Goal: Task Accomplishment & Management: Manage account settings

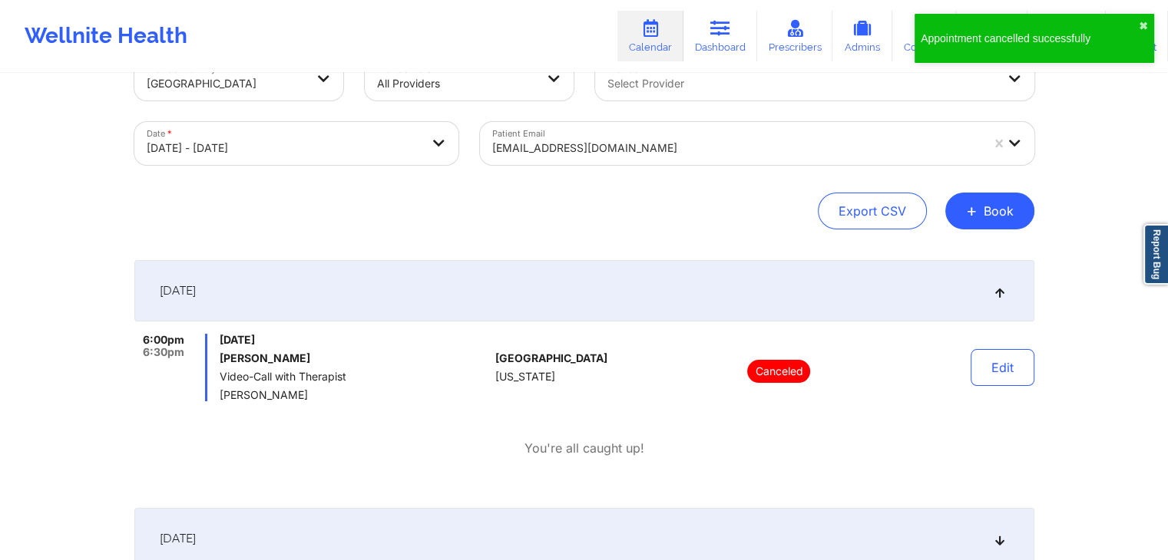
click at [1142, 19] on div "Appointment cancelled successfully ✖︎" at bounding box center [1034, 38] width 240 height 49
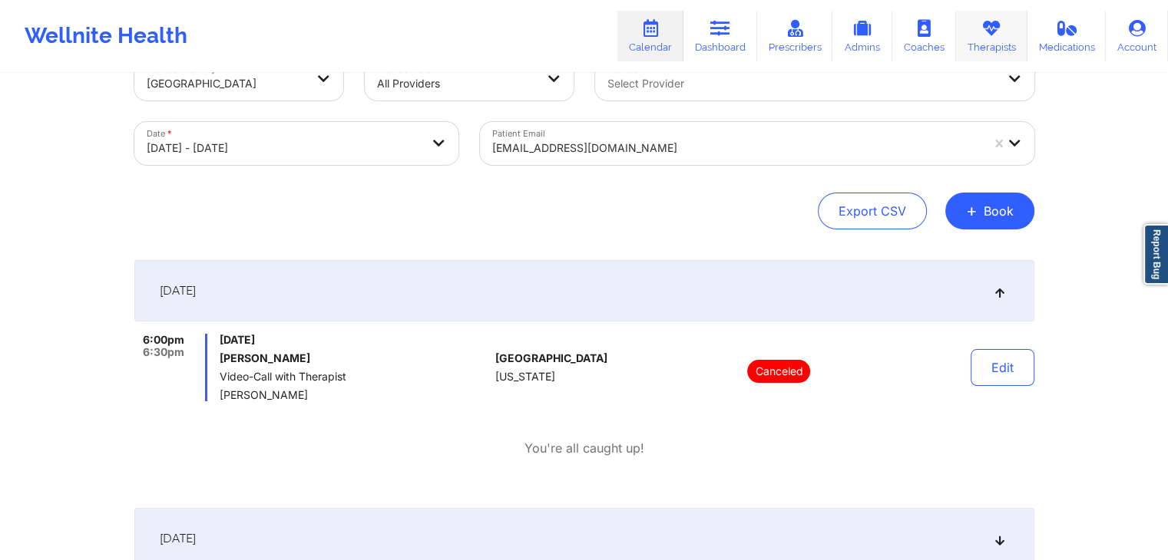
click at [976, 46] on link "Therapists" at bounding box center [991, 36] width 71 height 51
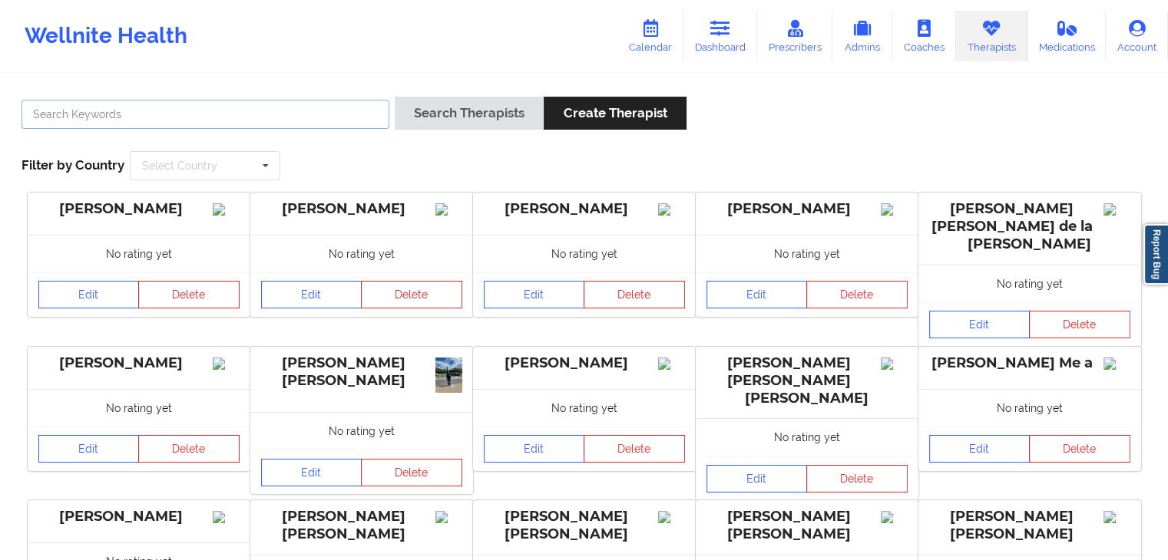
click at [167, 118] on input "text" at bounding box center [205, 114] width 368 height 29
click at [395, 97] on button "Search Therapists" at bounding box center [469, 113] width 149 height 33
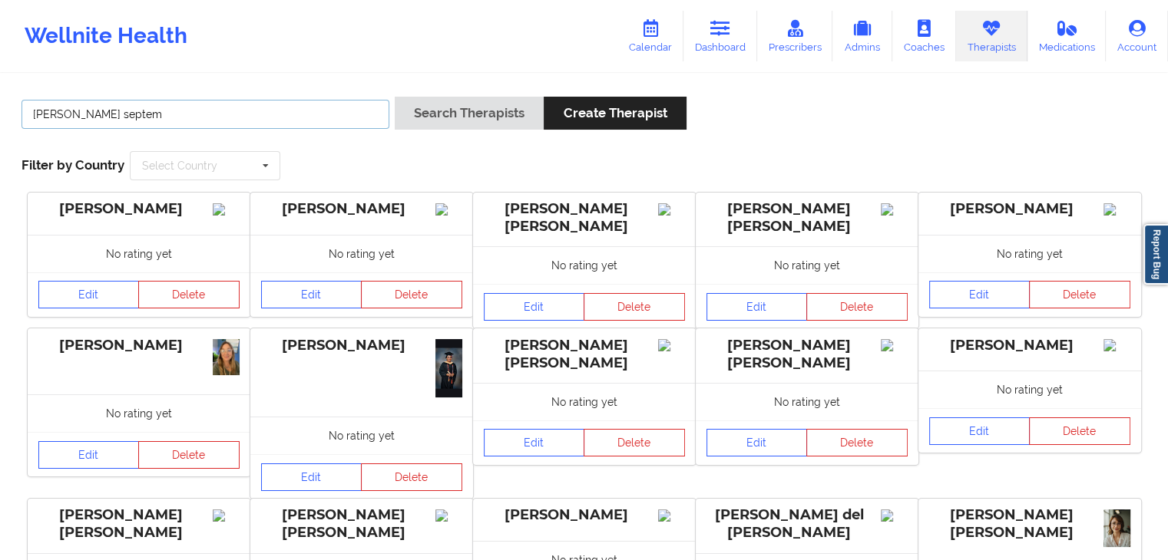
click at [395, 97] on button "Search Therapists" at bounding box center [469, 113] width 149 height 33
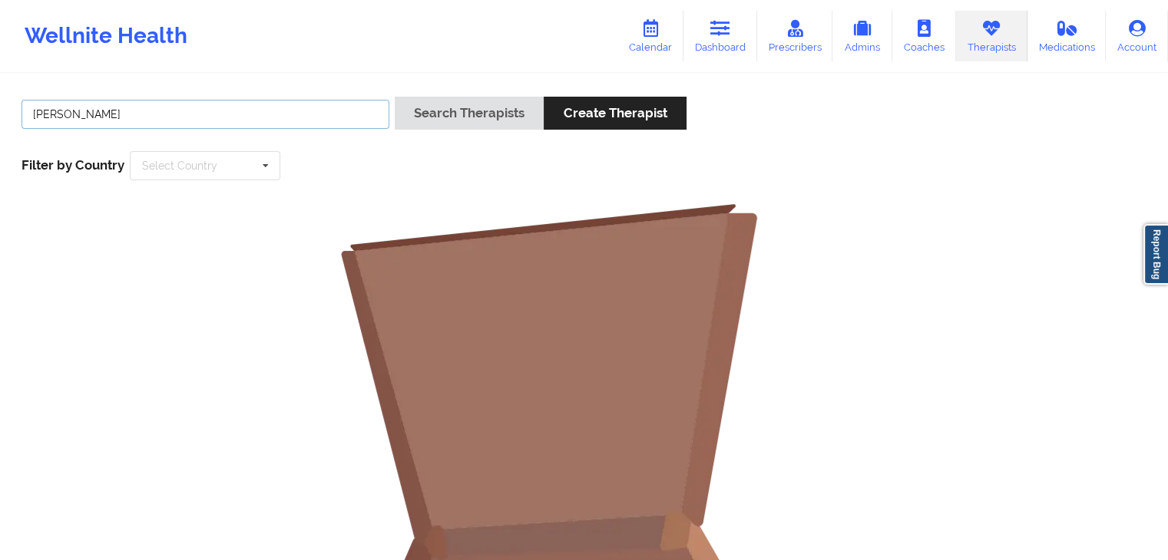
click at [395, 97] on button "Search Therapists" at bounding box center [469, 113] width 149 height 33
type input "[PERSON_NAME]"
click at [395, 97] on button "Search Therapists" at bounding box center [469, 113] width 149 height 33
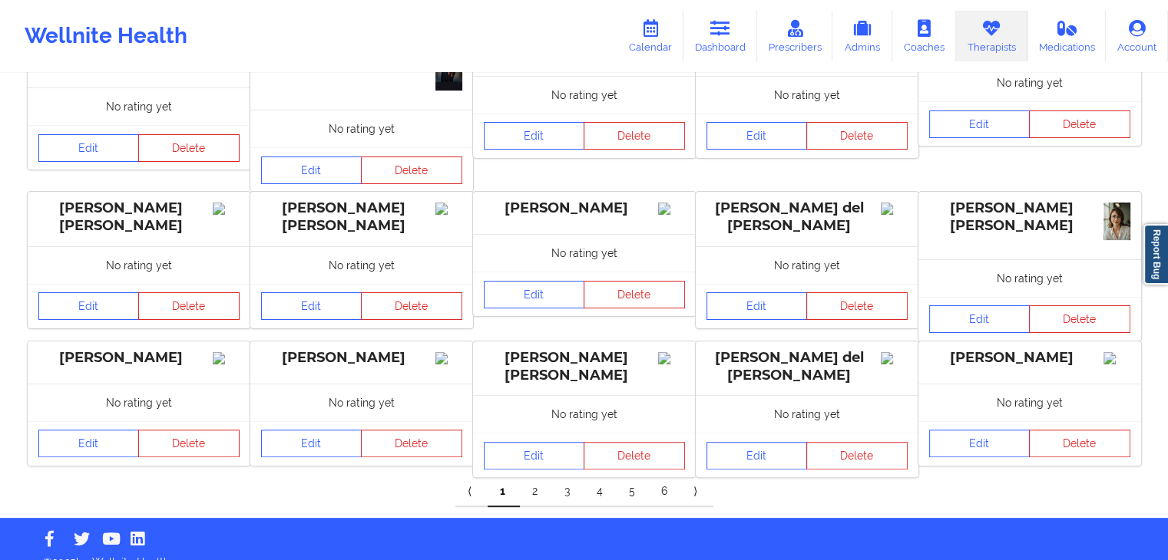
scroll to position [332, 0]
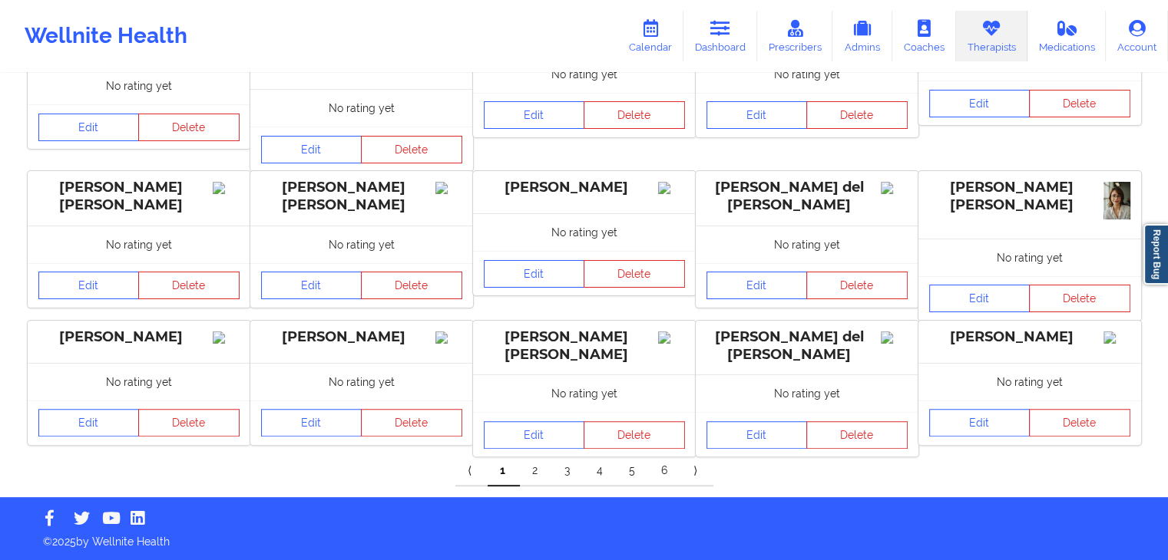
click at [528, 474] on link "2" at bounding box center [536, 471] width 32 height 31
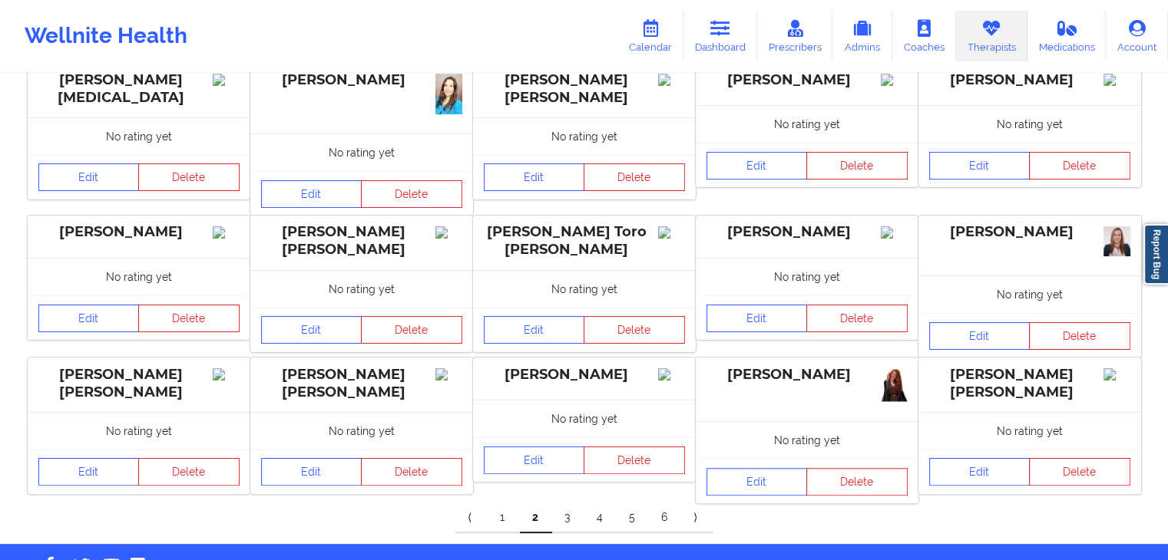
scroll to position [293, 0]
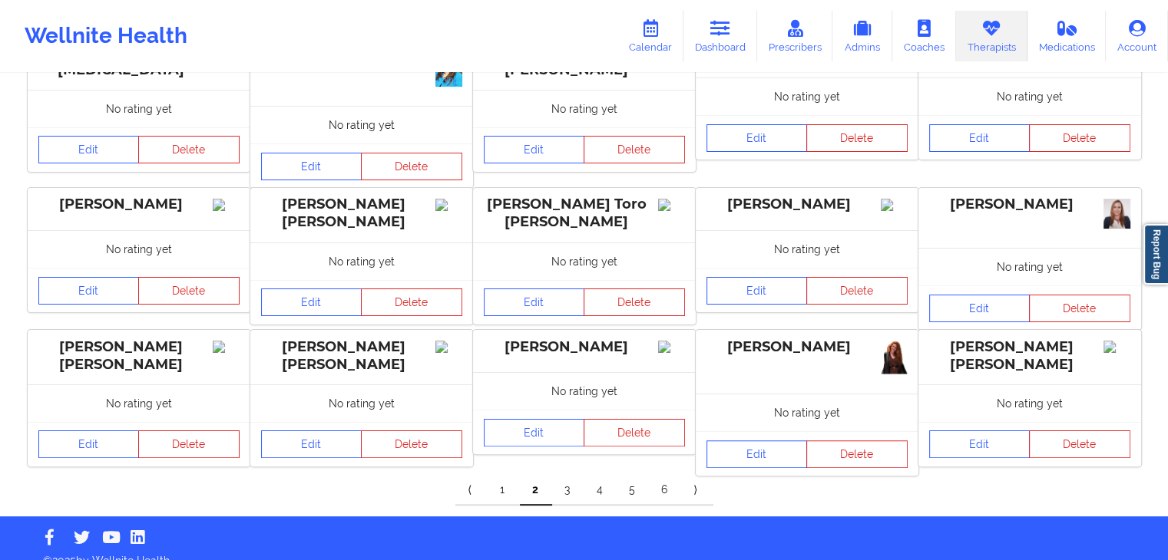
click at [570, 497] on link "3" at bounding box center [568, 490] width 32 height 31
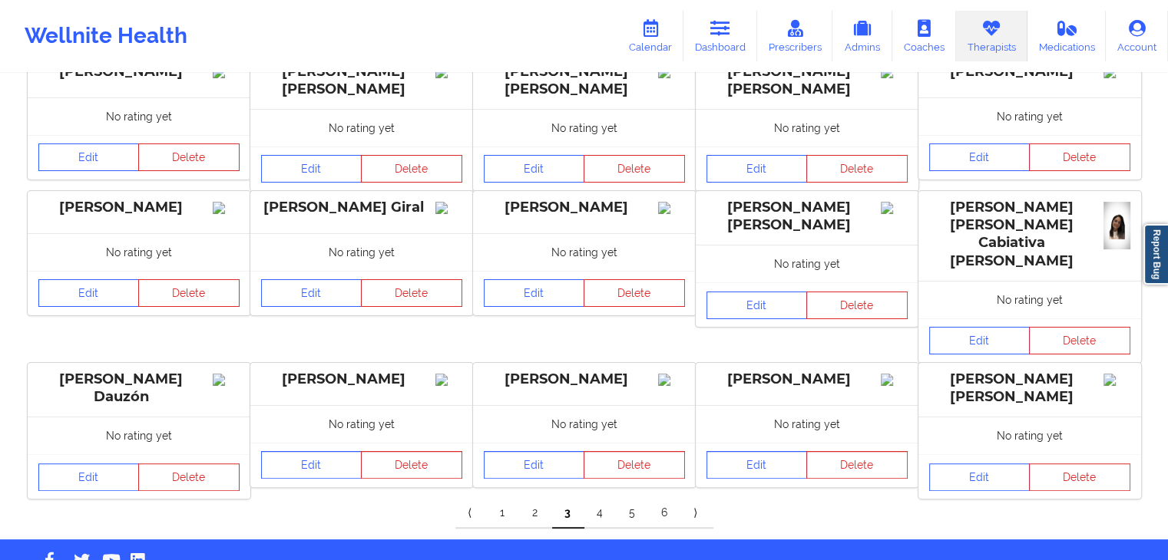
scroll to position [312, 0]
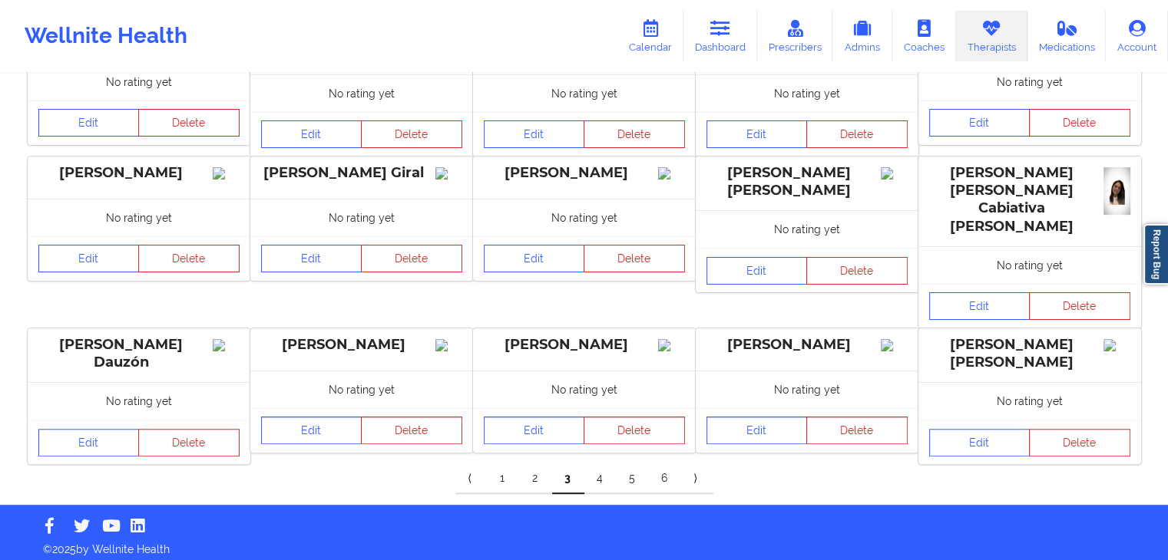
click at [603, 474] on link "4" at bounding box center [600, 479] width 32 height 31
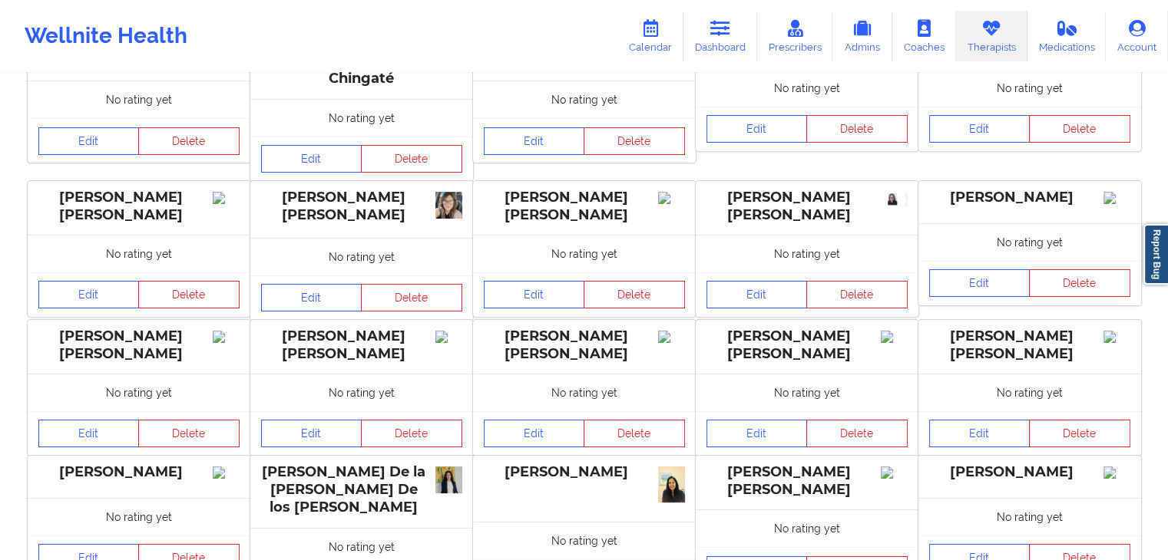
scroll to position [299, 0]
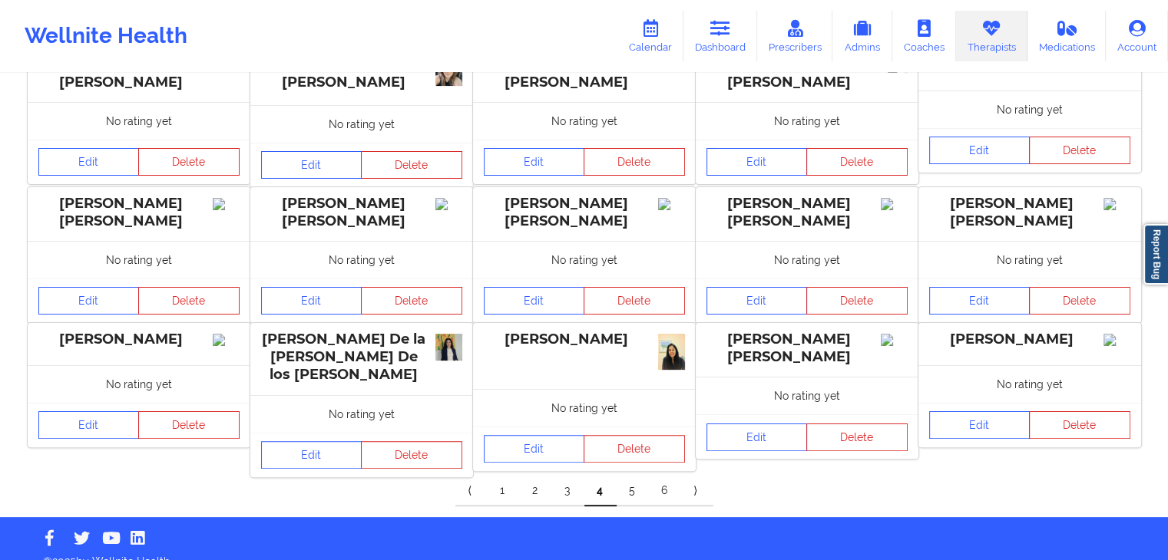
click at [636, 476] on link "5" at bounding box center [632, 491] width 32 height 31
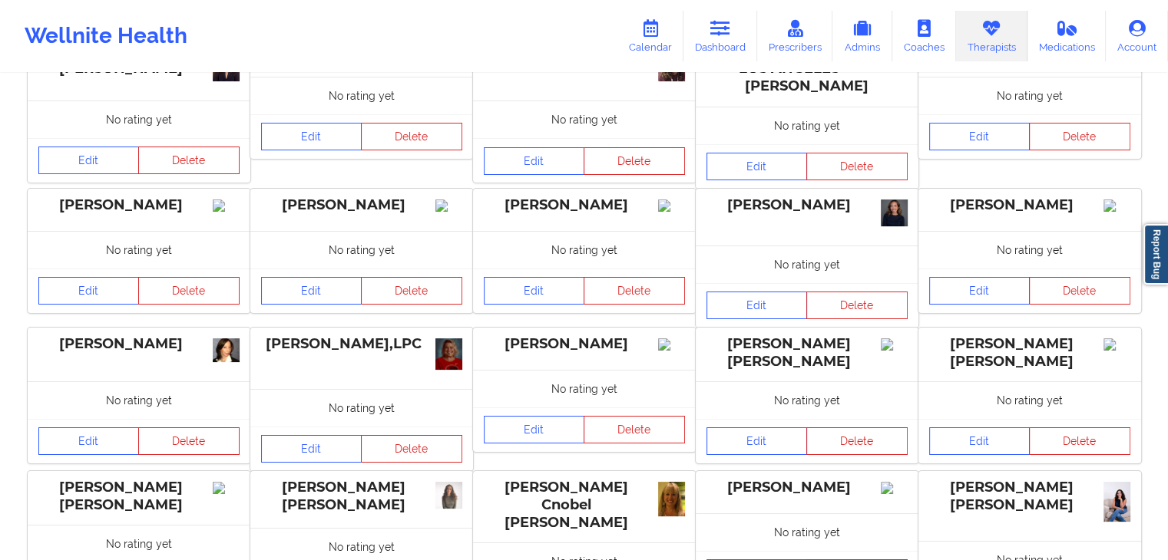
scroll to position [260, 0]
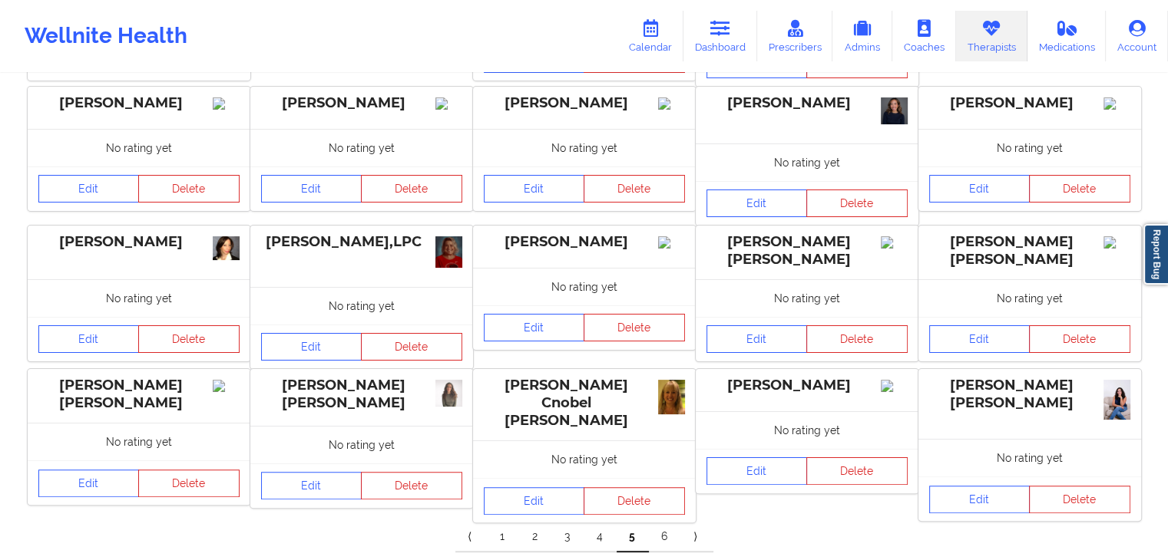
click at [671, 532] on link "6" at bounding box center [665, 537] width 32 height 31
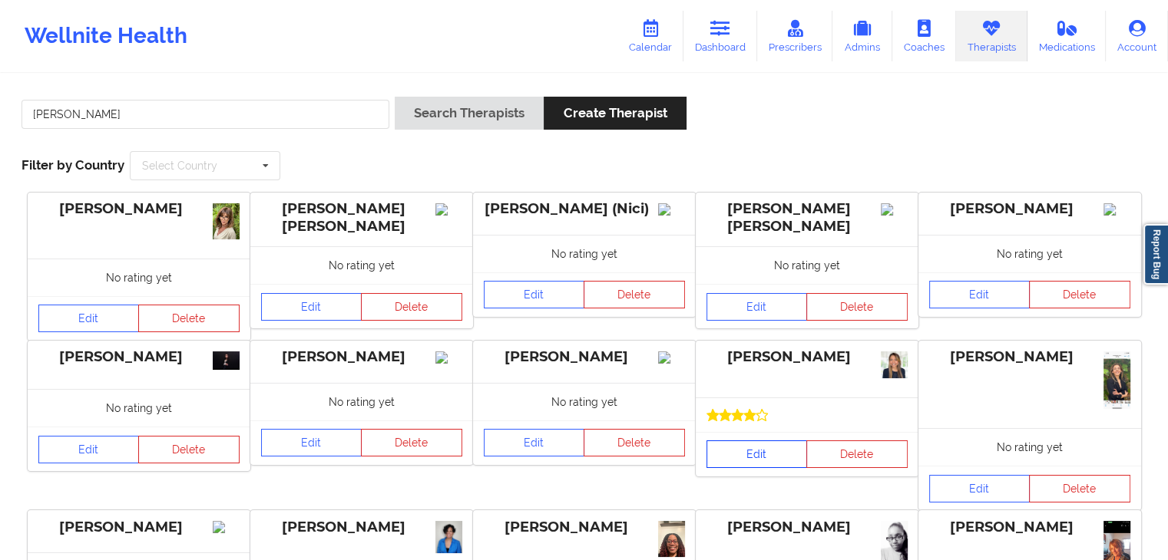
click at [746, 462] on link "Edit" at bounding box center [756, 455] width 101 height 28
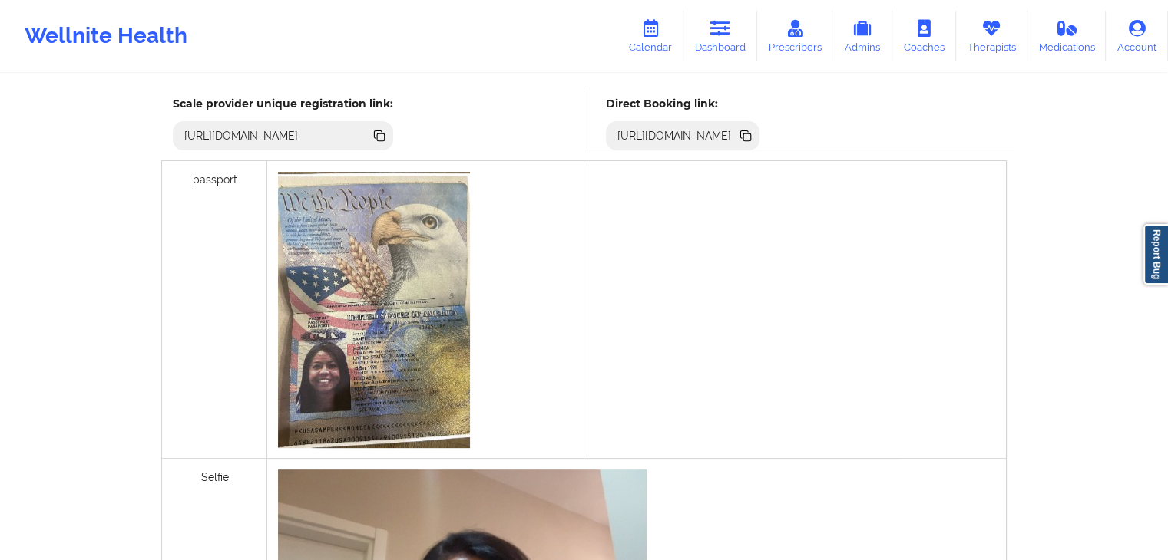
scroll to position [434, 0]
click at [986, 44] on link "Therapists" at bounding box center [991, 36] width 71 height 51
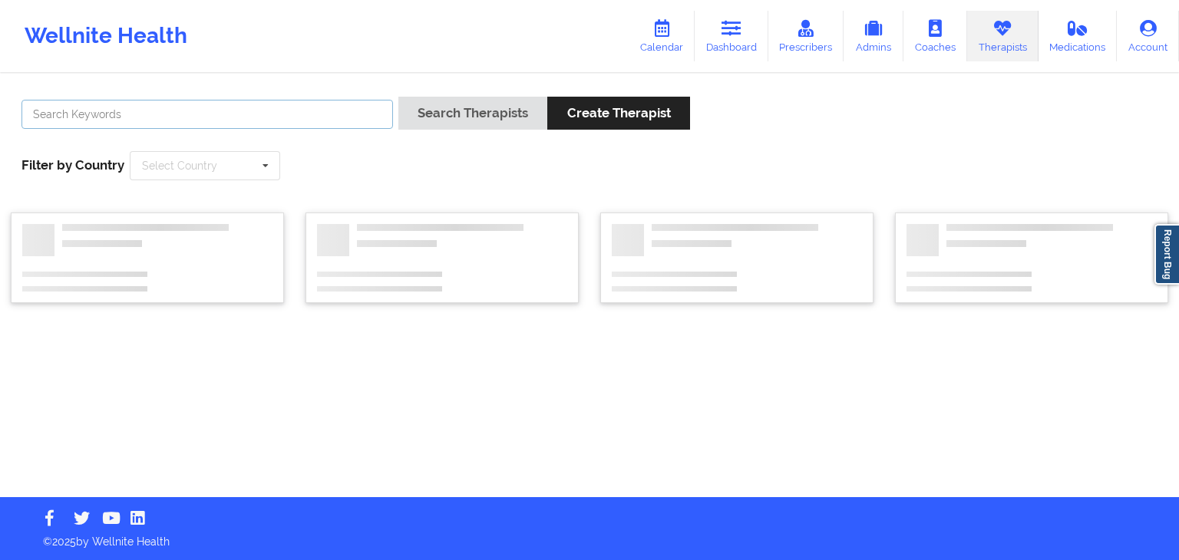
click at [165, 116] on input "text" at bounding box center [207, 114] width 372 height 29
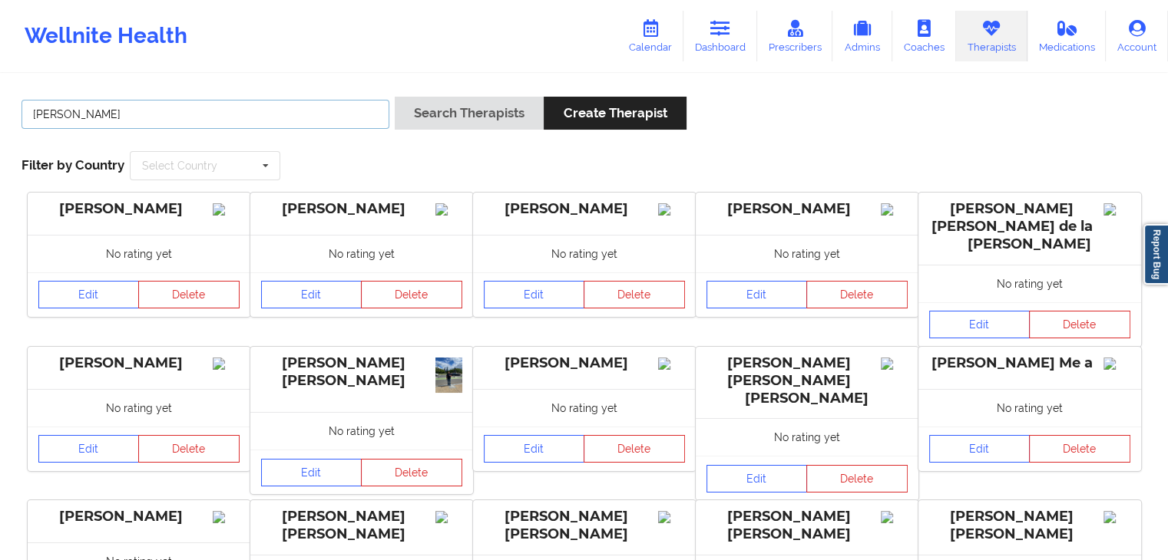
click at [395, 97] on button "Search Therapists" at bounding box center [469, 113] width 149 height 33
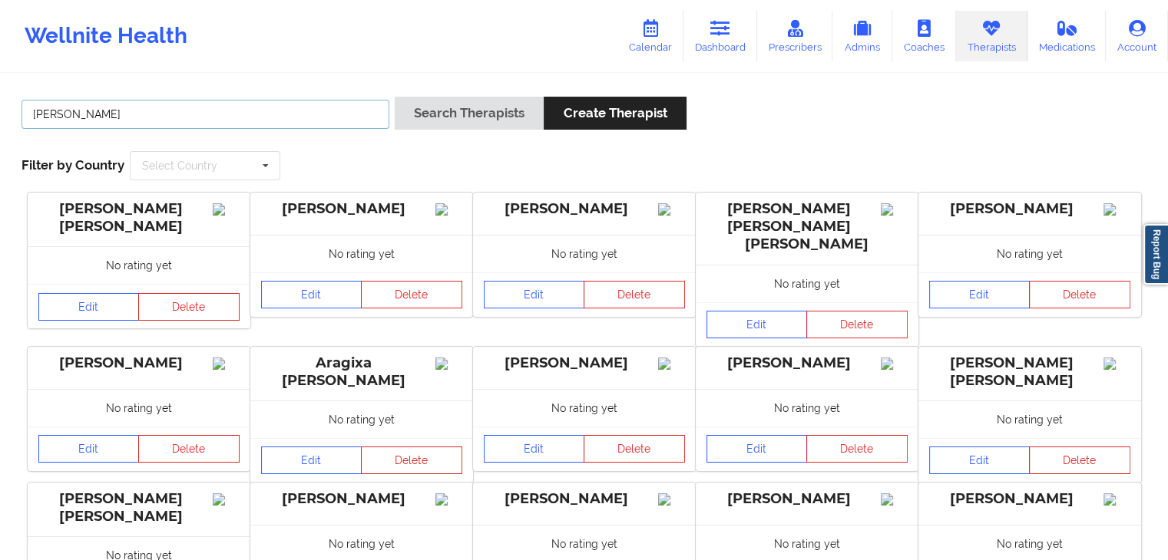
type input "[PERSON_NAME]"
click at [395, 97] on button "Search Therapists" at bounding box center [469, 113] width 149 height 33
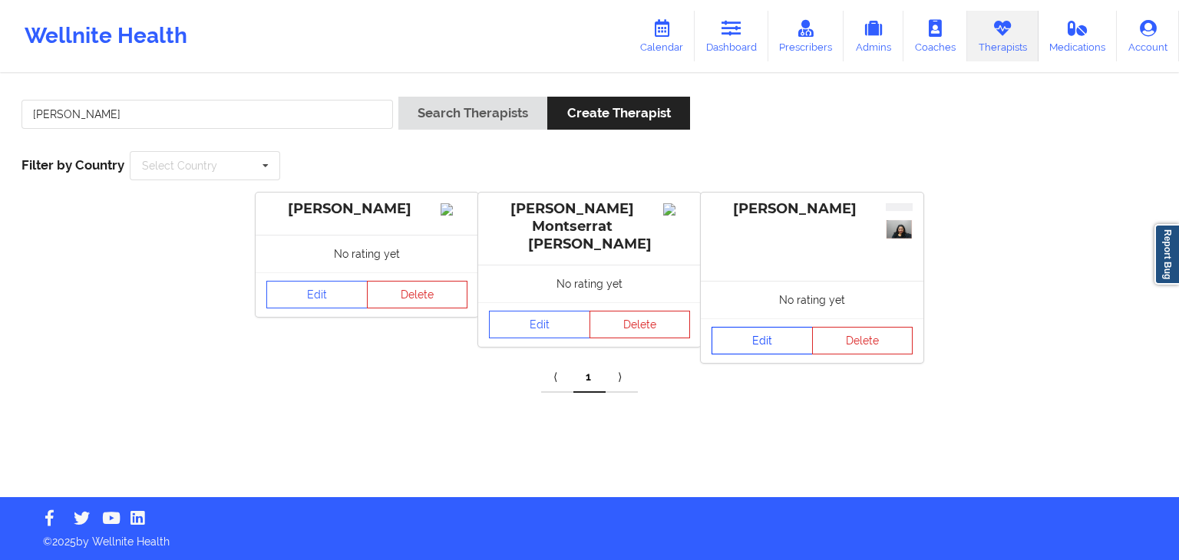
click at [754, 348] on link "Edit" at bounding box center [762, 341] width 101 height 28
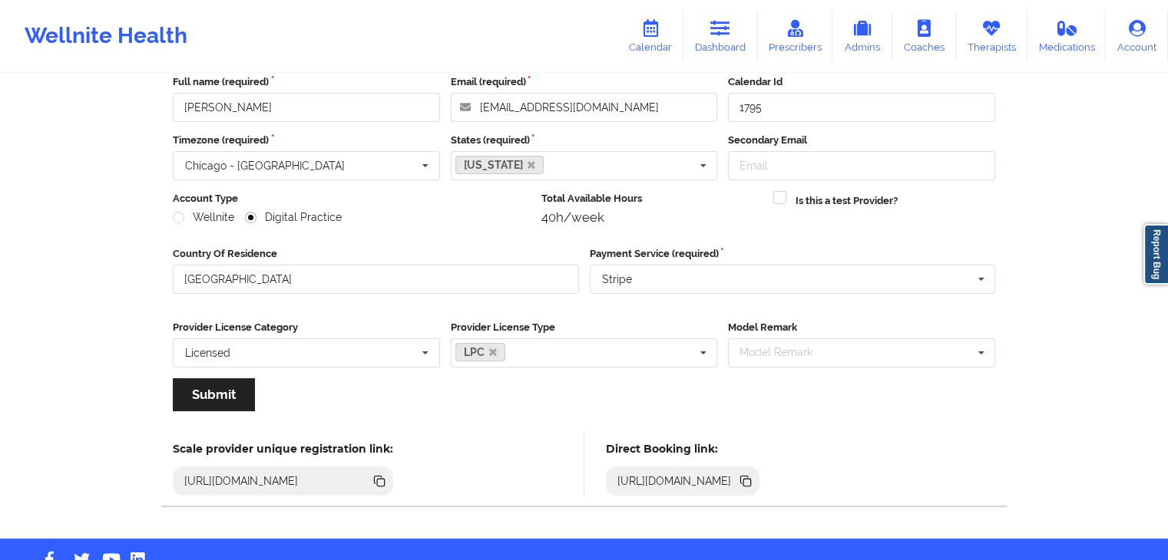
scroll to position [127, 0]
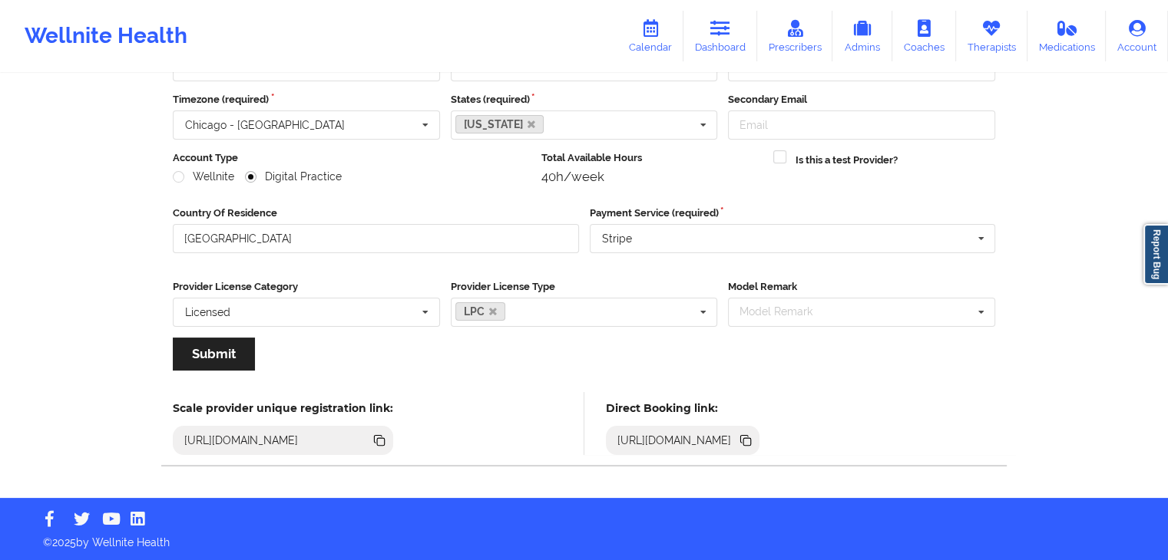
click at [751, 441] on icon at bounding box center [747, 442] width 8 height 8
click at [717, 32] on icon at bounding box center [720, 28] width 20 height 17
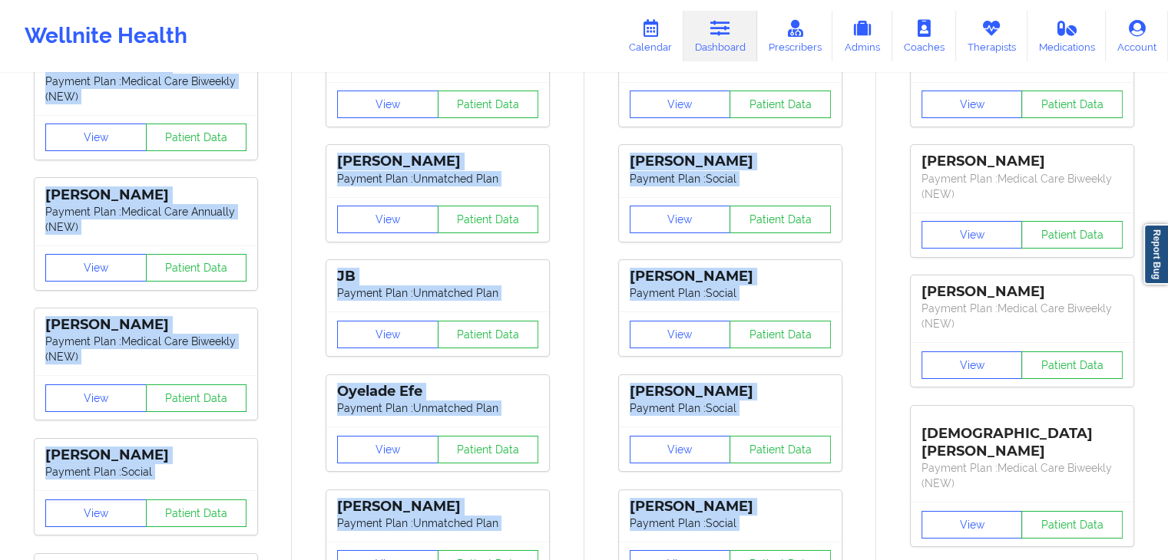
drag, startPoint x: 1164, startPoint y: 63, endPoint x: 1174, endPoint y: 39, distance: 25.8
click at [1167, 39] on html "Wellnite Health Calendar Dashboard Prescribers Admins Coaches Therapists Medica…" at bounding box center [584, 153] width 1168 height 560
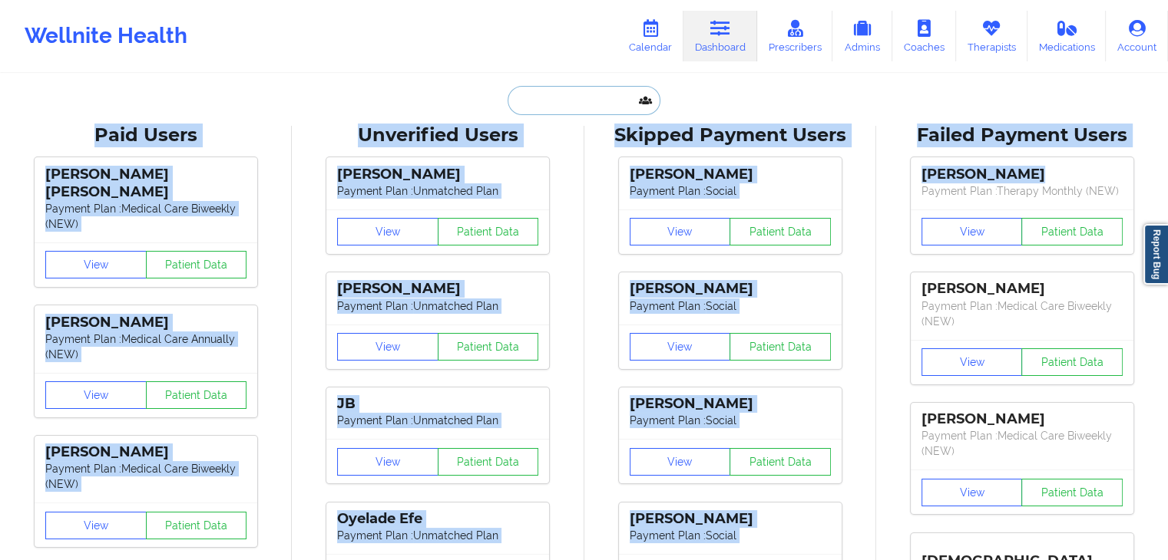
click at [543, 101] on input "text" at bounding box center [583, 100] width 152 height 29
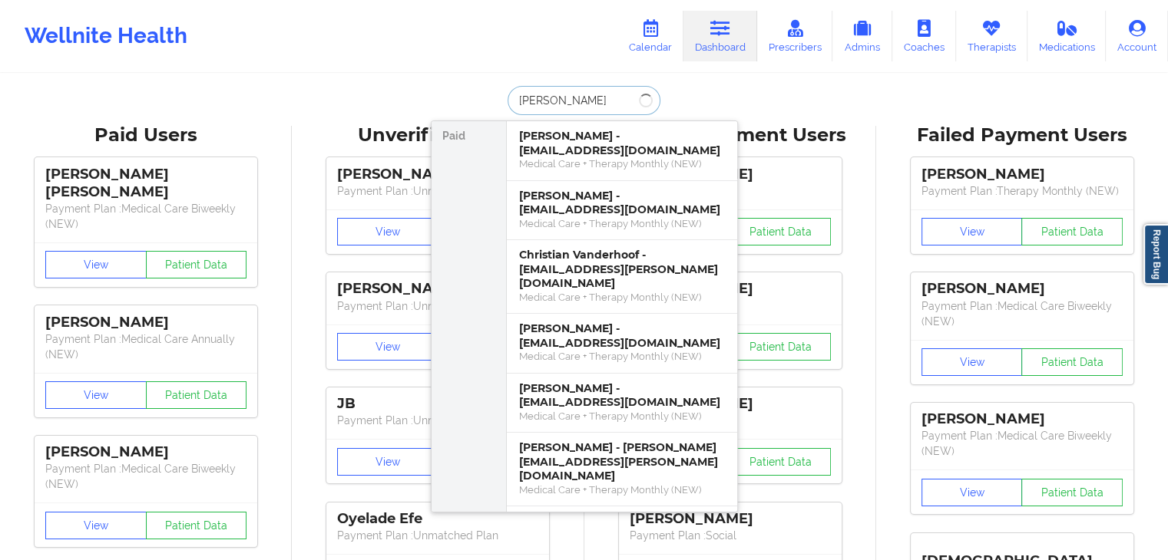
type input "[PERSON_NAME]"
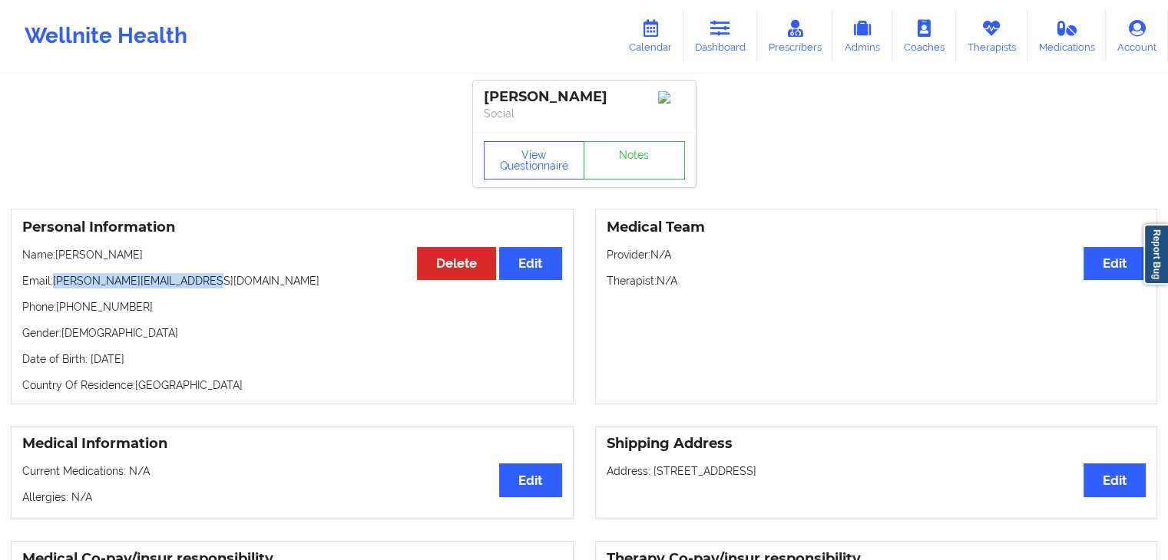
drag, startPoint x: 190, startPoint y: 283, endPoint x: 56, endPoint y: 286, distance: 134.4
click at [56, 286] on p "Email: [PERSON_NAME][EMAIL_ADDRESS][DOMAIN_NAME]" at bounding box center [292, 280] width 540 height 15
copy p "[PERSON_NAME][EMAIL_ADDRESS][DOMAIN_NAME]"
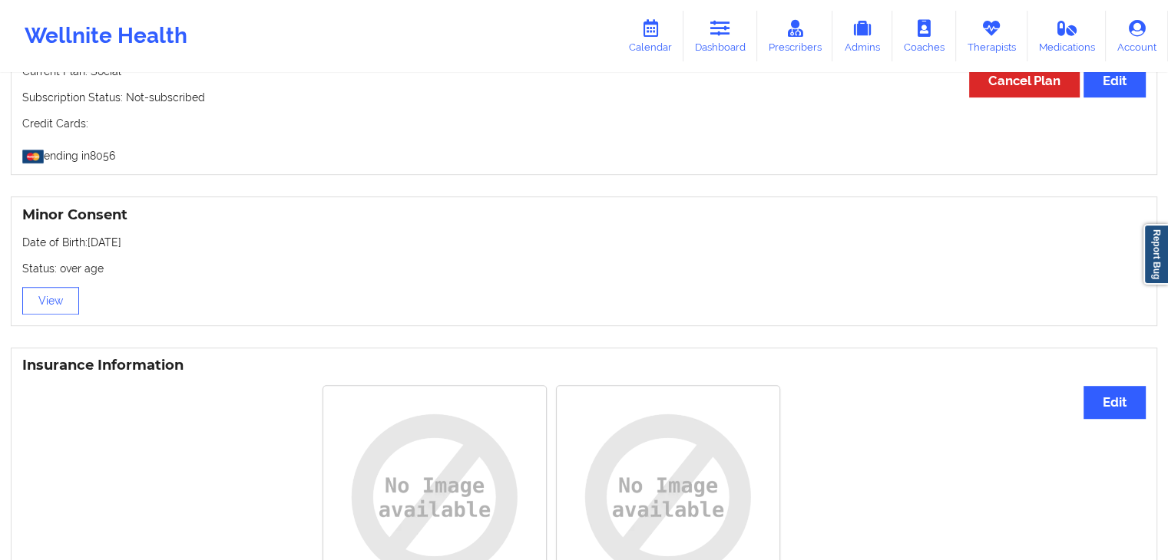
scroll to position [1221, 0]
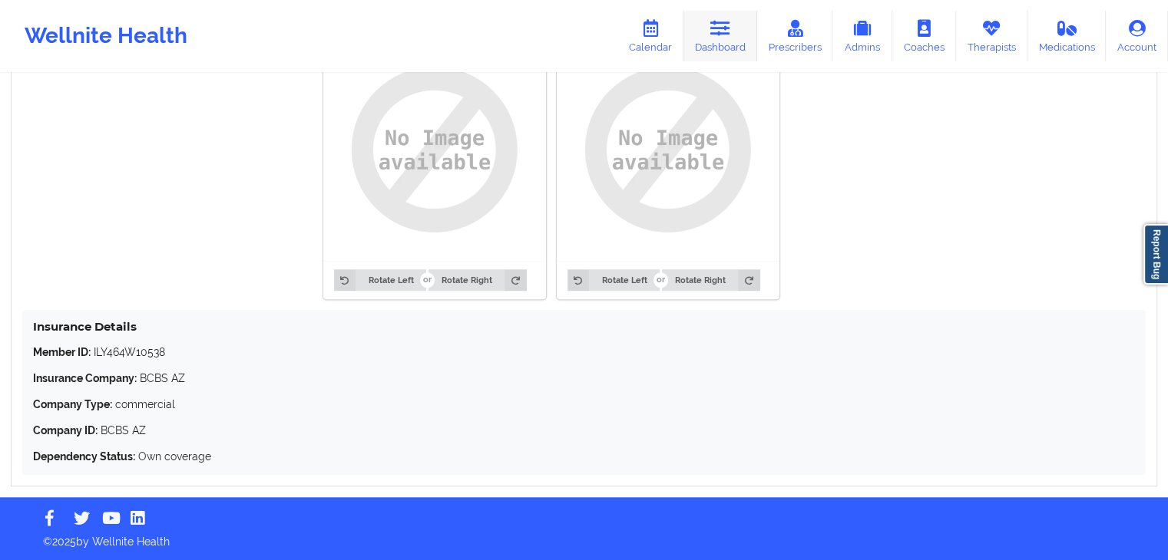
click at [721, 21] on icon at bounding box center [720, 28] width 20 height 17
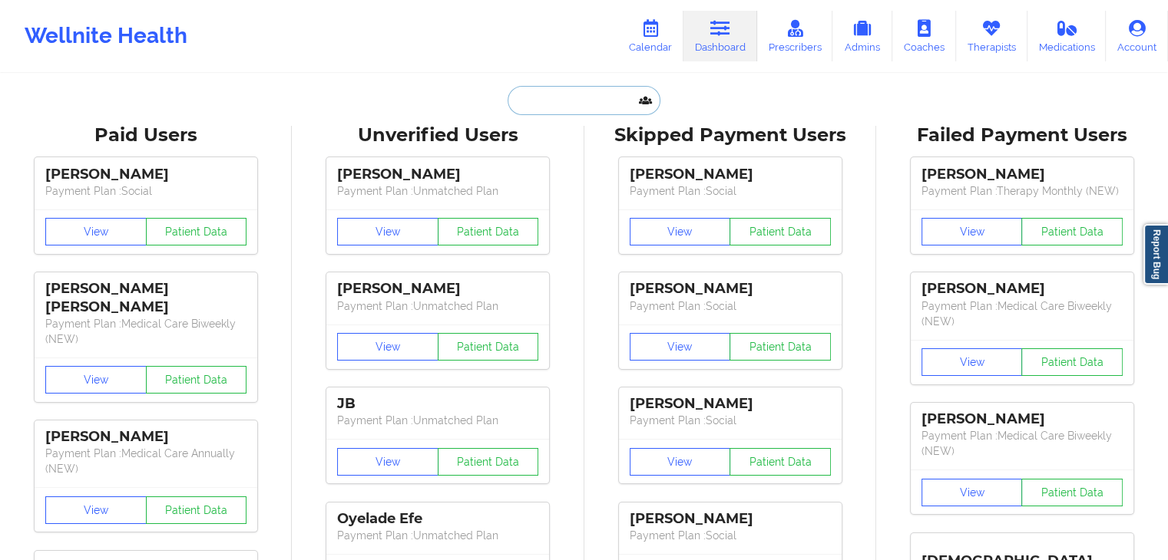
click at [587, 104] on input "text" at bounding box center [583, 100] width 152 height 29
paste input "[EMAIL_ADDRESS][DOMAIN_NAME]"
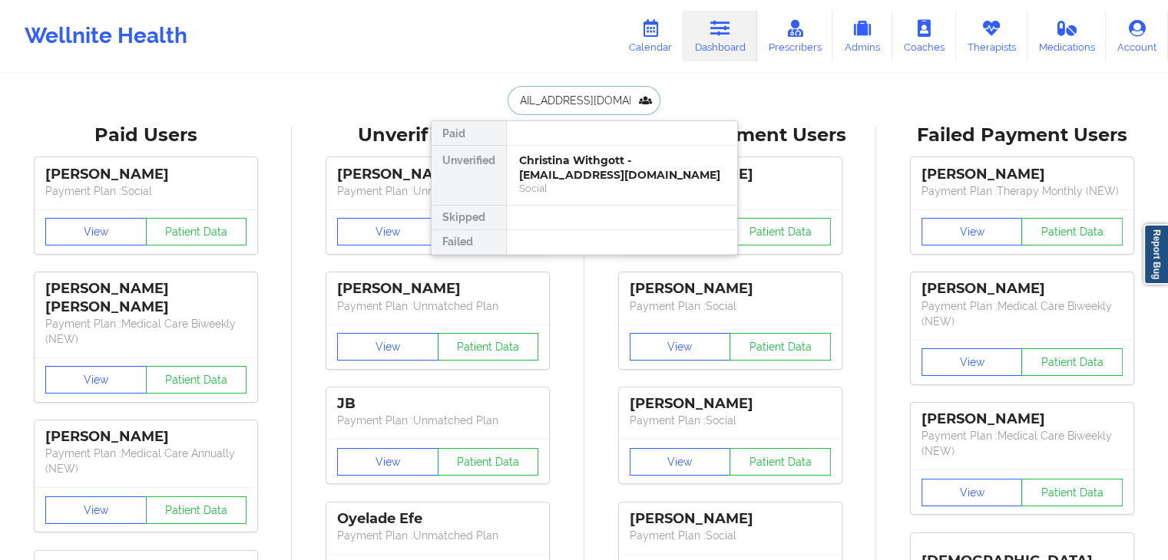
type input "[EMAIL_ADDRESS][DOMAIN_NAME]"
click at [590, 157] on div "[PERSON_NAME] - [EMAIL_ADDRESS][DOMAIN_NAME]" at bounding box center [622, 168] width 206 height 28
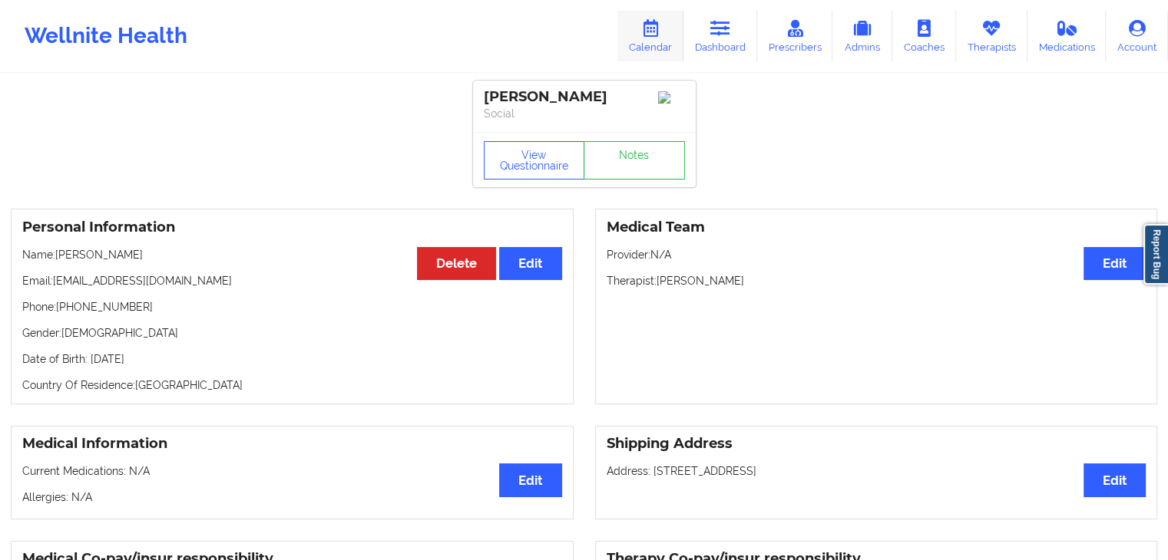
click at [650, 37] on link "Calendar" at bounding box center [650, 36] width 66 height 51
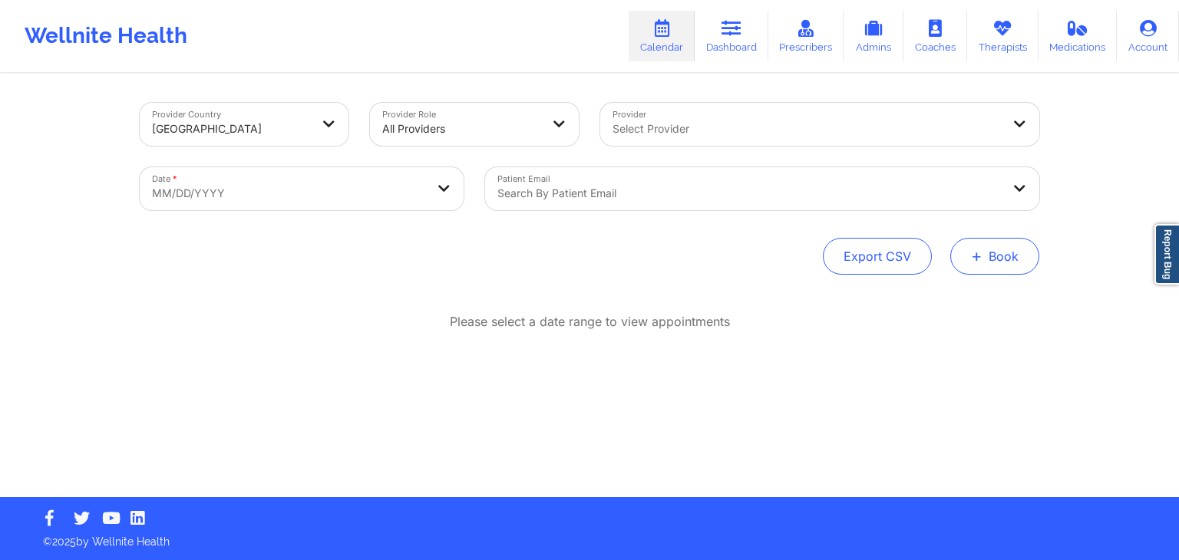
click at [976, 259] on span "+" at bounding box center [977, 256] width 12 height 8
click at [927, 296] on button "Therapy Session" at bounding box center [968, 304] width 117 height 25
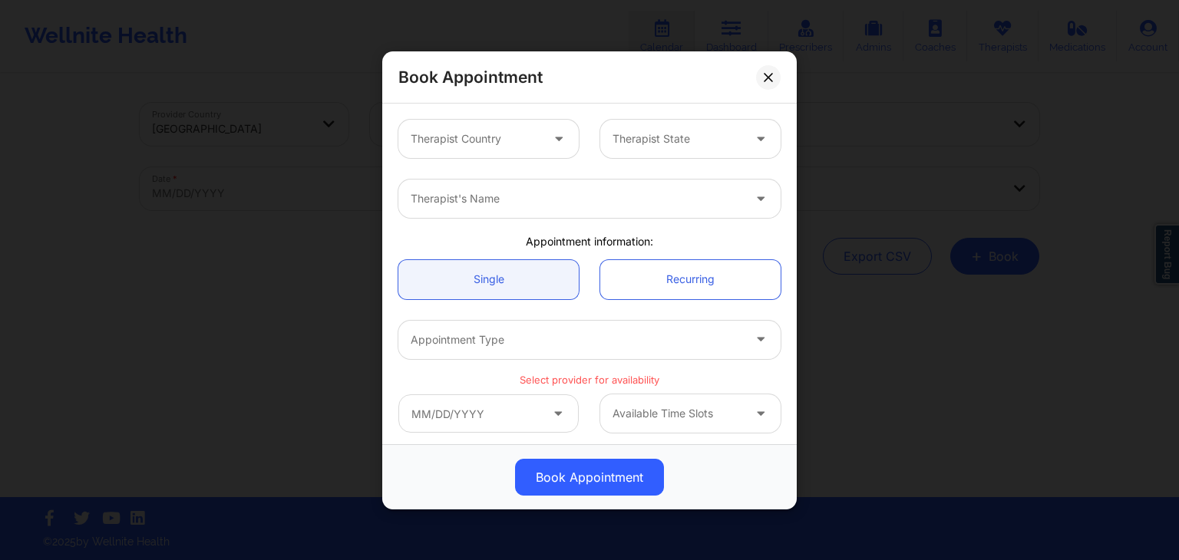
click at [487, 143] on div at bounding box center [476, 139] width 130 height 18
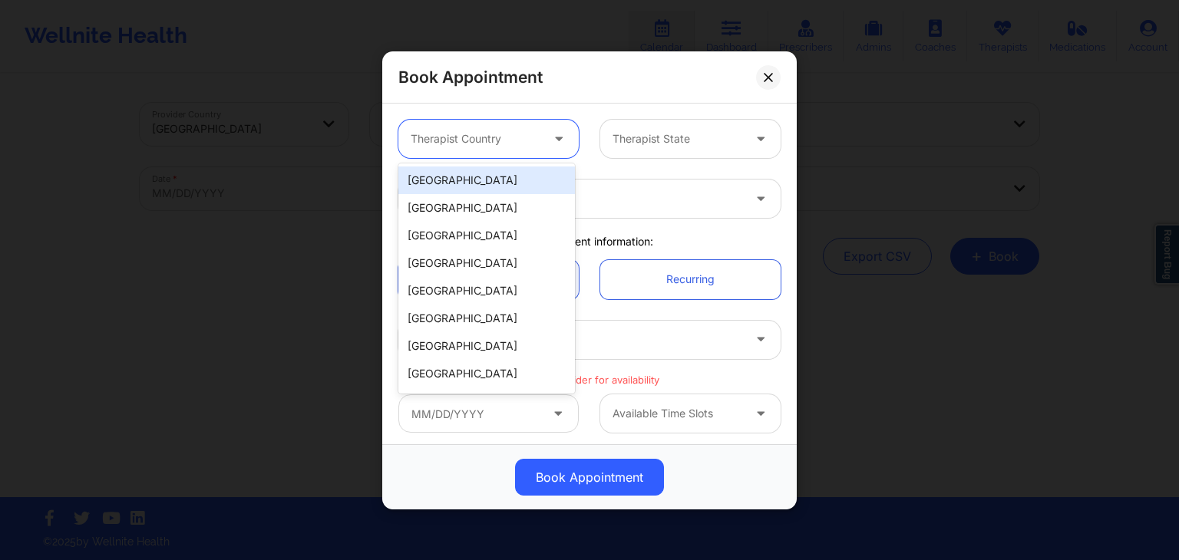
click at [486, 179] on div "[GEOGRAPHIC_DATA]" at bounding box center [486, 181] width 177 height 28
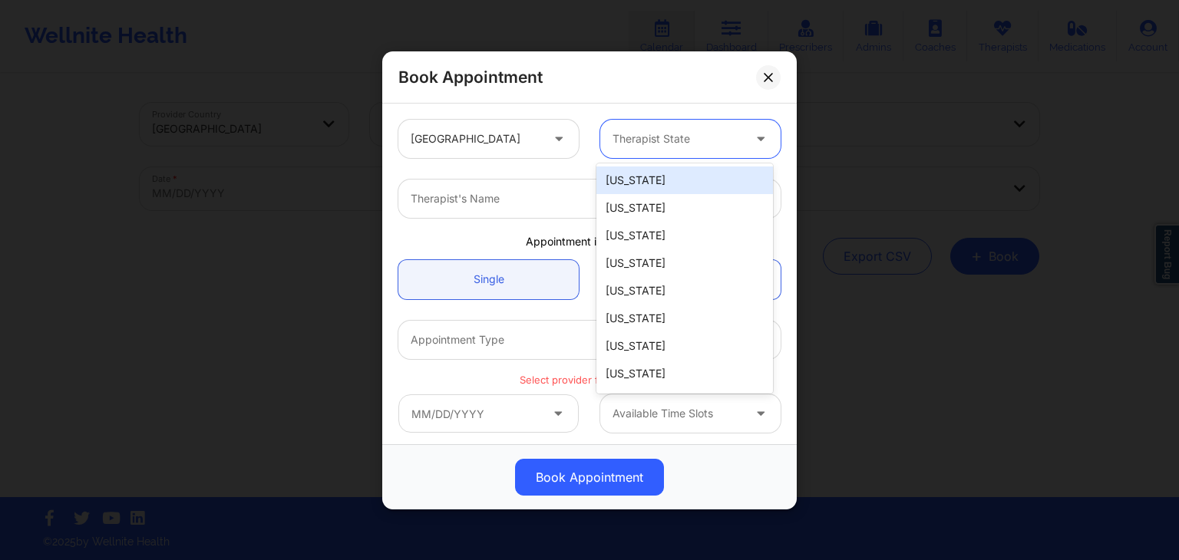
click at [685, 147] on div at bounding box center [678, 139] width 130 height 18
type input "vi"
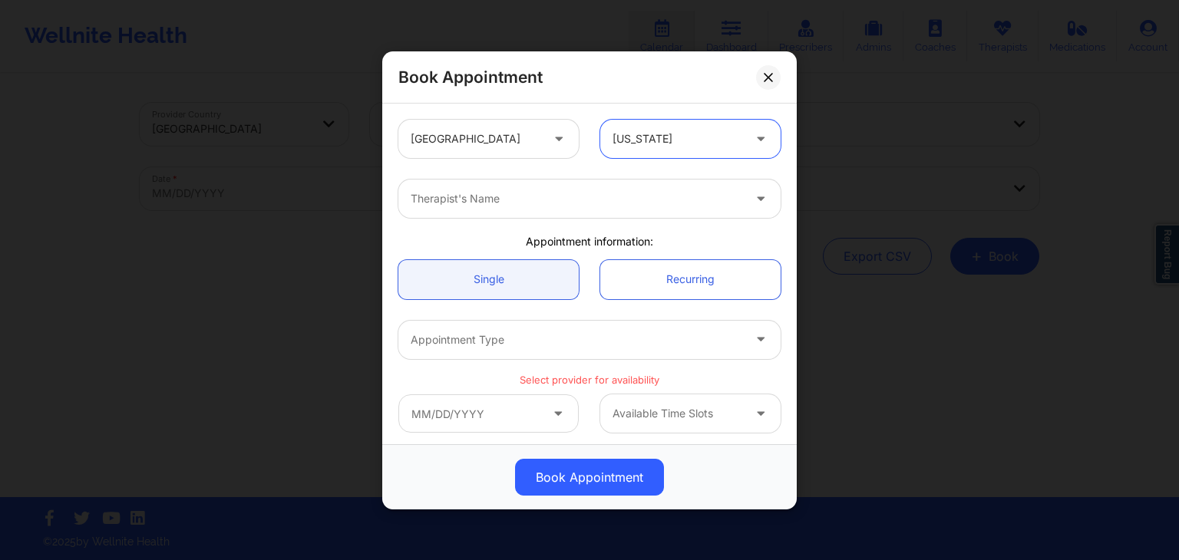
click at [520, 216] on div "Therapist's Name" at bounding box center [570, 199] width 345 height 38
click at [503, 186] on div "Therapist's Name" at bounding box center [570, 199] width 345 height 38
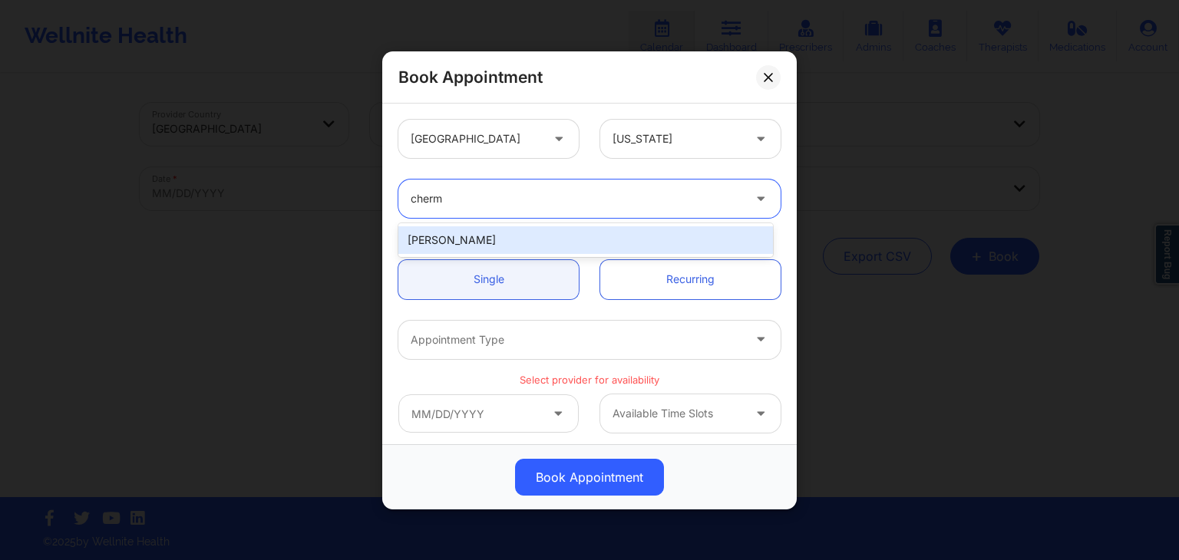
type input "chermo"
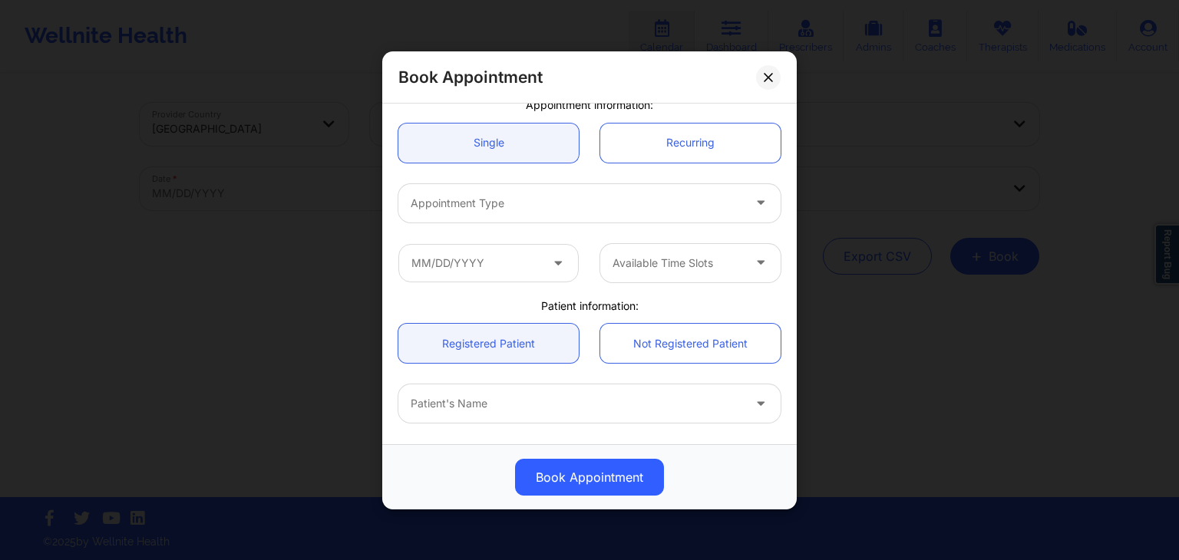
scroll to position [141, 0]
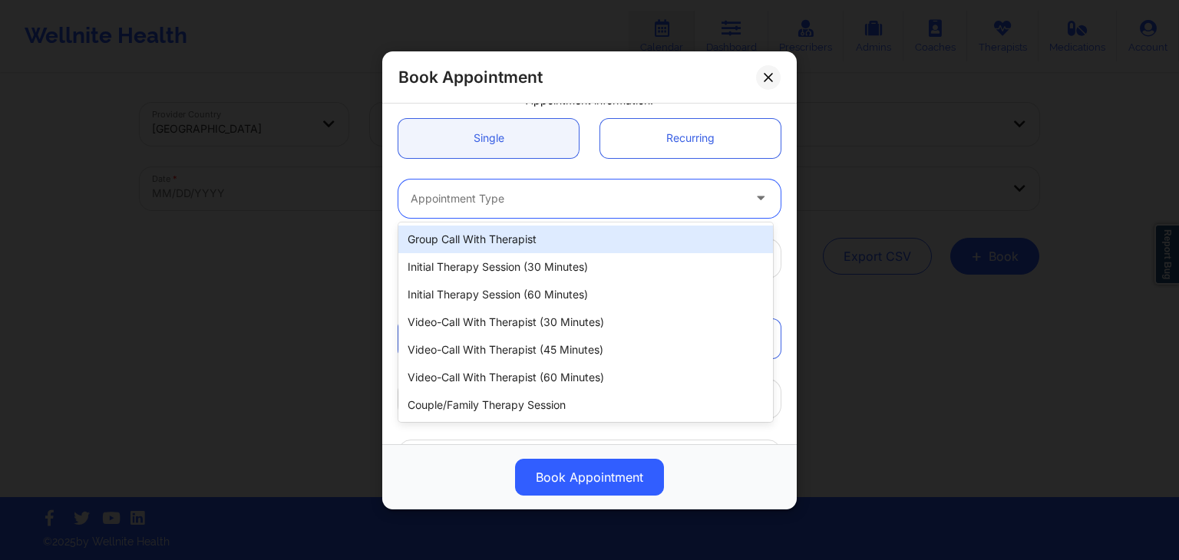
click at [464, 197] on div at bounding box center [577, 198] width 332 height 18
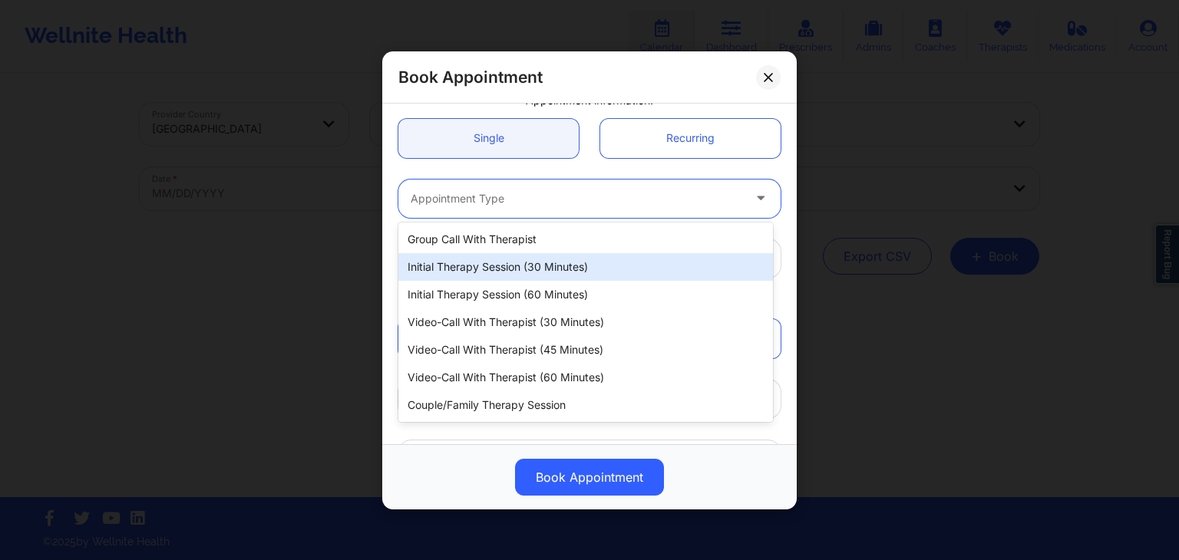
click at [470, 271] on div "Initial Therapy Session (30 minutes)" at bounding box center [585, 267] width 375 height 28
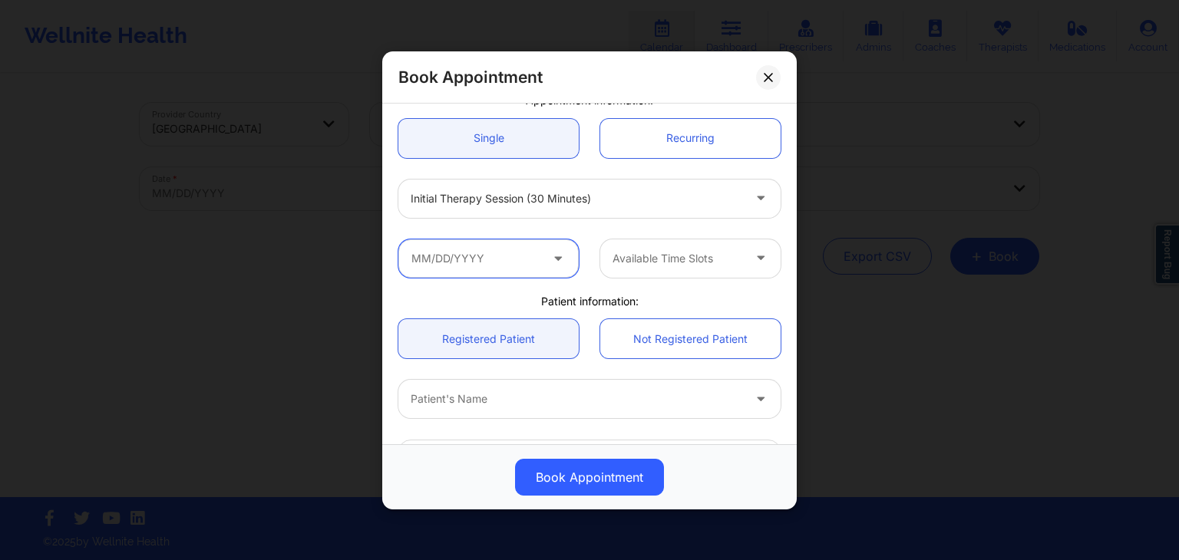
click at [464, 265] on input "text" at bounding box center [488, 258] width 180 height 38
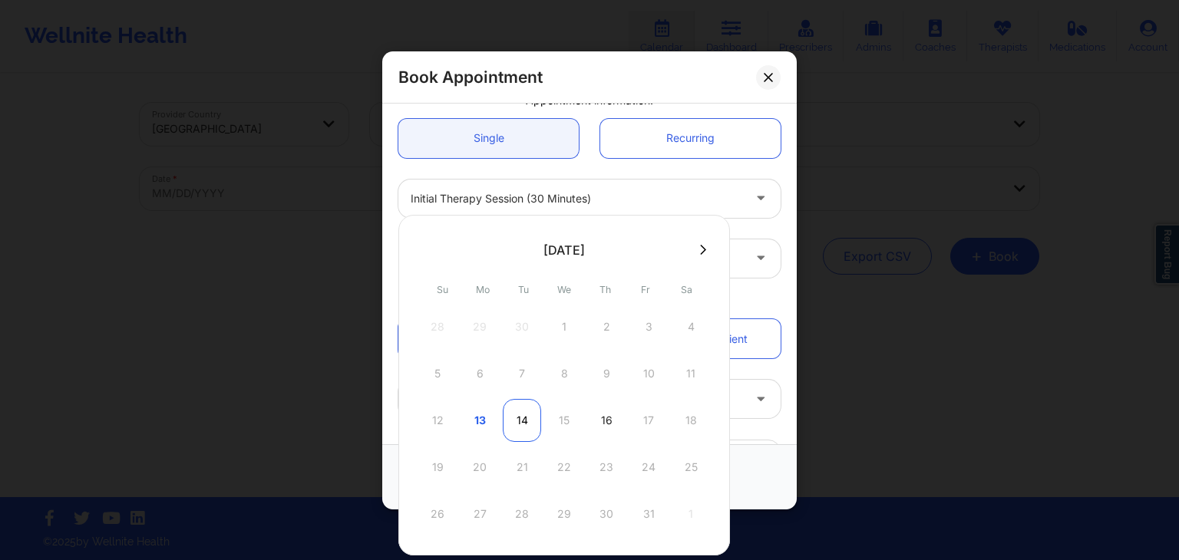
click at [506, 419] on div "14" at bounding box center [522, 420] width 38 height 43
type input "[DATE]"
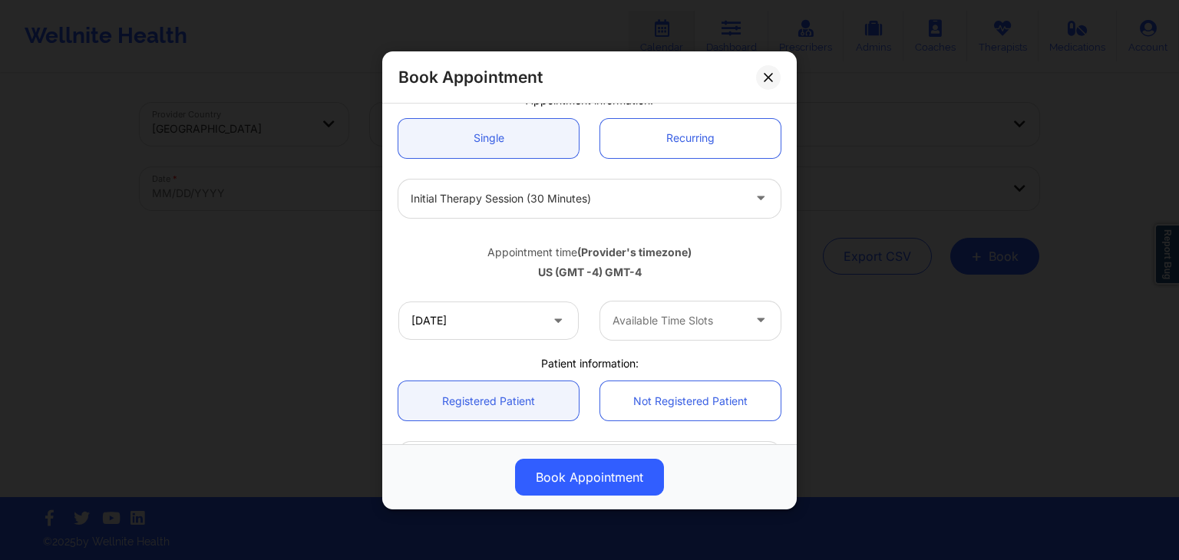
click at [678, 320] on div at bounding box center [678, 320] width 130 height 18
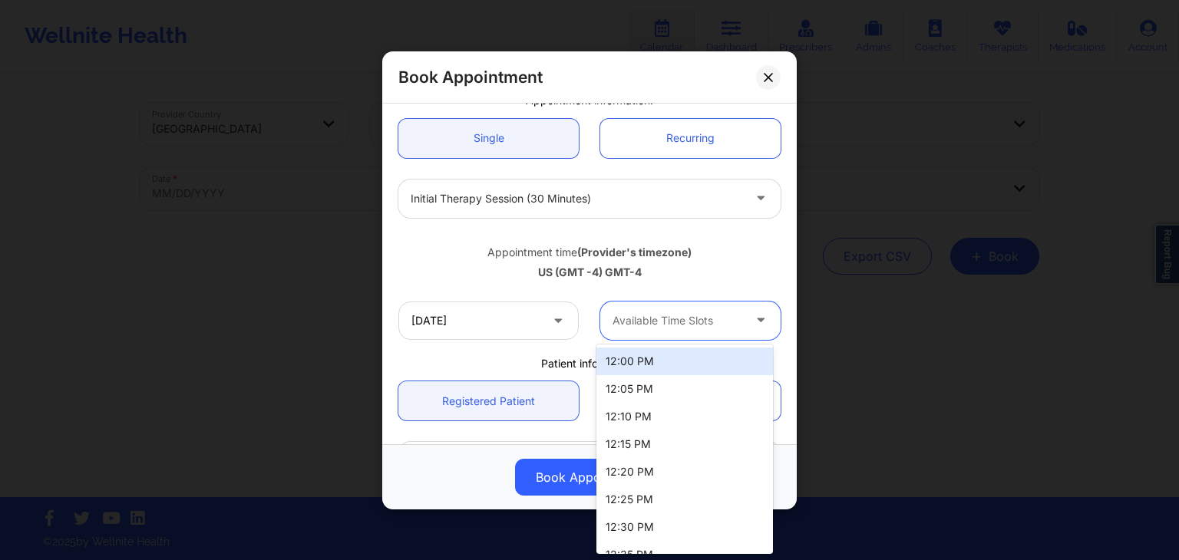
click at [720, 368] on div "12:00 PM" at bounding box center [684, 362] width 177 height 28
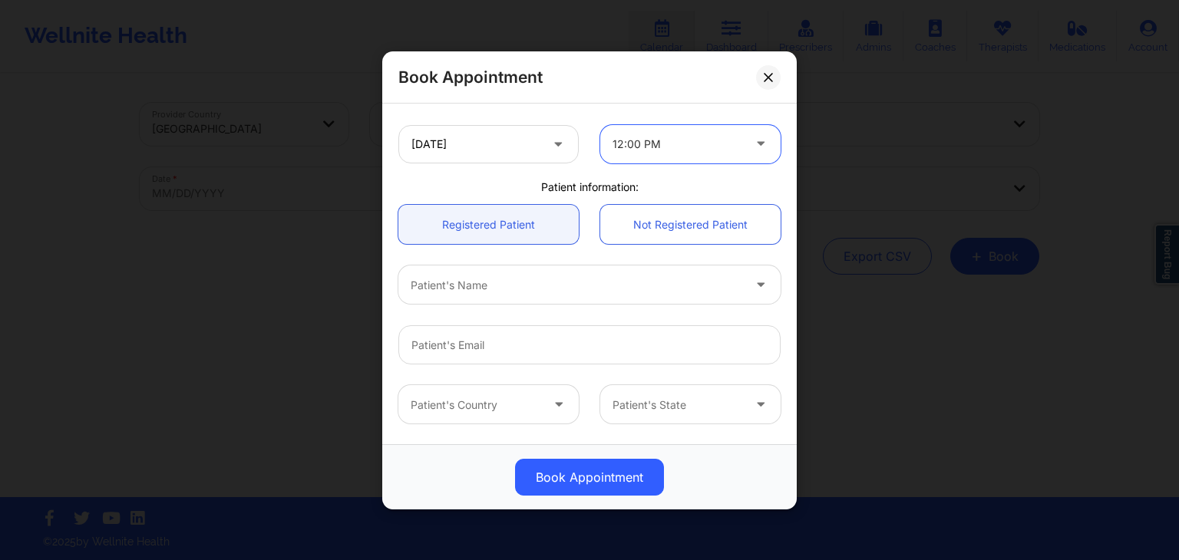
scroll to position [333, 0]
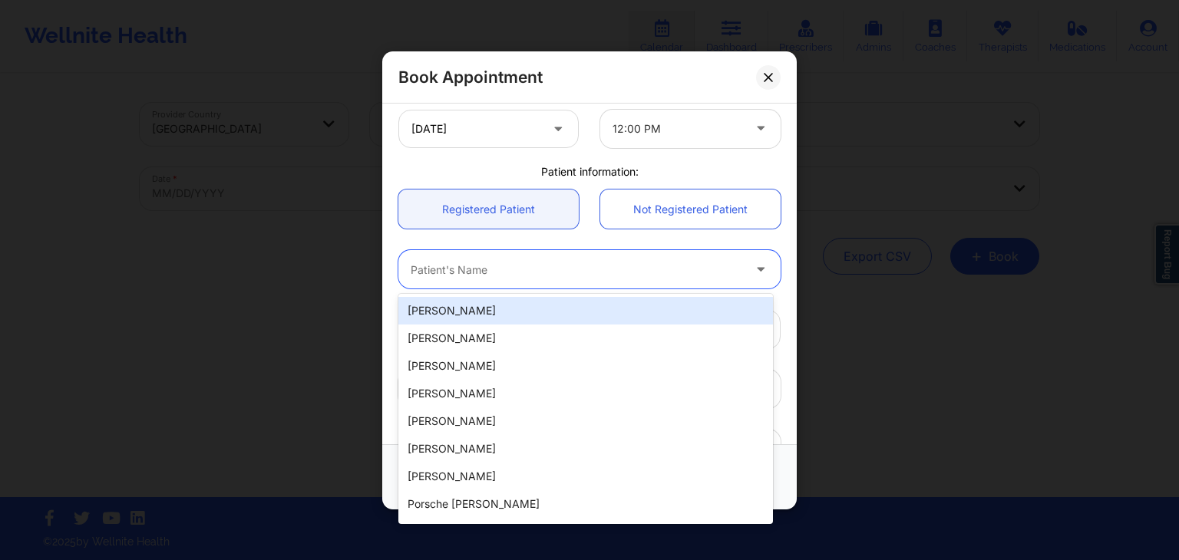
click at [540, 254] on div "Patient's Name" at bounding box center [570, 269] width 345 height 38
type input "[PERSON_NAME]"
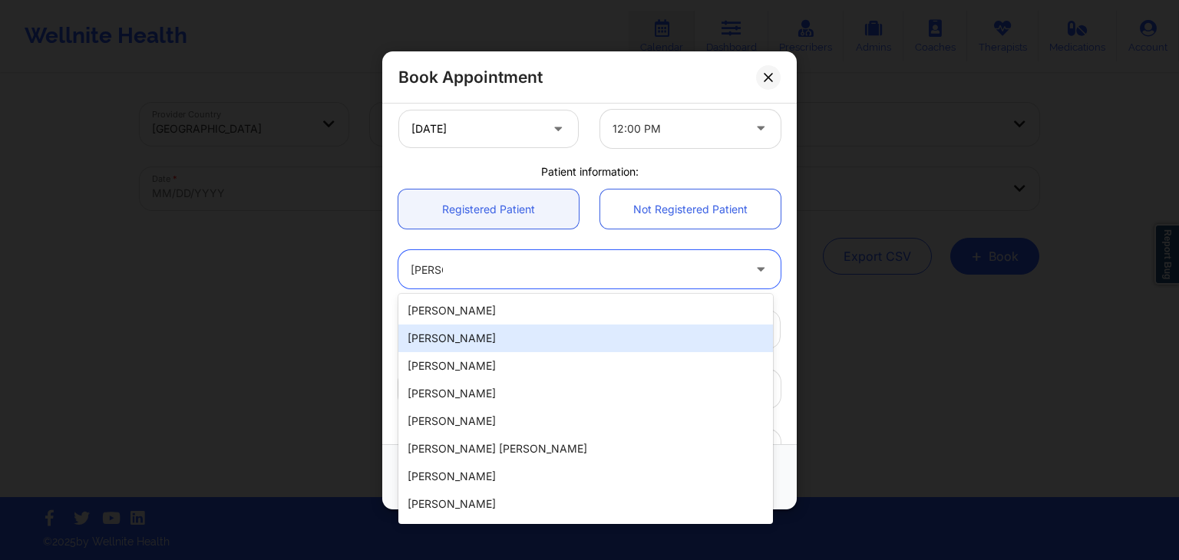
click at [494, 332] on div "[PERSON_NAME]" at bounding box center [585, 339] width 375 height 28
type input "[EMAIL_ADDRESS][DOMAIN_NAME]"
type input "[PHONE_NUMBER]"
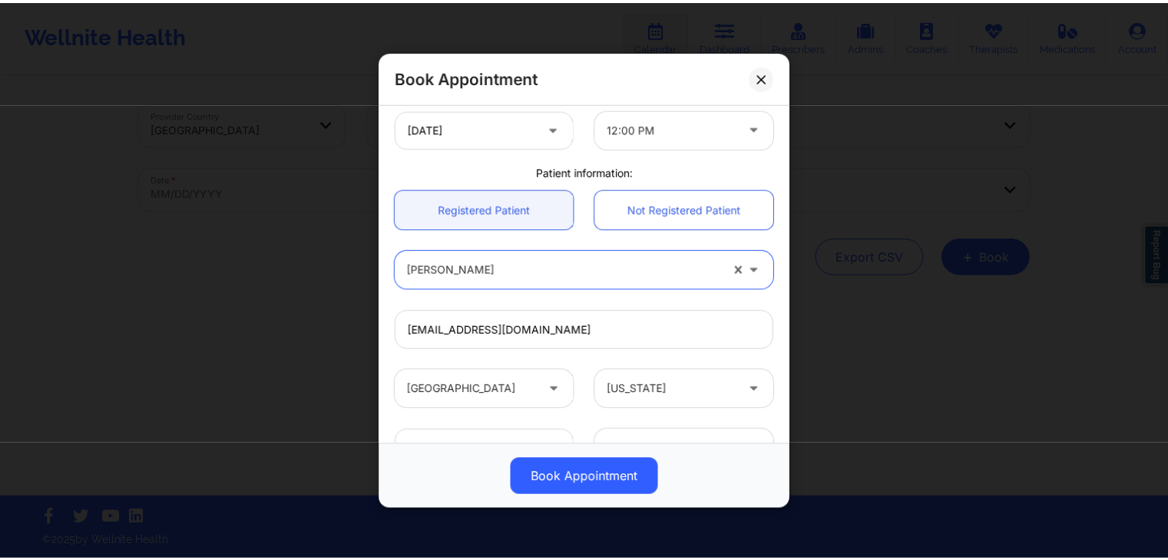
scroll to position [456, 0]
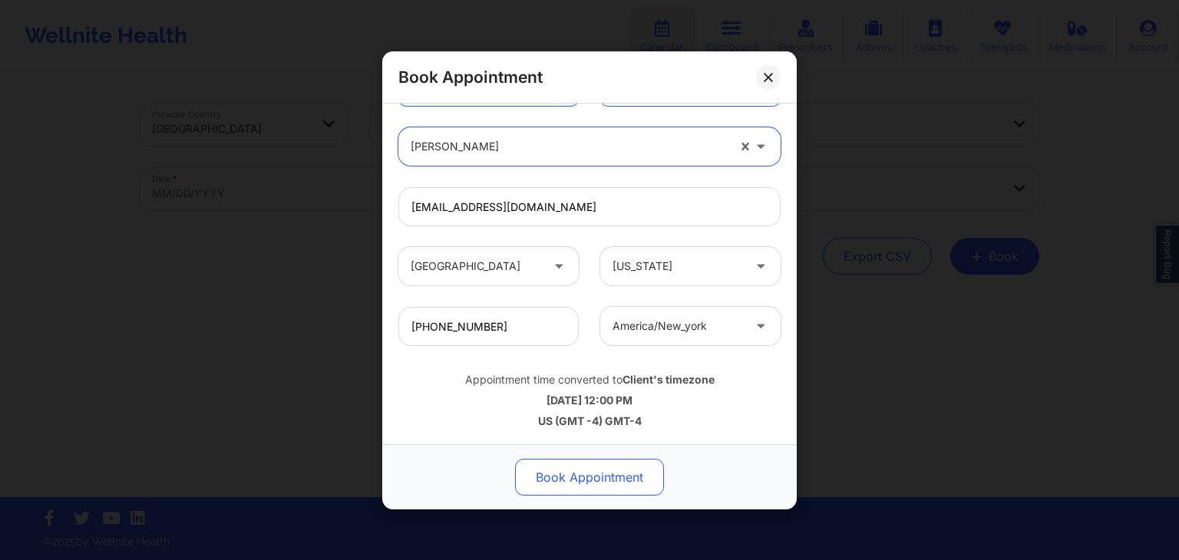
click at [613, 474] on button "Book Appointment" at bounding box center [589, 477] width 149 height 37
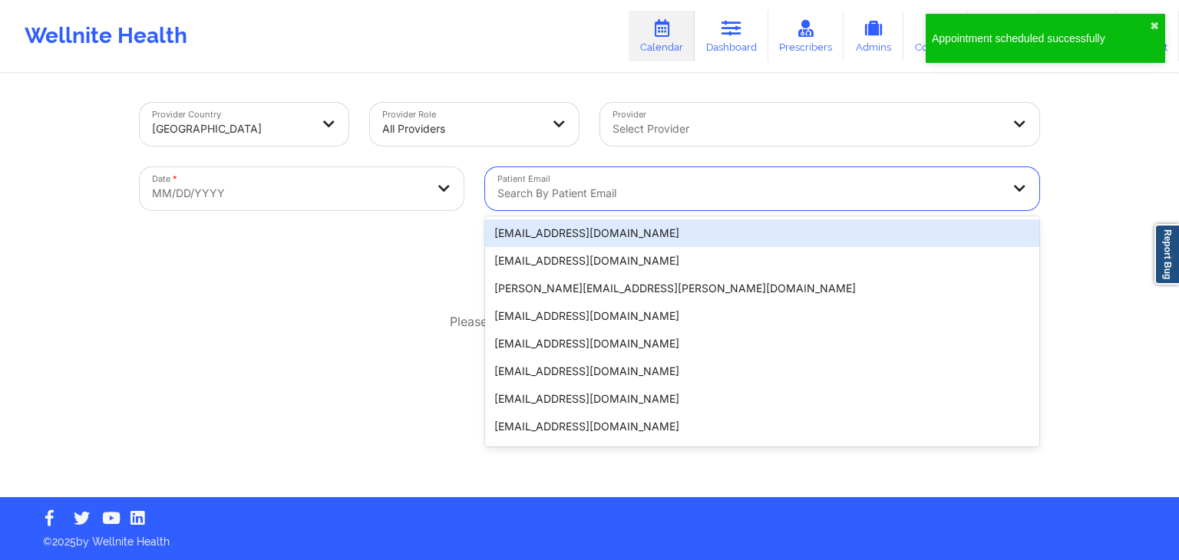
click at [572, 191] on div at bounding box center [749, 193] width 504 height 18
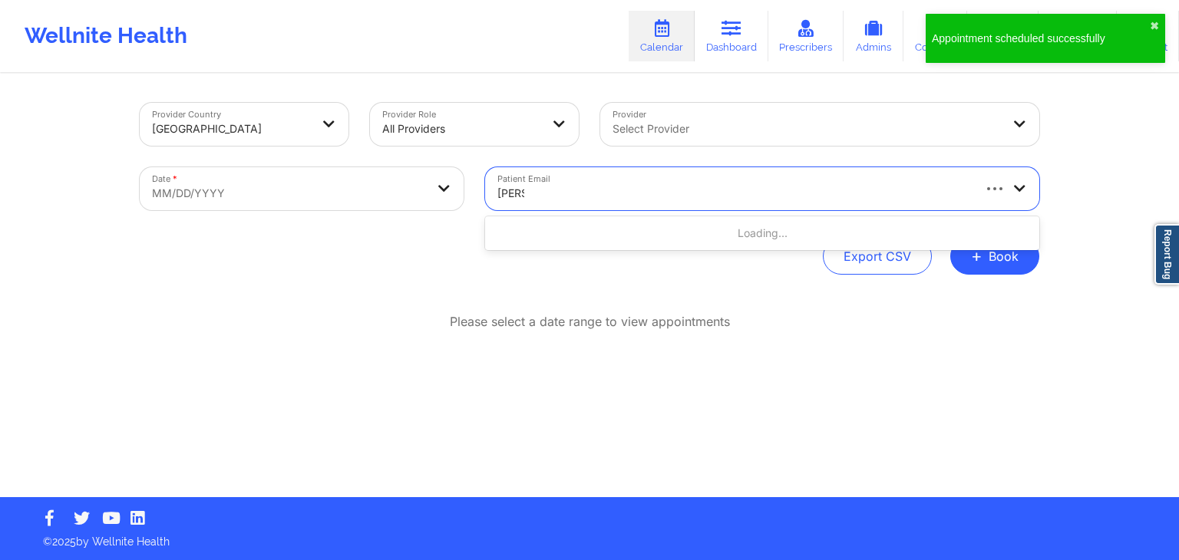
type input "[PERSON_NAME]"
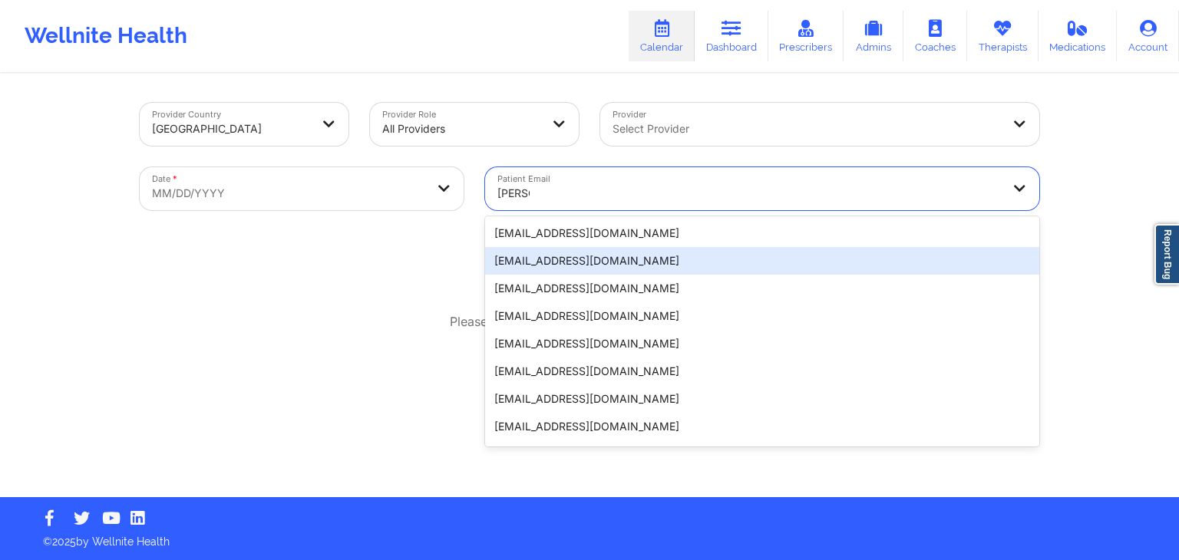
click at [574, 259] on div "[EMAIL_ADDRESS][DOMAIN_NAME]" at bounding box center [762, 261] width 554 height 28
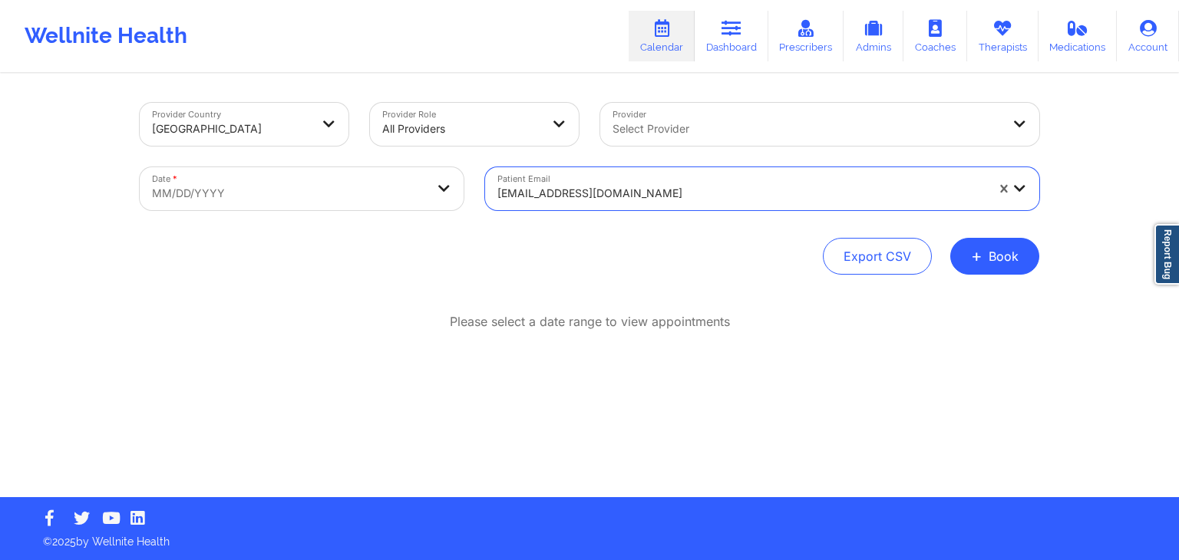
click at [431, 195] on body "Wellnite Health Calendar Dashboard Prescribers Admins Coaches Therapists Medica…" at bounding box center [589, 280] width 1179 height 560
select select "2025-8"
select select "2025-9"
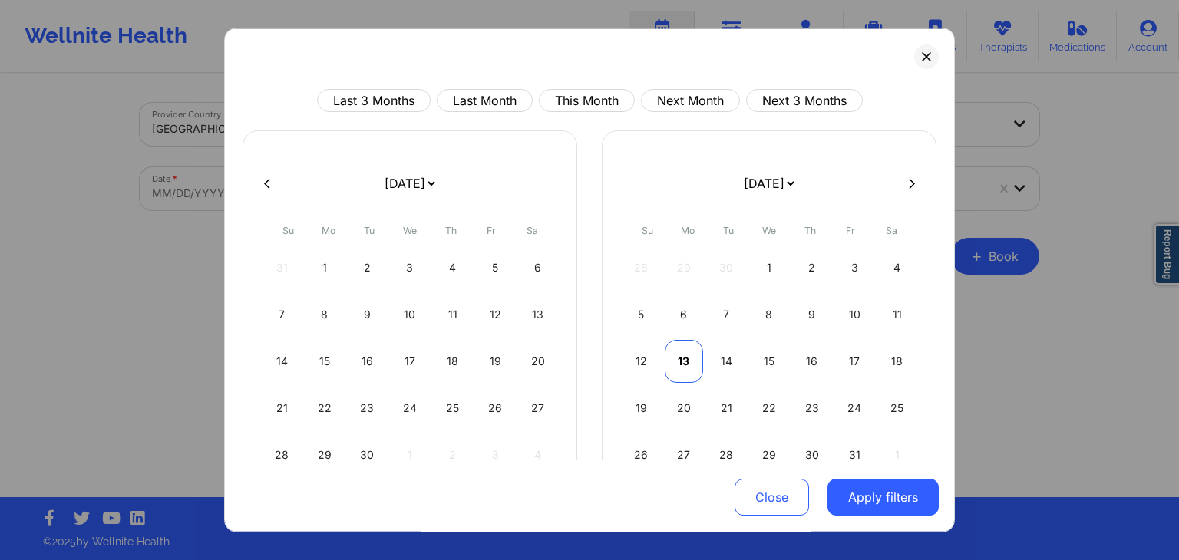
click at [675, 360] on div "13" at bounding box center [684, 361] width 39 height 43
select select "2025-9"
select select "2025-10"
select select "2025-9"
select select "2025-10"
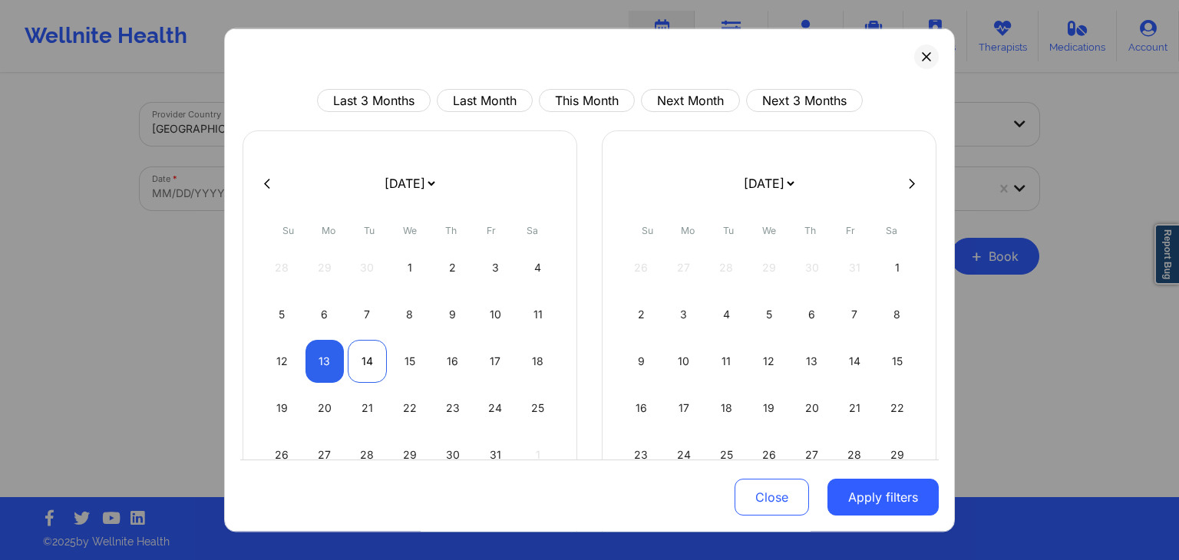
click at [363, 359] on div "14" at bounding box center [367, 361] width 39 height 43
select select "2025-9"
select select "2025-10"
click at [871, 501] on button "Apply filters" at bounding box center [883, 498] width 111 height 37
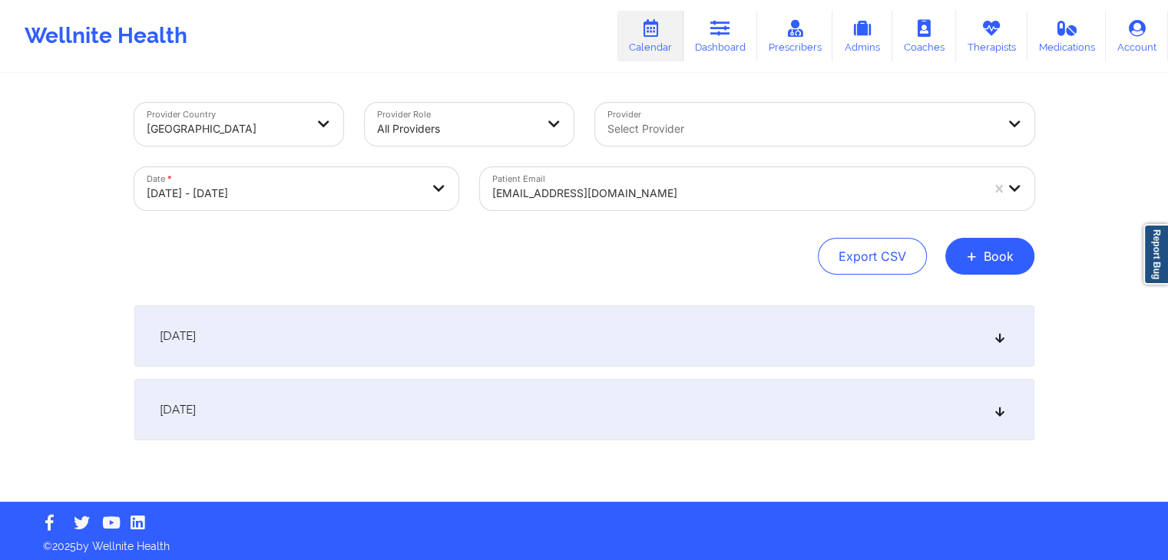
click at [882, 406] on div "[DATE]" at bounding box center [584, 409] width 900 height 61
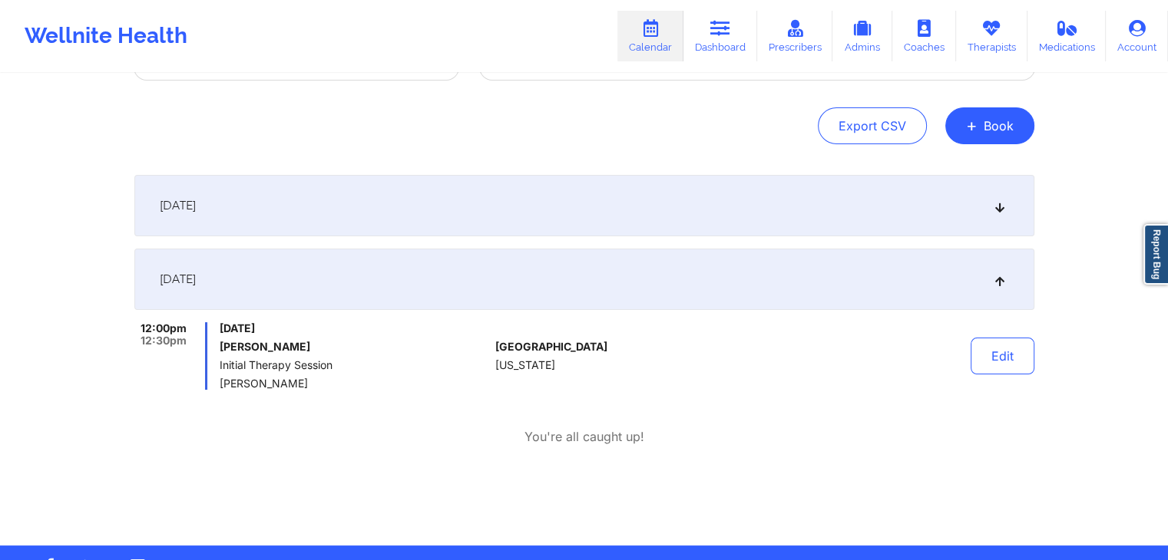
scroll to position [0, 0]
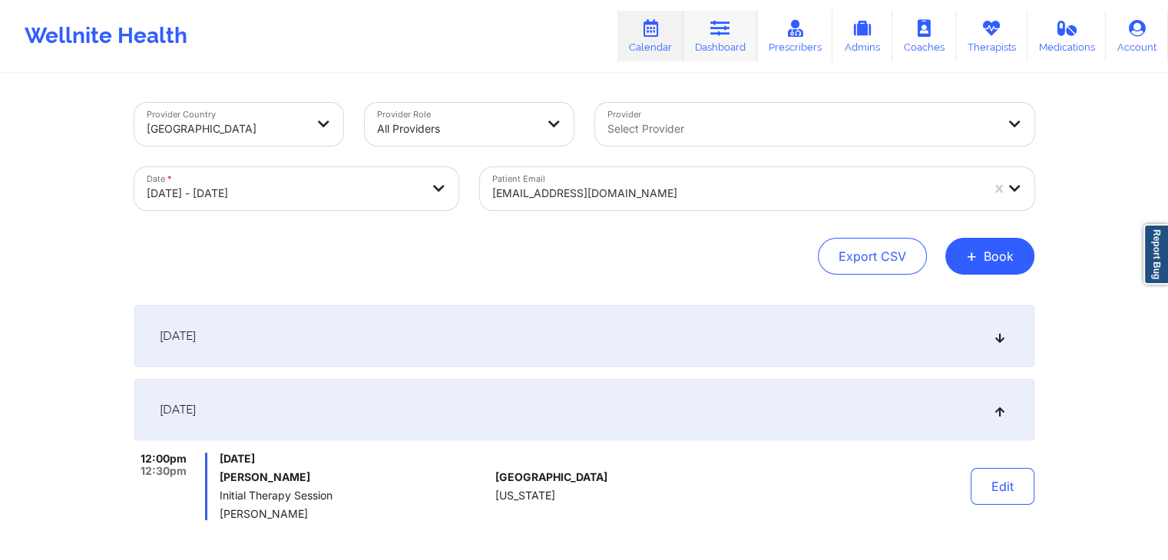
click at [722, 33] on icon at bounding box center [720, 28] width 20 height 17
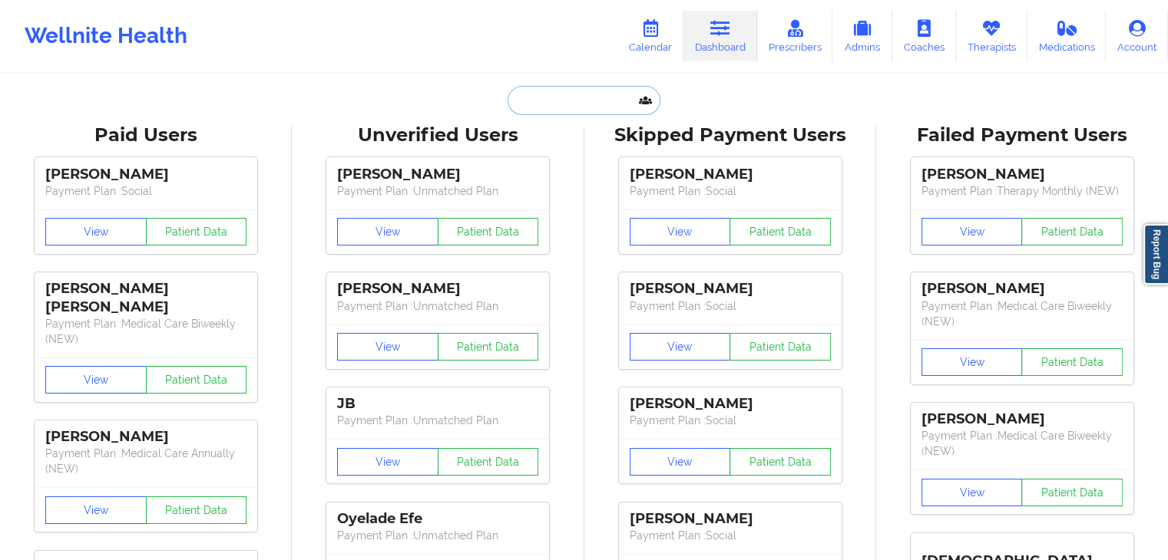
click at [562, 91] on input "text" at bounding box center [583, 100] width 152 height 29
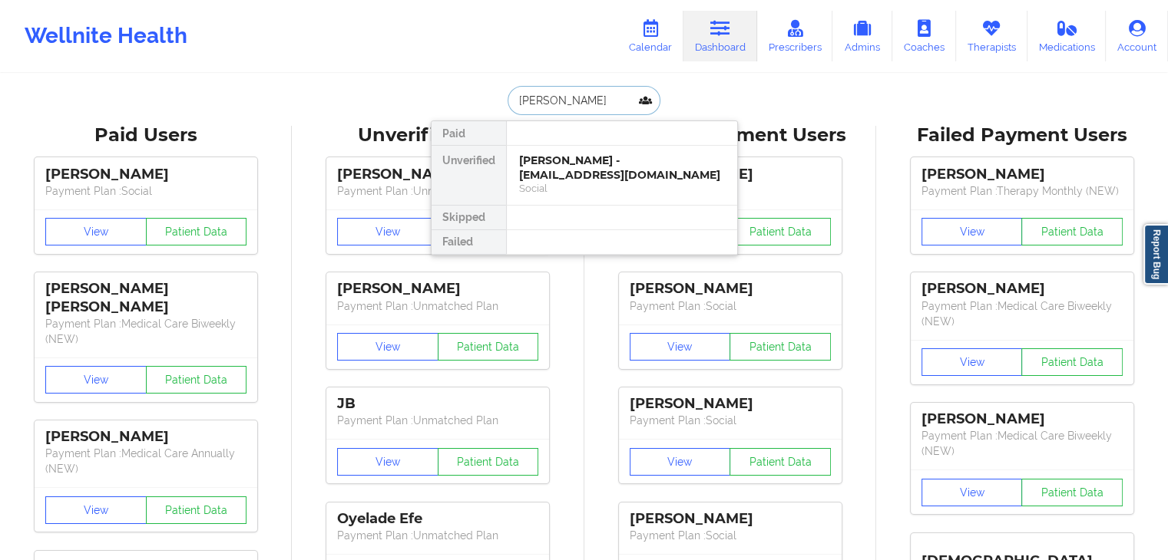
type input "[PERSON_NAME]"
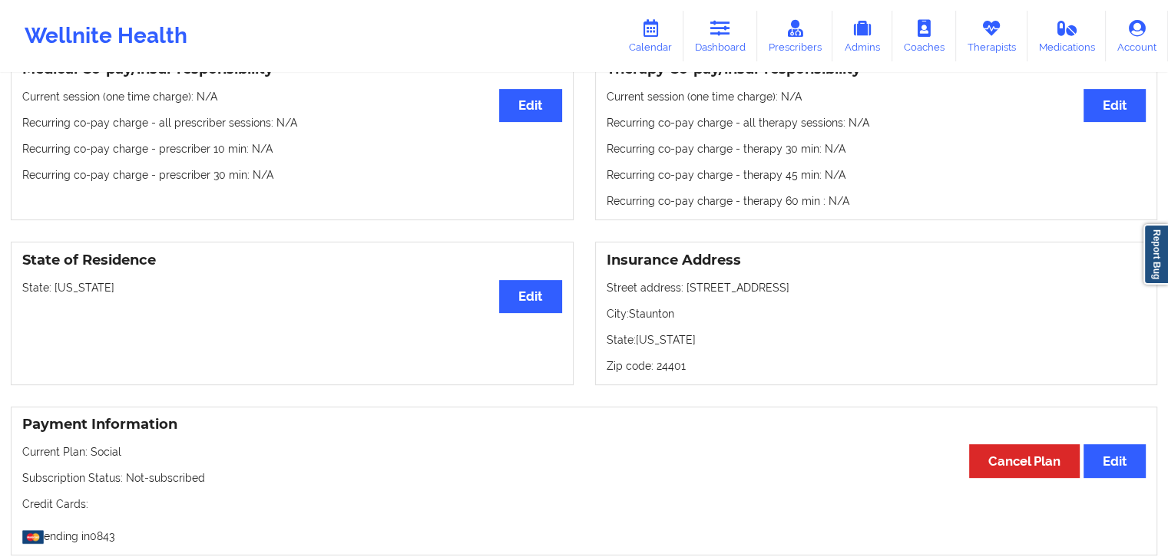
scroll to position [1148, 0]
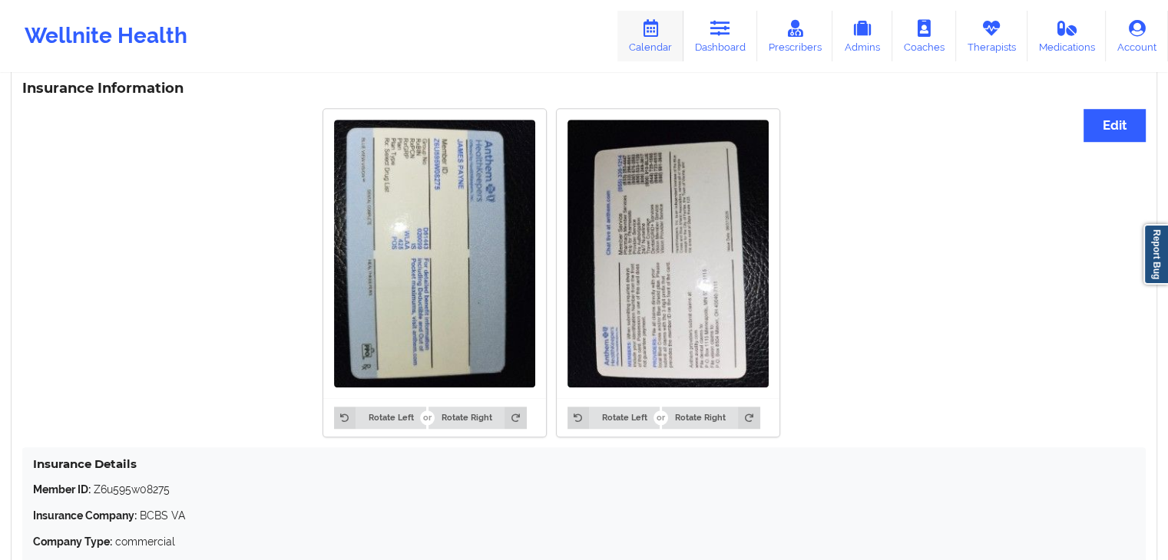
click at [646, 35] on icon at bounding box center [650, 28] width 20 height 17
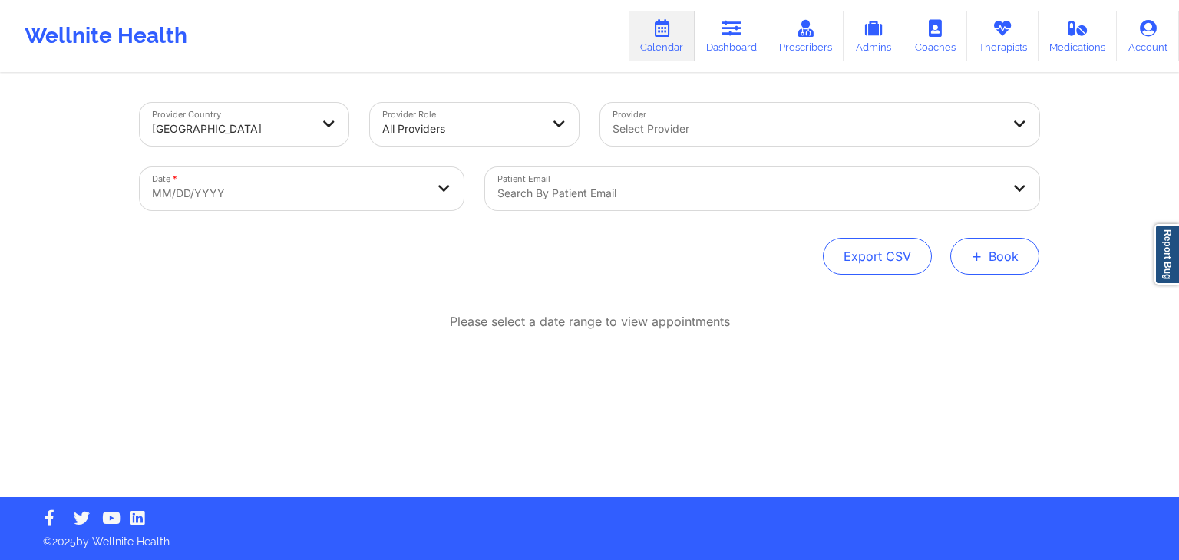
click at [998, 255] on button "+ Book" at bounding box center [994, 256] width 89 height 37
click at [933, 295] on button "Therapy Session" at bounding box center [968, 304] width 117 height 25
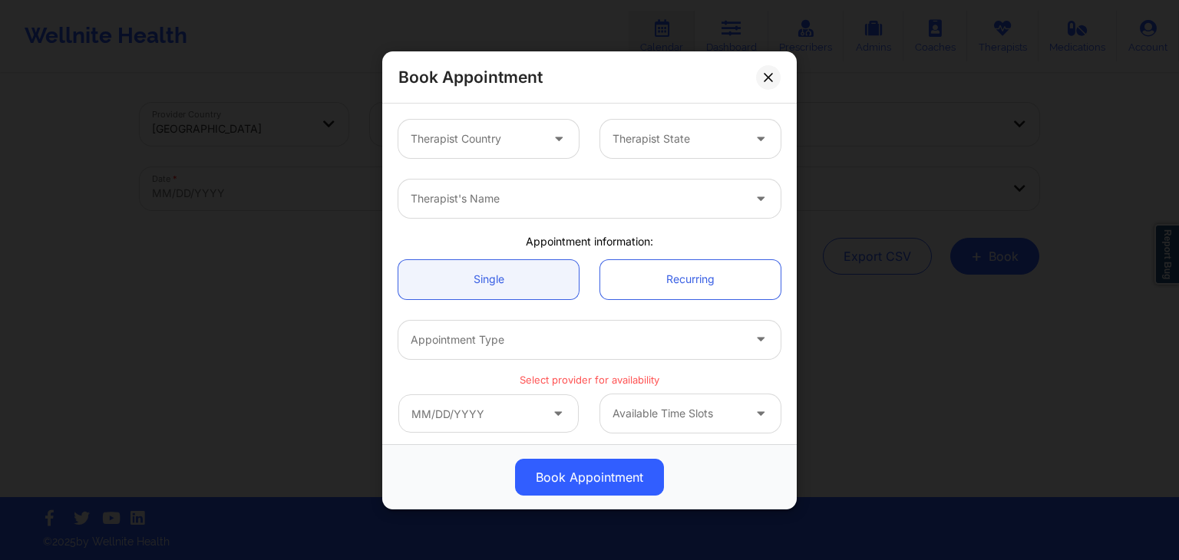
click at [466, 136] on div at bounding box center [476, 139] width 130 height 18
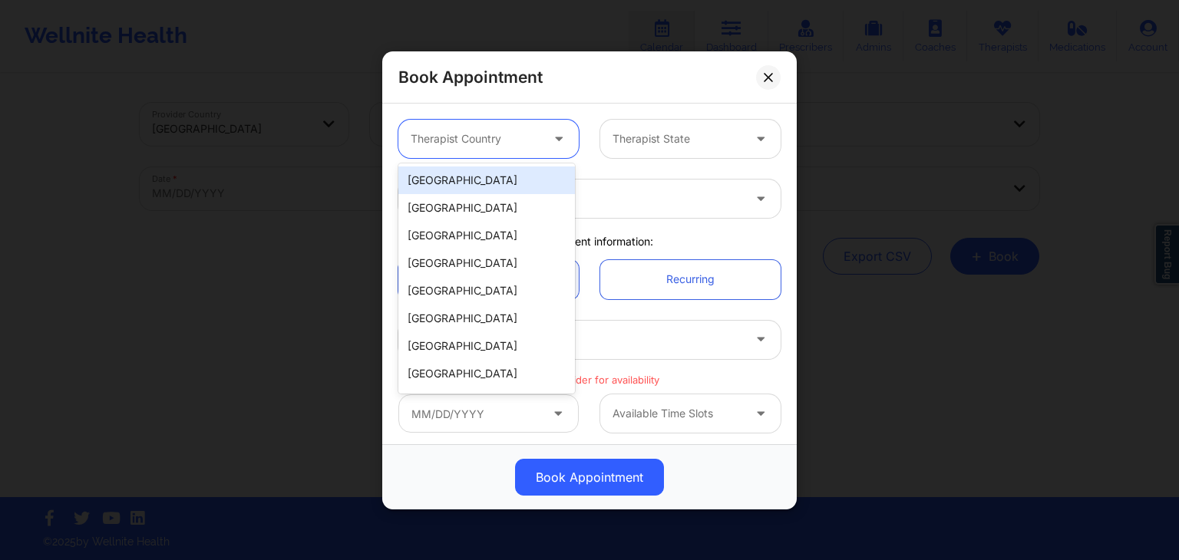
click at [476, 179] on div "[GEOGRAPHIC_DATA]" at bounding box center [486, 181] width 177 height 28
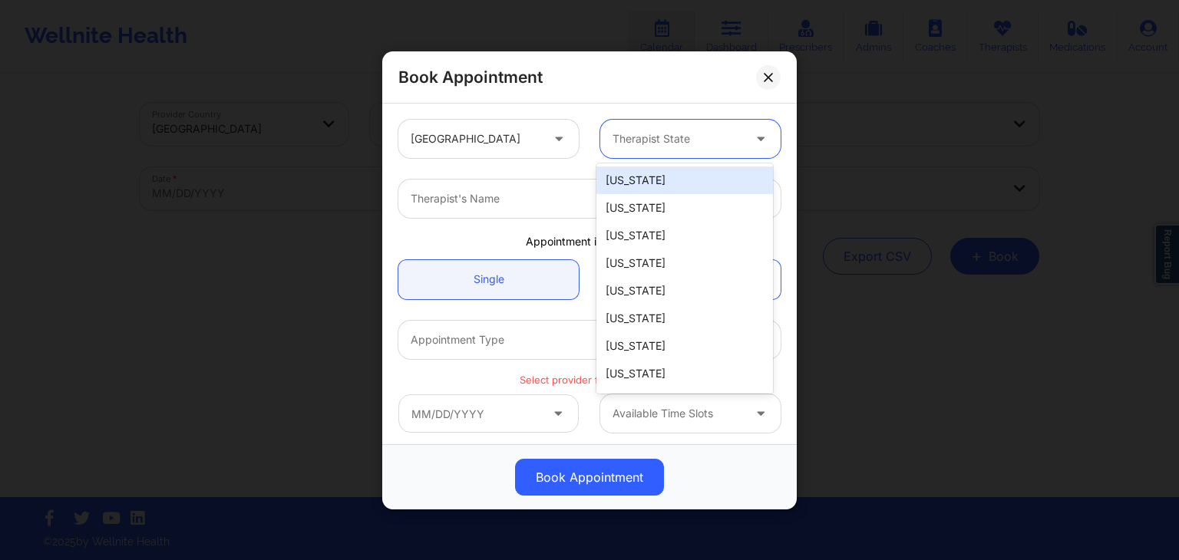
click at [632, 145] on div at bounding box center [678, 139] width 130 height 18
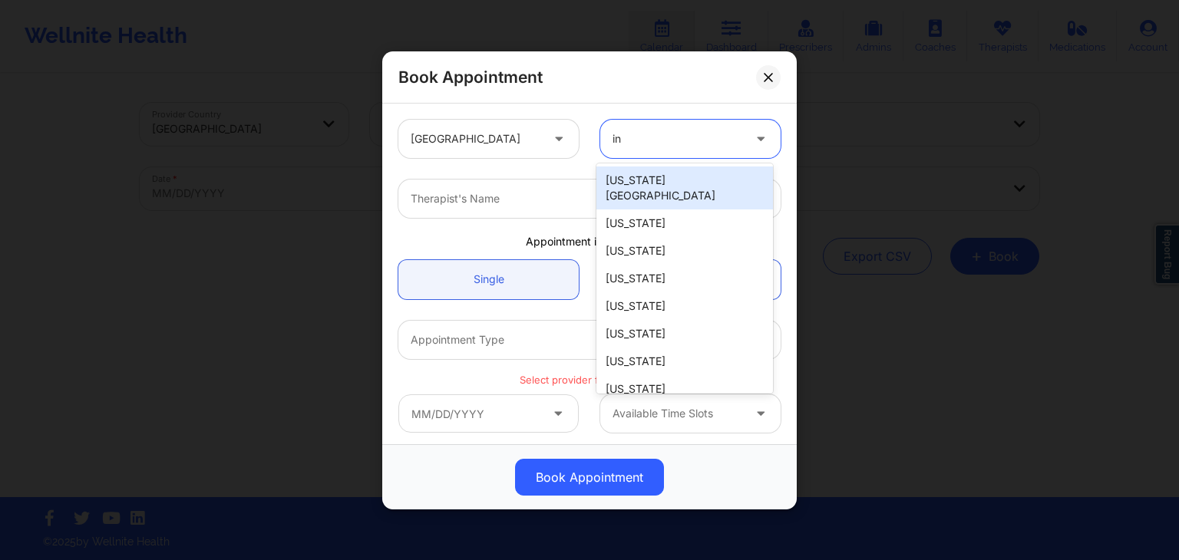
type input "ind"
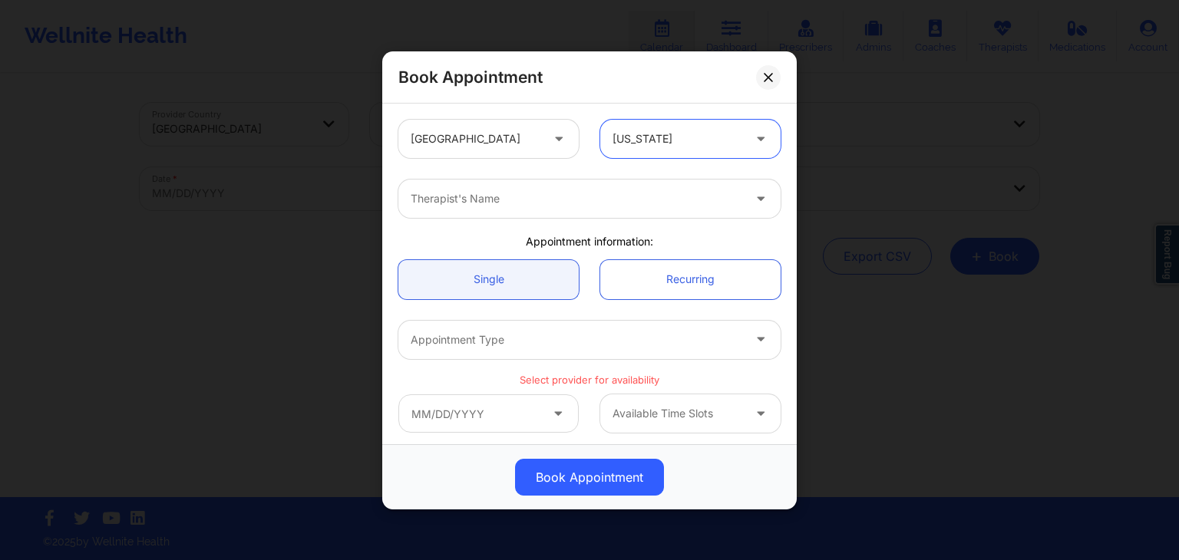
click at [604, 195] on div at bounding box center [577, 199] width 332 height 18
type input "[PERSON_NAME] [PERSON_NAME]"
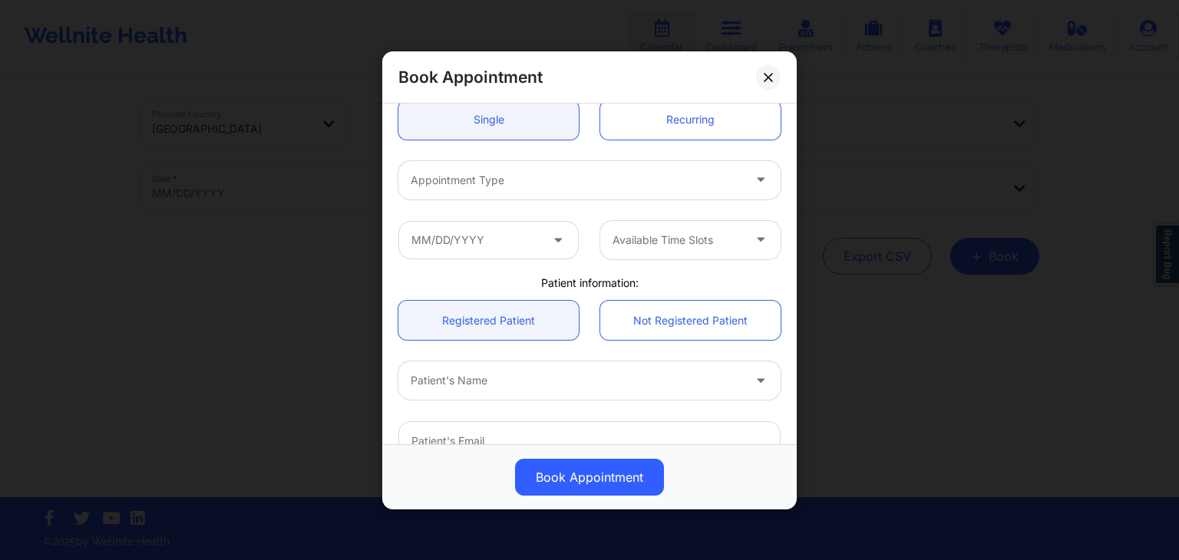
scroll to position [157, 0]
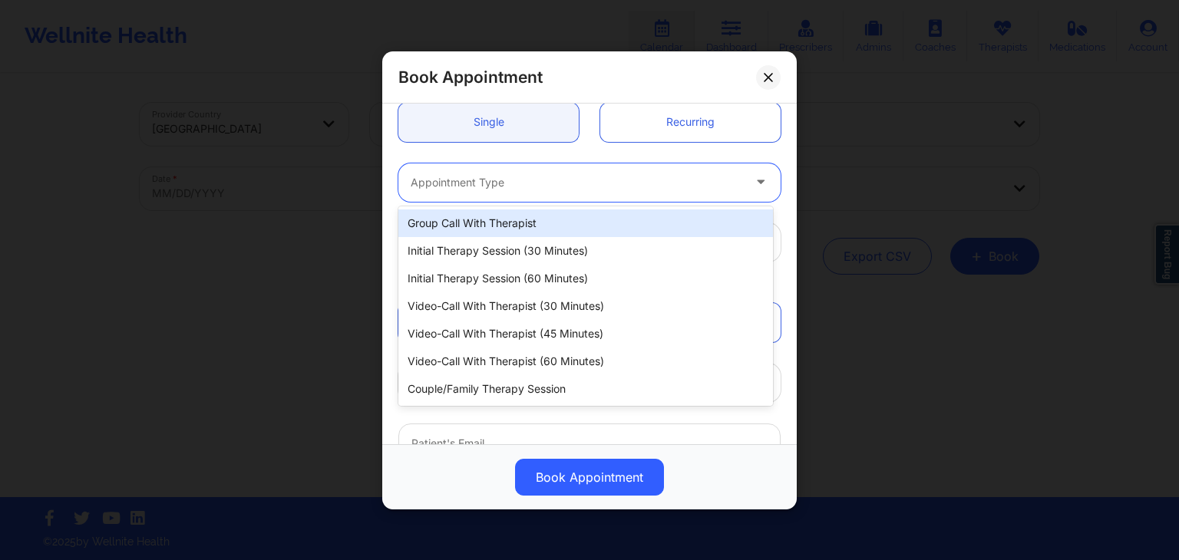
click at [515, 188] on div at bounding box center [577, 182] width 332 height 18
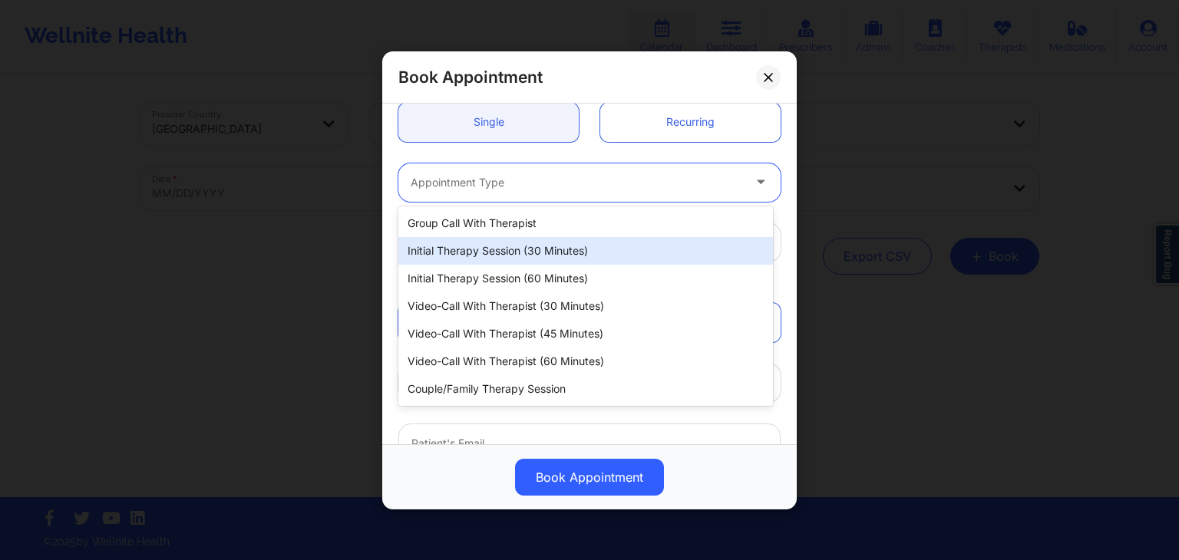
click at [512, 256] on div "Initial Therapy Session (30 minutes)" at bounding box center [585, 251] width 375 height 28
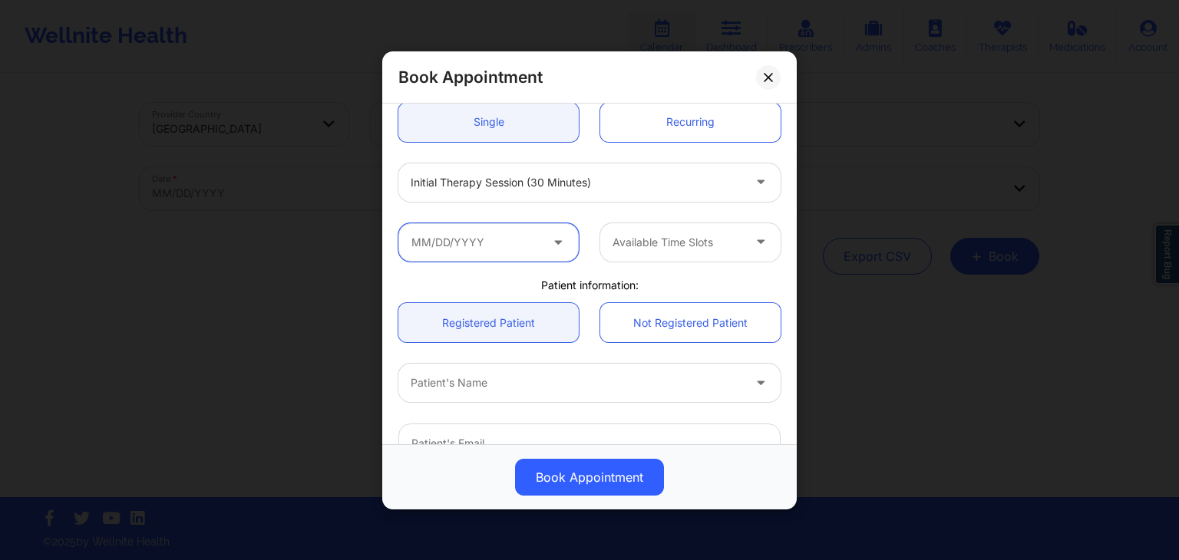
click at [470, 248] on input "text" at bounding box center [488, 242] width 180 height 38
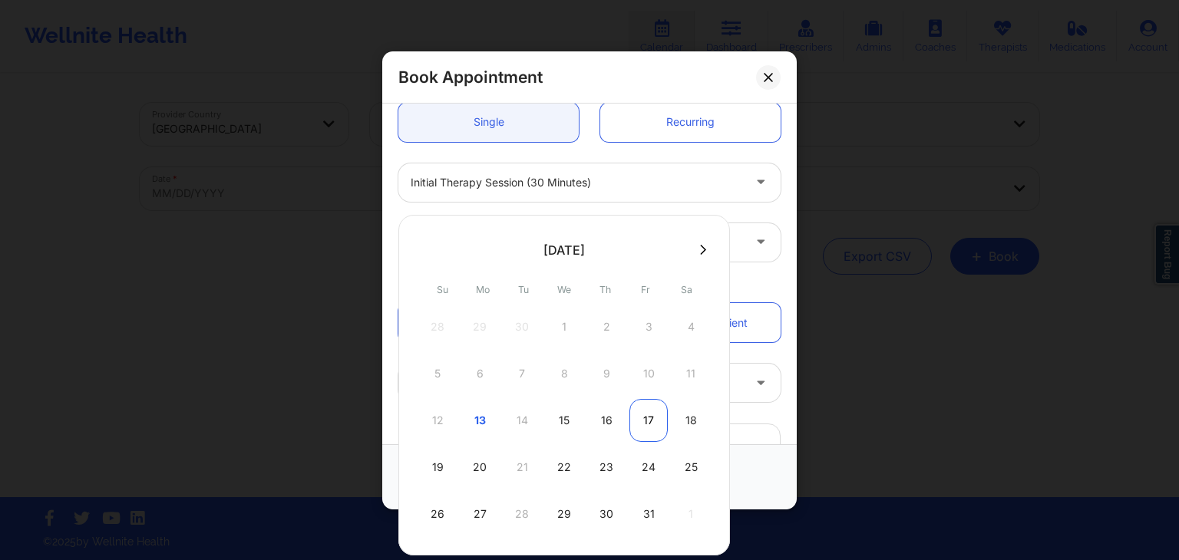
click at [648, 421] on div "17" at bounding box center [648, 420] width 38 height 43
type input "[DATE]"
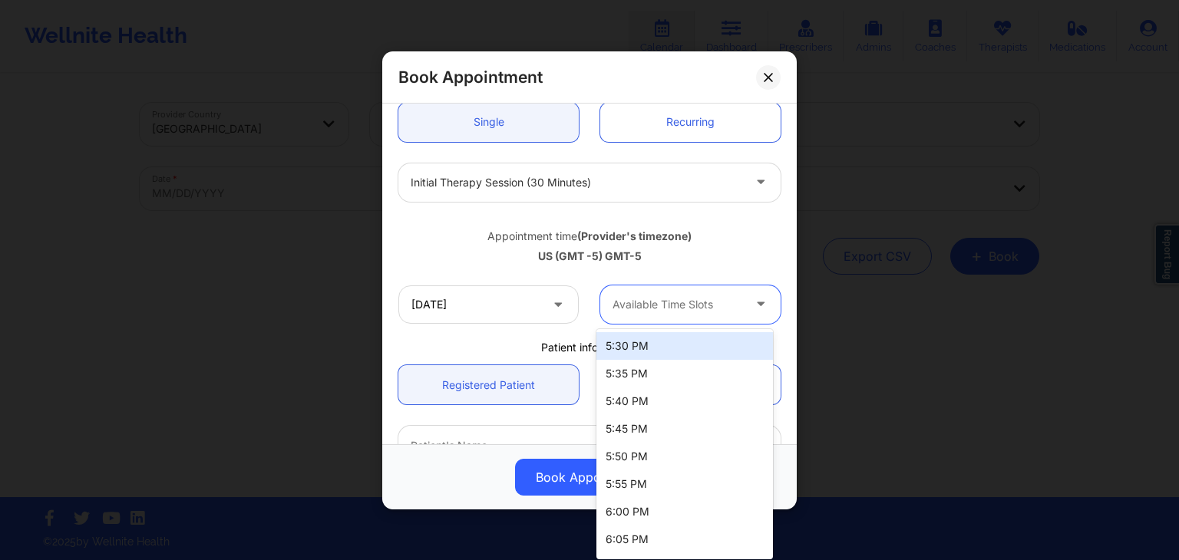
click at [723, 301] on div at bounding box center [678, 304] width 130 height 18
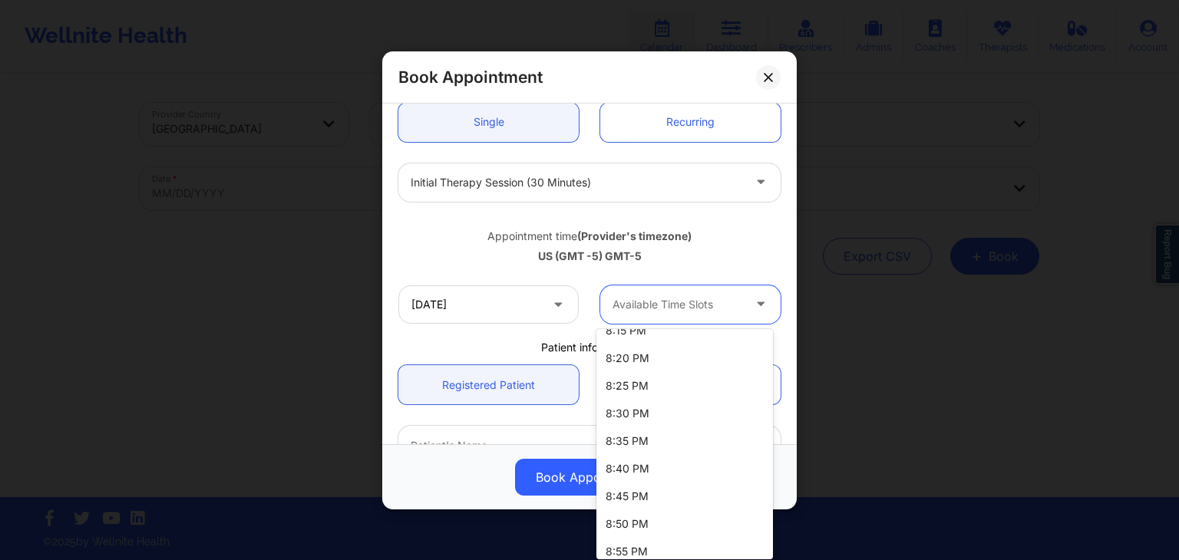
scroll to position [1010, 0]
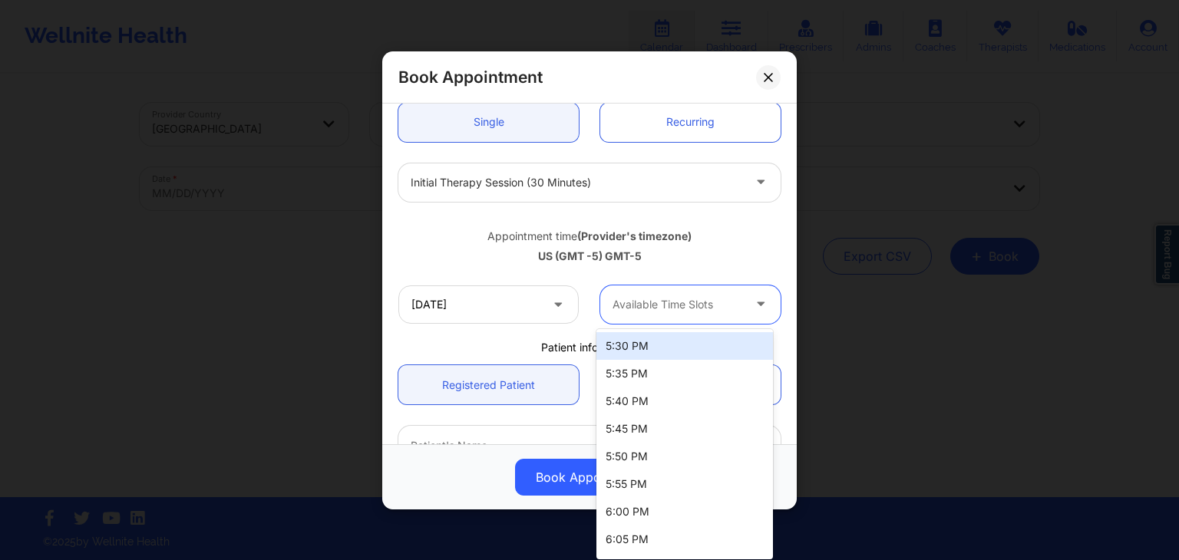
click at [717, 293] on div "Available Time Slots" at bounding box center [672, 304] width 144 height 38
click at [707, 343] on div "5:30 PM" at bounding box center [684, 346] width 177 height 28
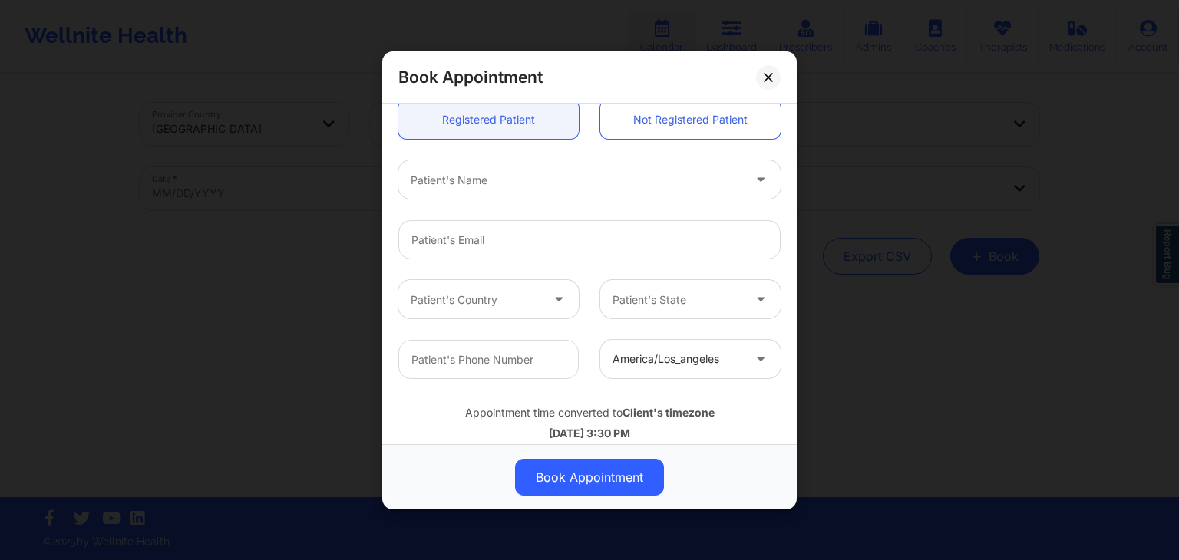
scroll to position [405, 0]
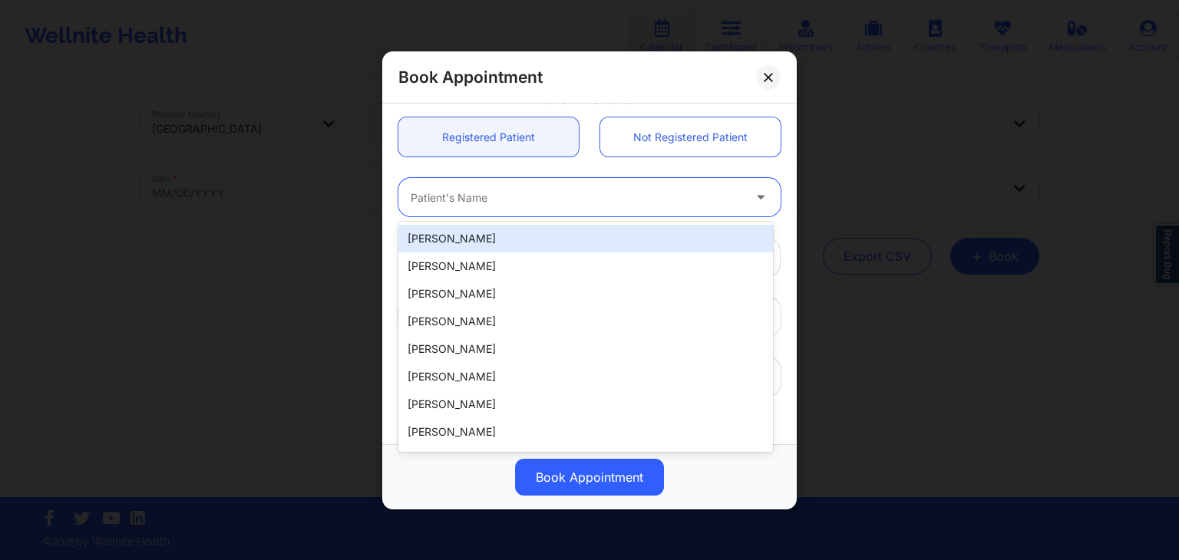
click at [494, 202] on div at bounding box center [577, 197] width 332 height 18
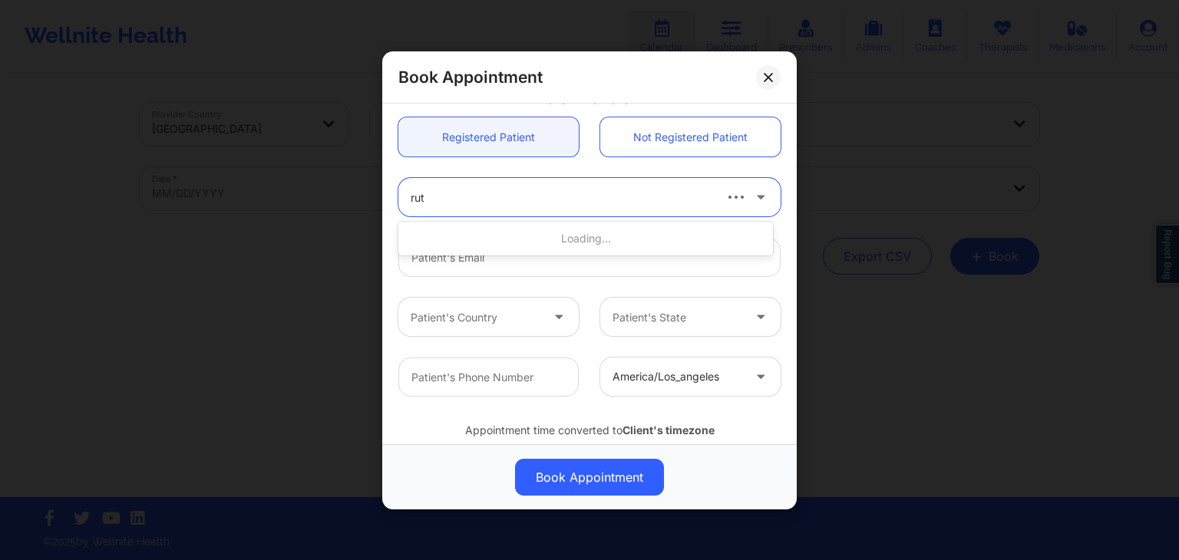
type input "[PERSON_NAME]"
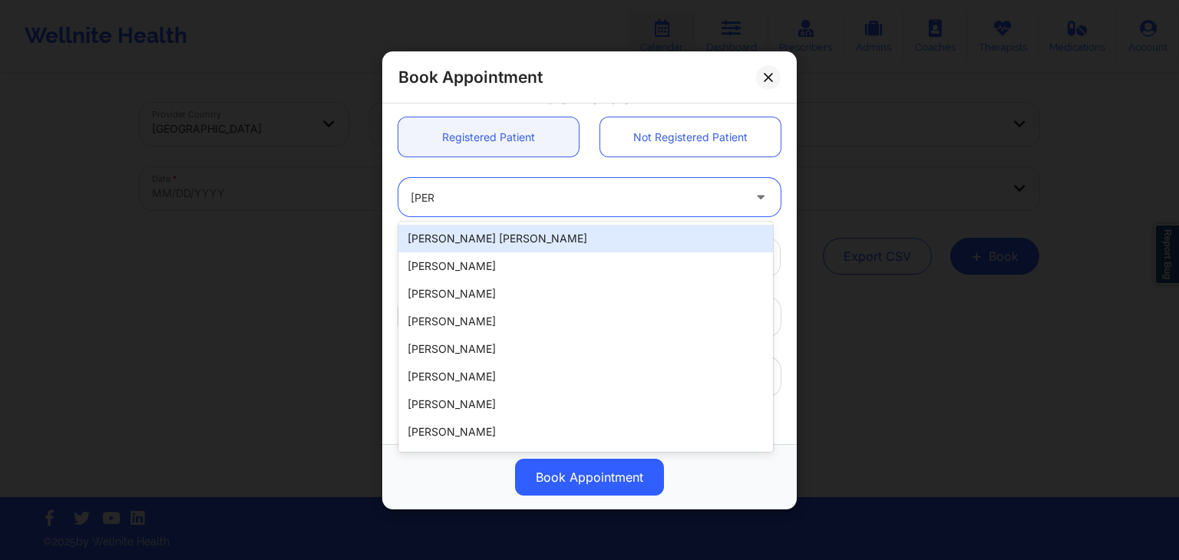
type input "[EMAIL_ADDRESS][DOMAIN_NAME]"
type input "[PHONE_NUMBER]"
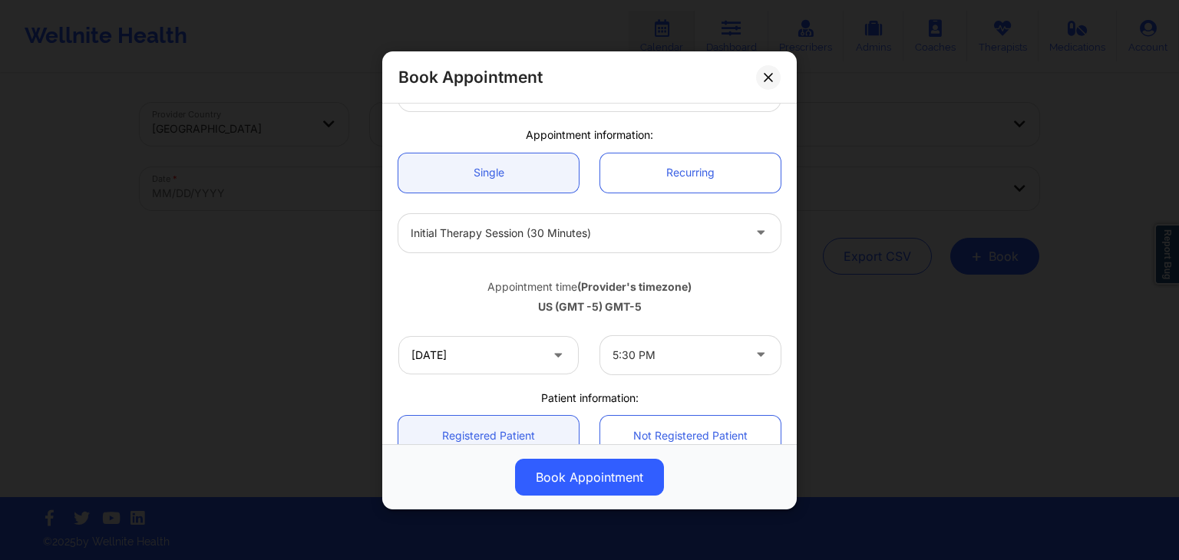
scroll to position [107, 0]
drag, startPoint x: 795, startPoint y: 331, endPoint x: 801, endPoint y: 367, distance: 36.6
click at [801, 367] on div "Book Appointment [GEOGRAPHIC_DATA] [US_STATE] [PERSON_NAME] Appointment informa…" at bounding box center [589, 280] width 1179 height 560
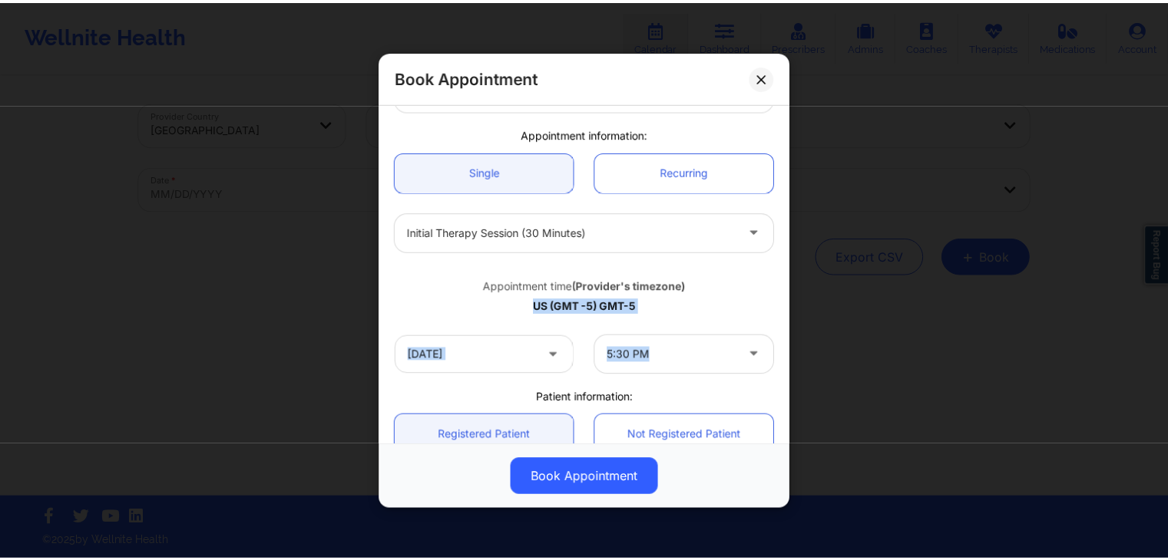
scroll to position [456, 0]
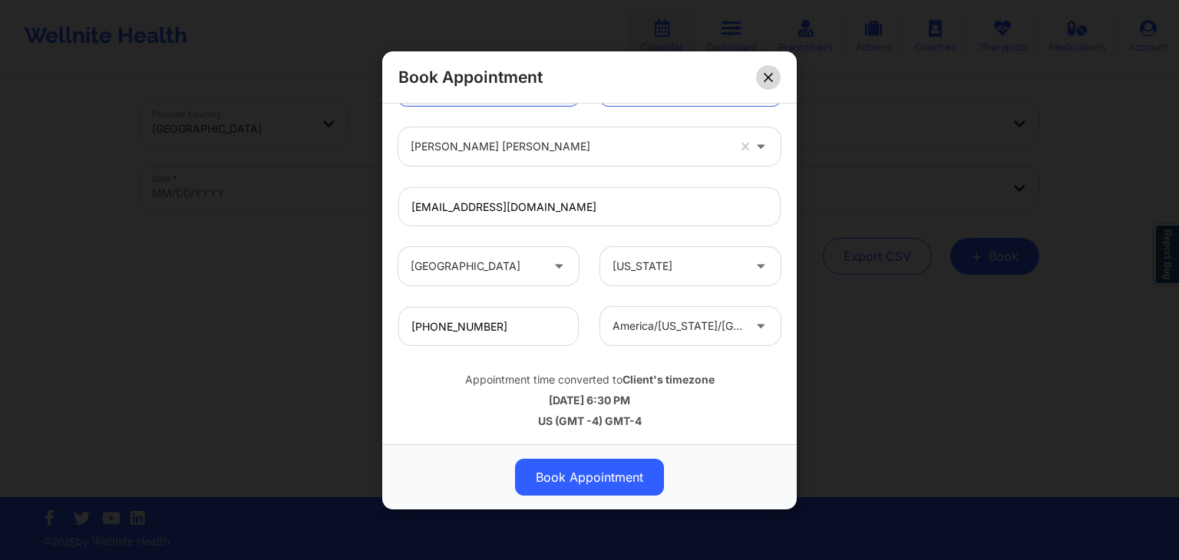
click at [765, 74] on icon at bounding box center [768, 76] width 9 height 9
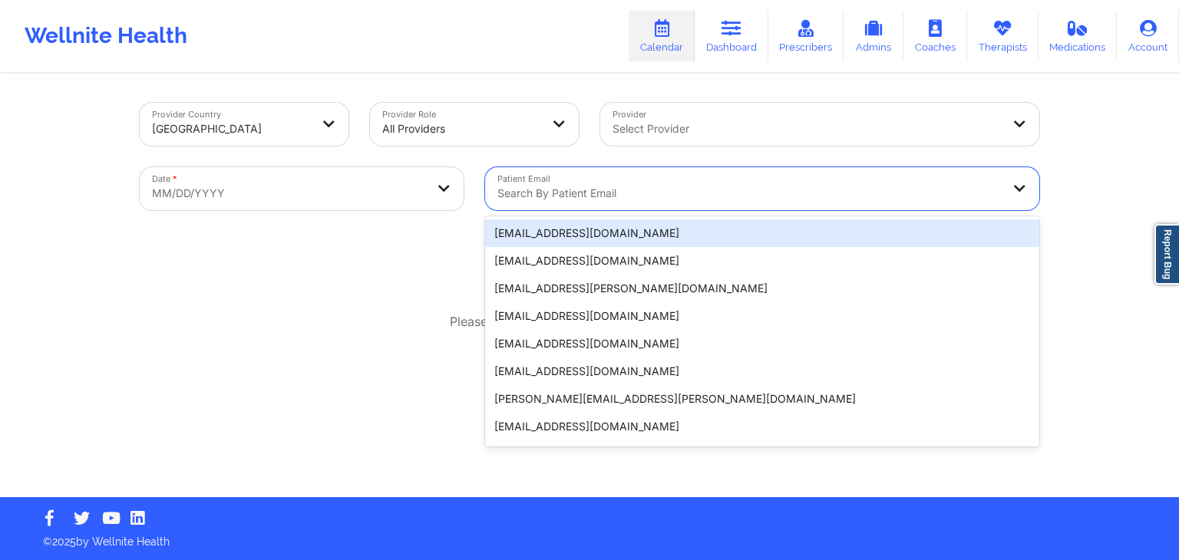
click at [638, 190] on div at bounding box center [749, 193] width 504 height 18
paste input "[EMAIL_ADDRESS][DOMAIN_NAME]"
type input "[EMAIL_ADDRESS][DOMAIN_NAME]"
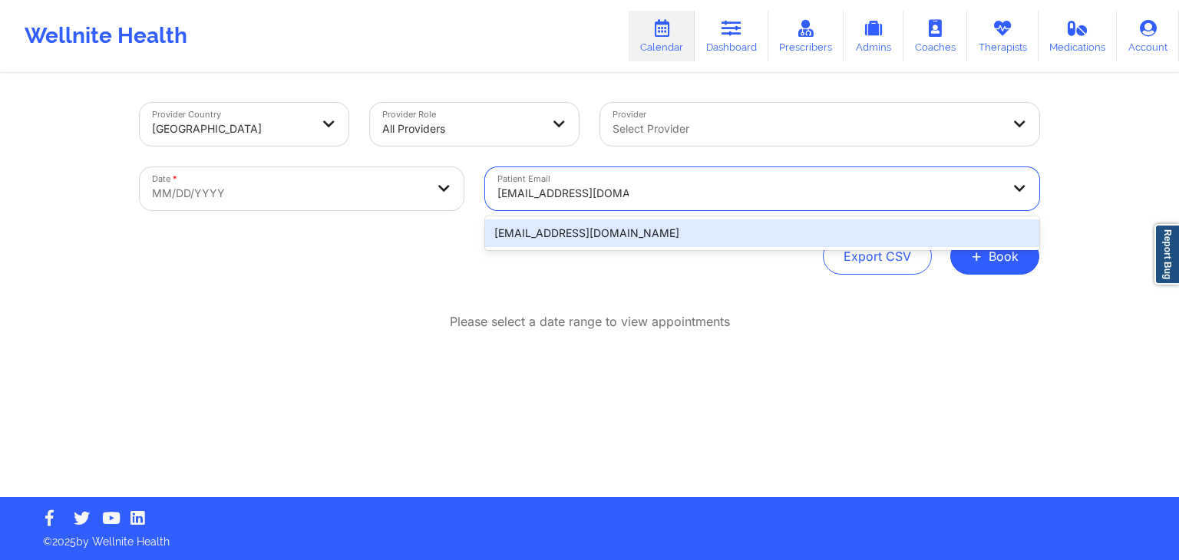
click at [569, 223] on div "[EMAIL_ADDRESS][DOMAIN_NAME]" at bounding box center [762, 234] width 554 height 28
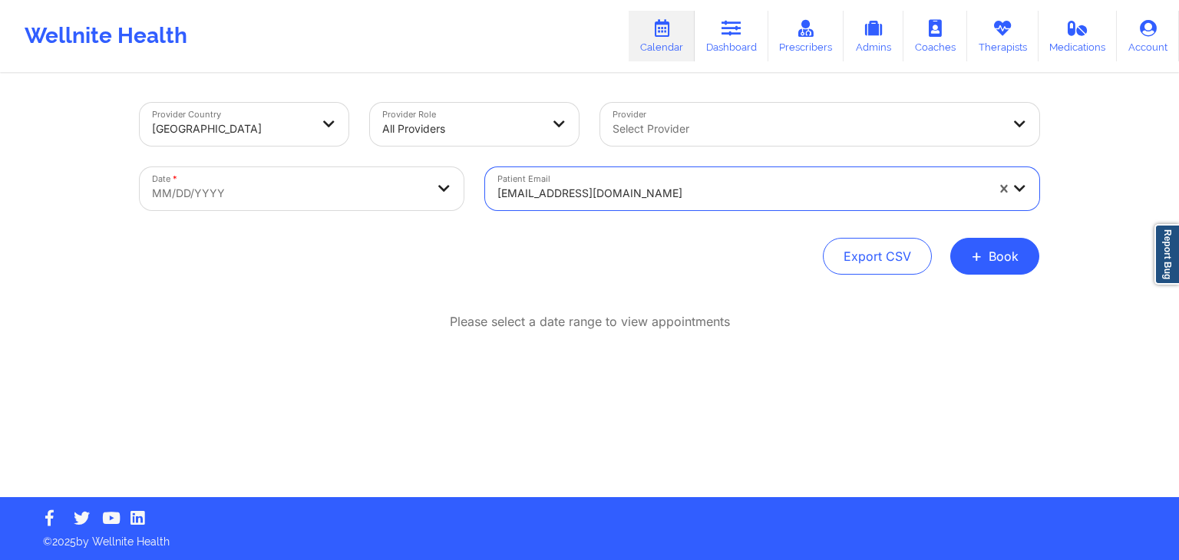
select select "2025-8"
select select "2025-9"
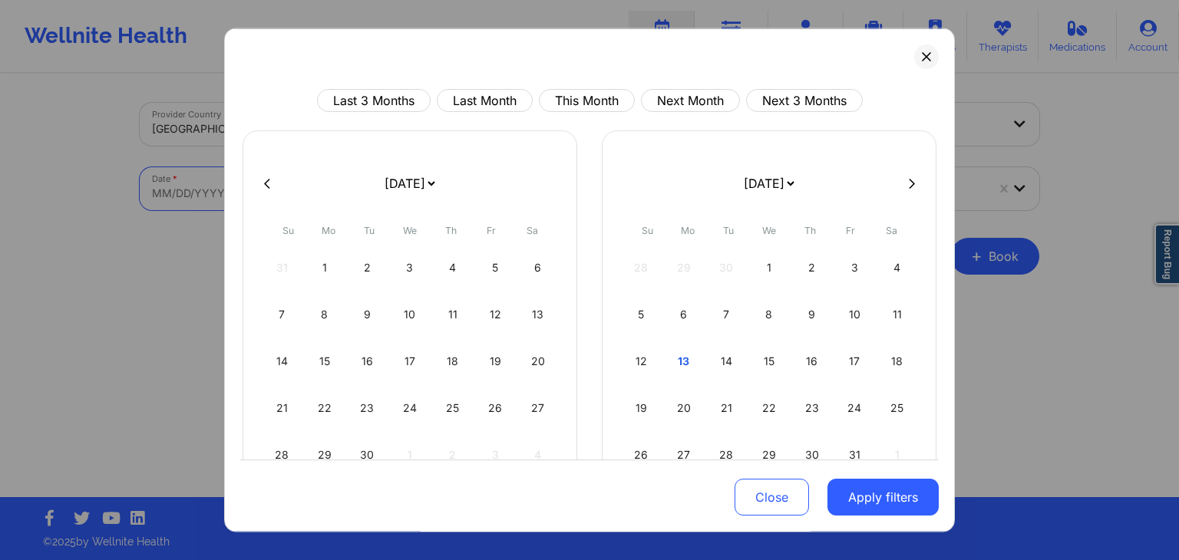
click at [434, 187] on body "Wellnite Health Calendar Dashboard Prescribers Admins Coaches Therapists Medica…" at bounding box center [589, 280] width 1179 height 560
click at [763, 368] on div "15" at bounding box center [769, 361] width 39 height 43
select select "2025-9"
select select "2025-10"
select select "2025-9"
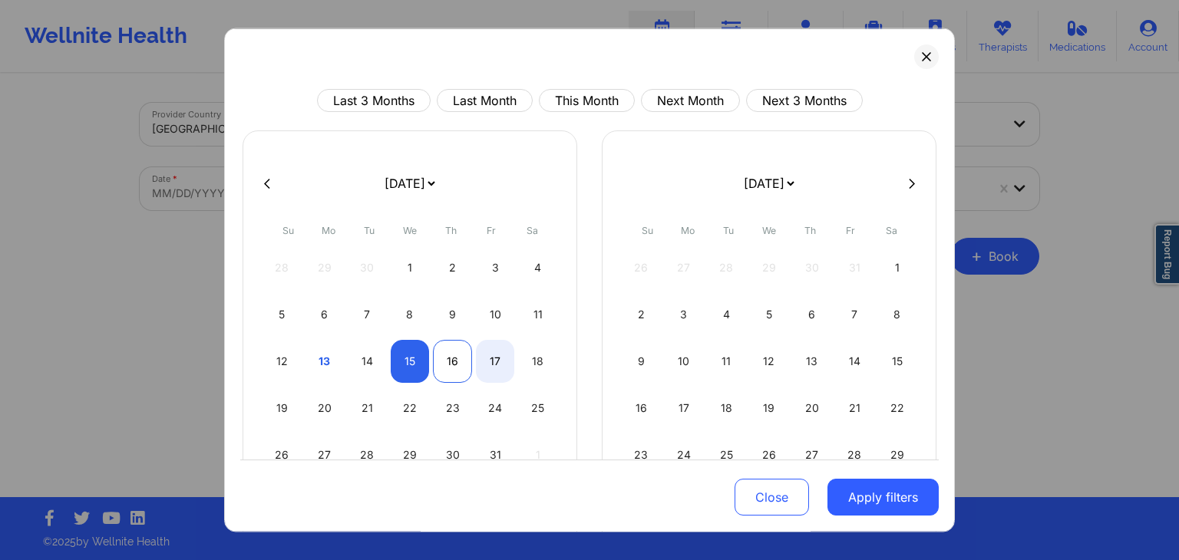
select select "2025-10"
click at [441, 354] on div "16" at bounding box center [452, 361] width 39 height 43
select select "2025-9"
select select "2025-10"
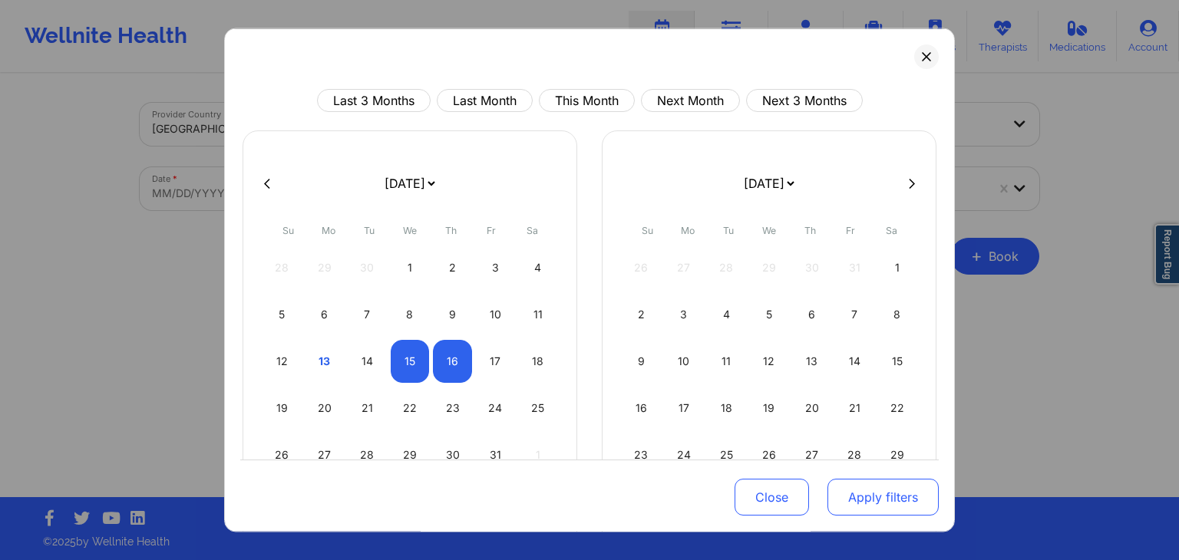
click at [877, 507] on button "Apply filters" at bounding box center [883, 498] width 111 height 37
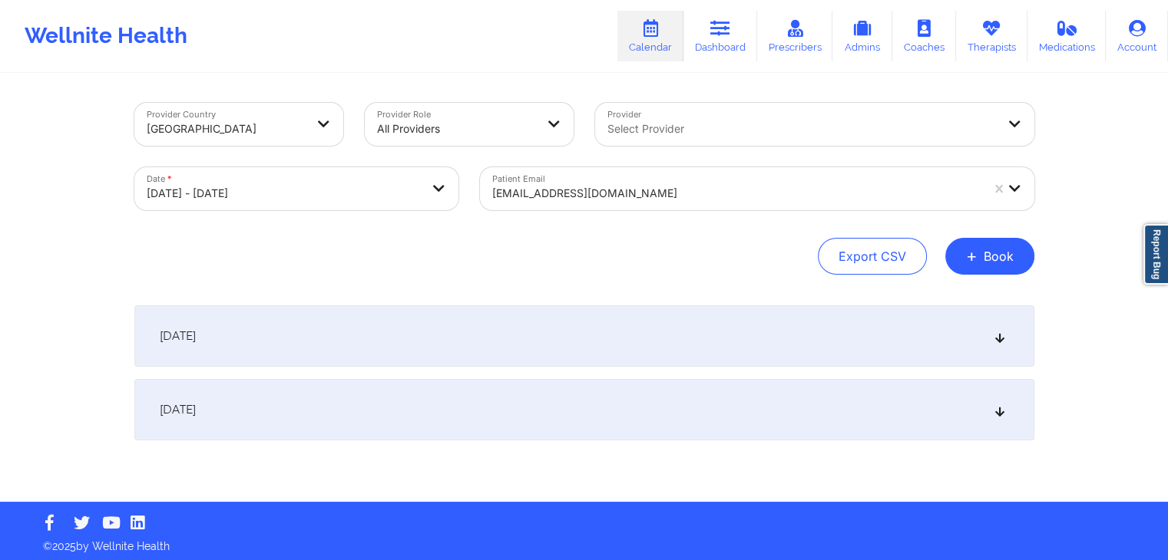
click at [909, 415] on div "[DATE]" at bounding box center [584, 409] width 900 height 61
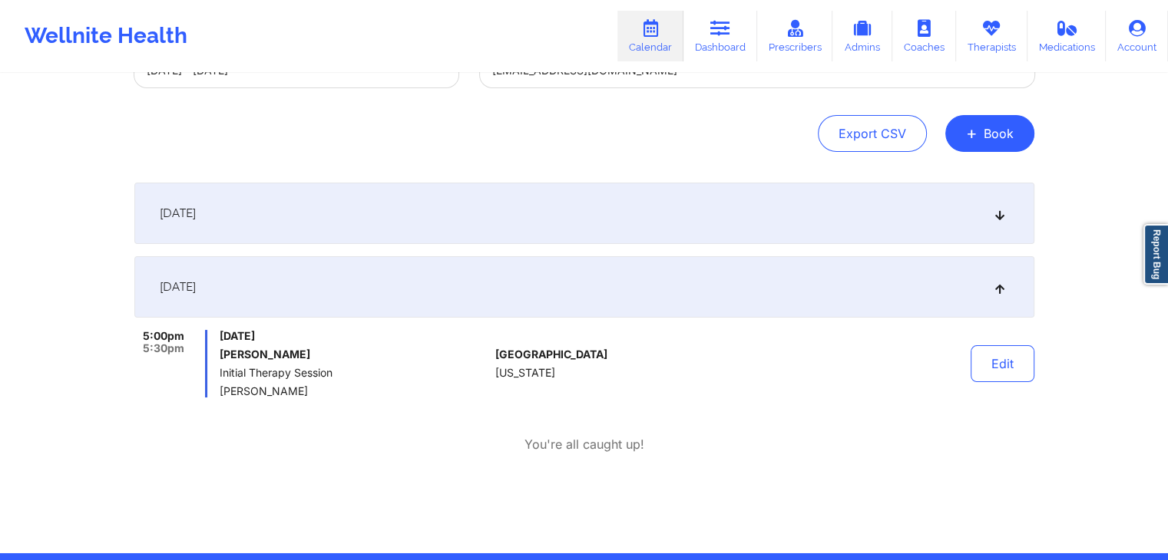
scroll to position [121, 0]
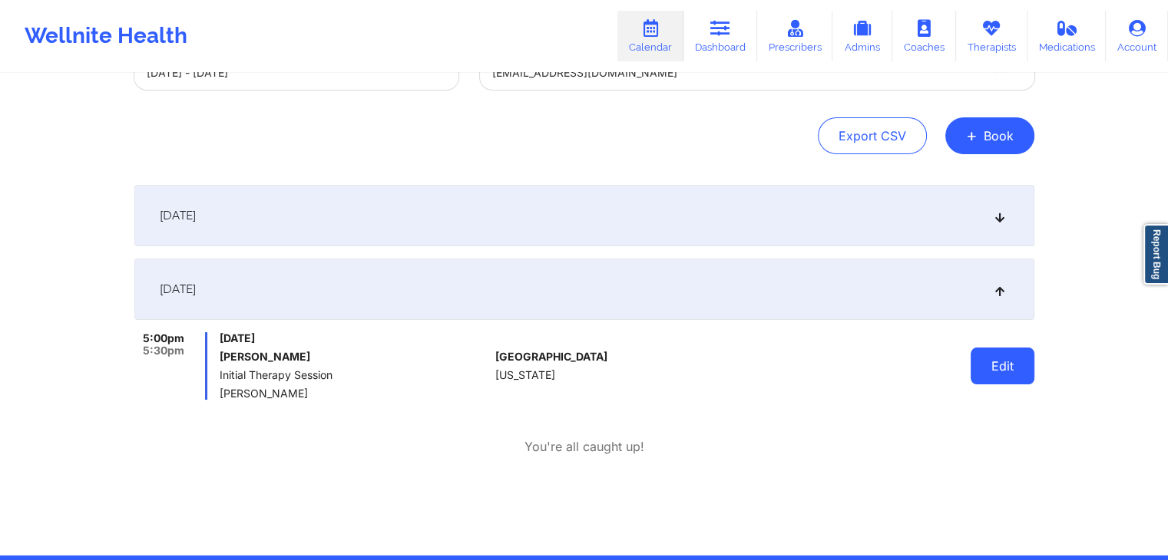
click at [994, 354] on button "Edit" at bounding box center [1002, 366] width 64 height 37
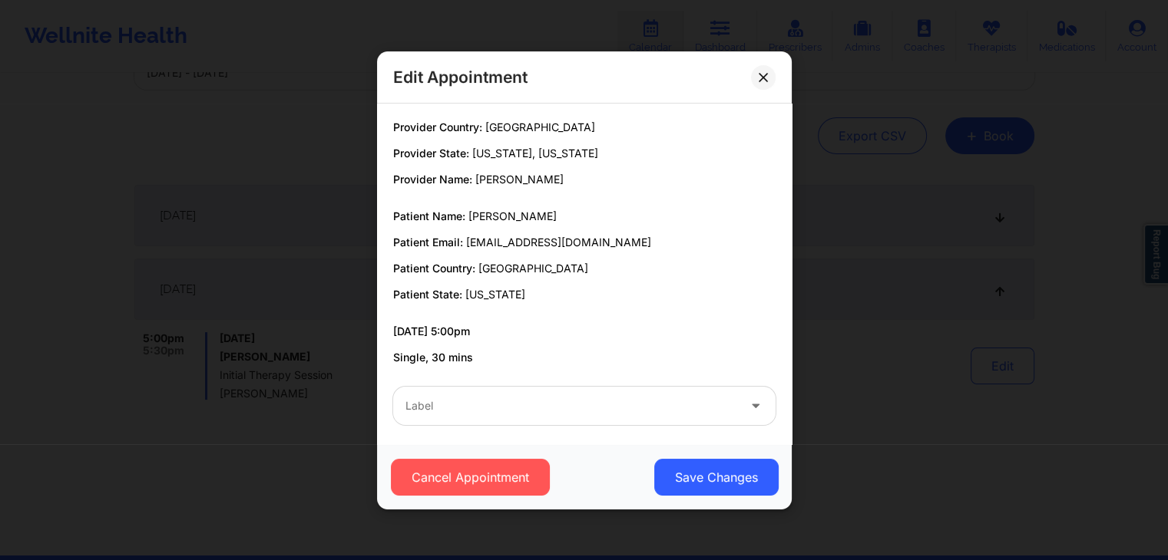
click at [777, 74] on div "Edit Appointment" at bounding box center [584, 77] width 415 height 52
click at [771, 76] on button at bounding box center [763, 76] width 25 height 25
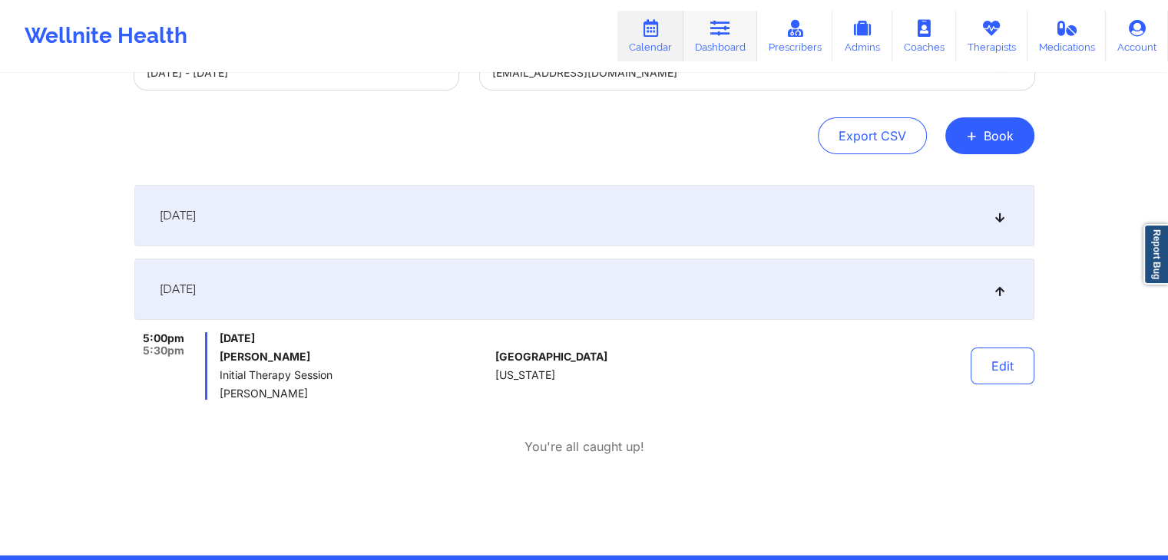
click at [697, 34] on link "Dashboard" at bounding box center [720, 36] width 74 height 51
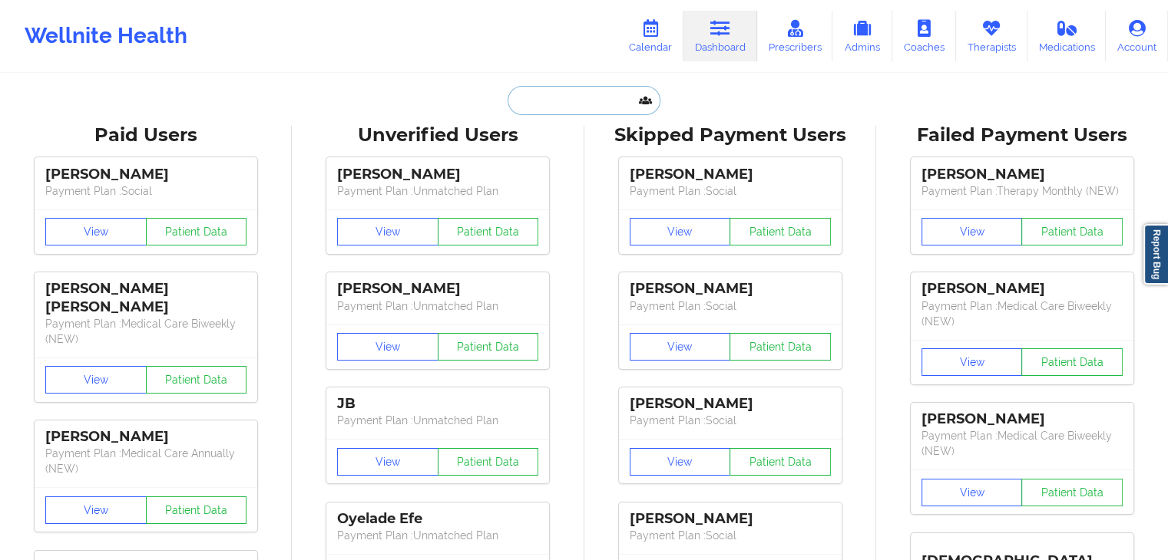
click at [598, 106] on input "text" at bounding box center [583, 100] width 152 height 29
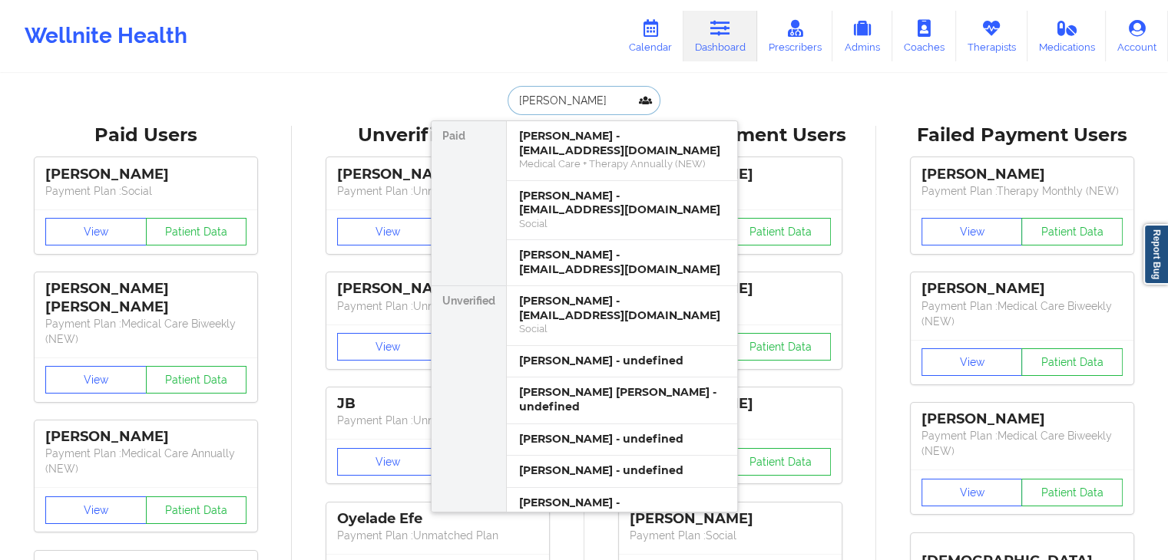
type input "[PERSON_NAME]"
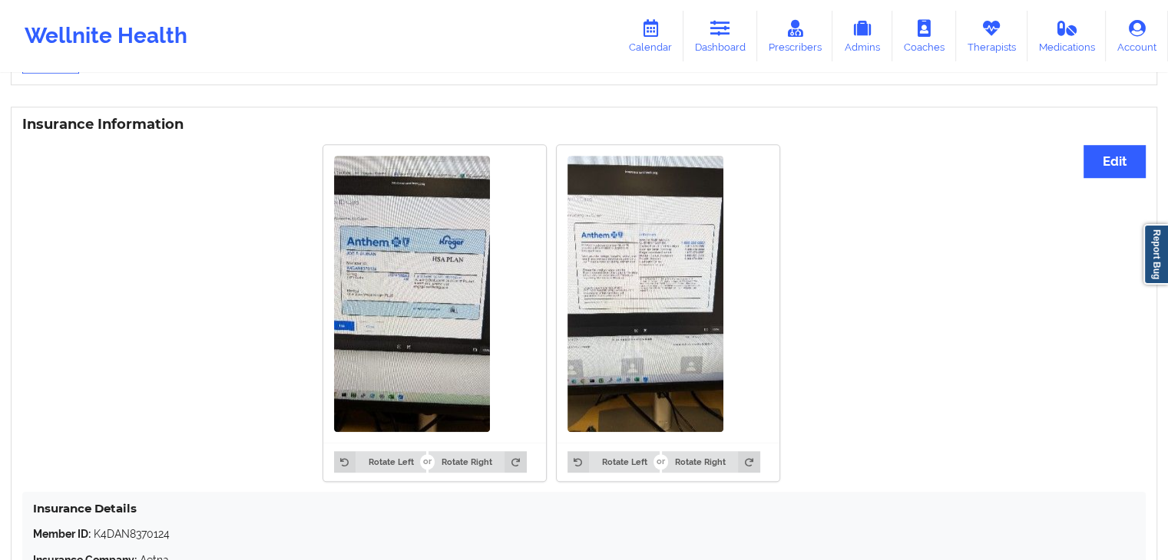
scroll to position [1296, 0]
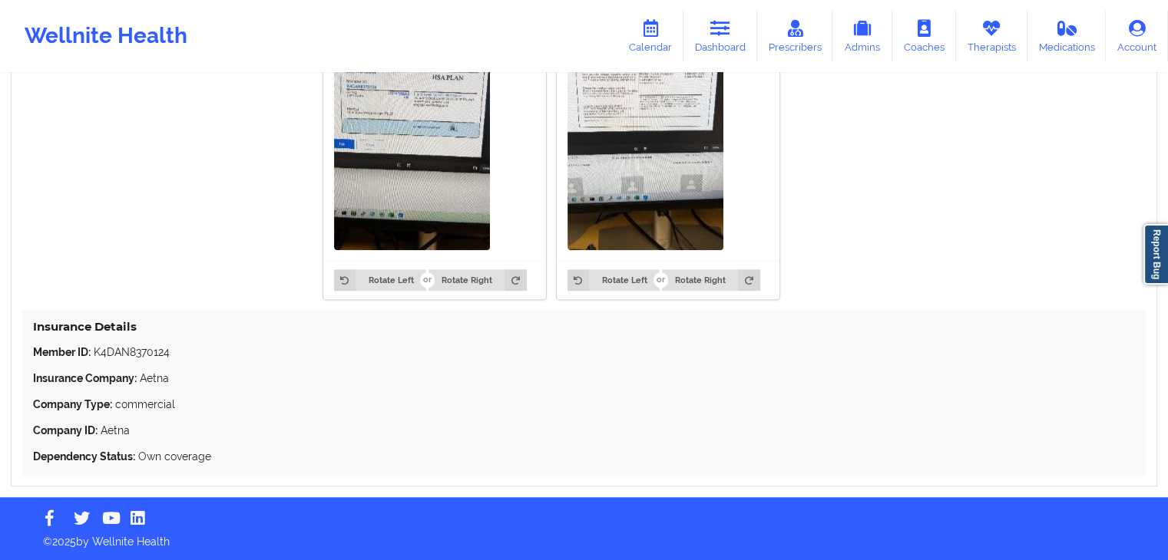
click at [398, 134] on img at bounding box center [412, 112] width 156 height 276
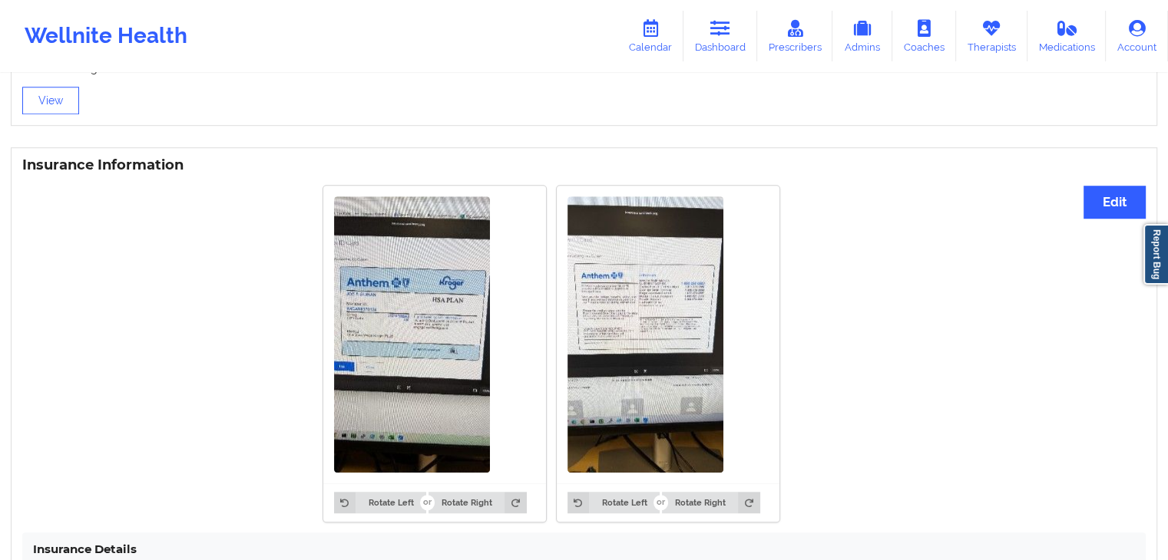
scroll to position [1077, 0]
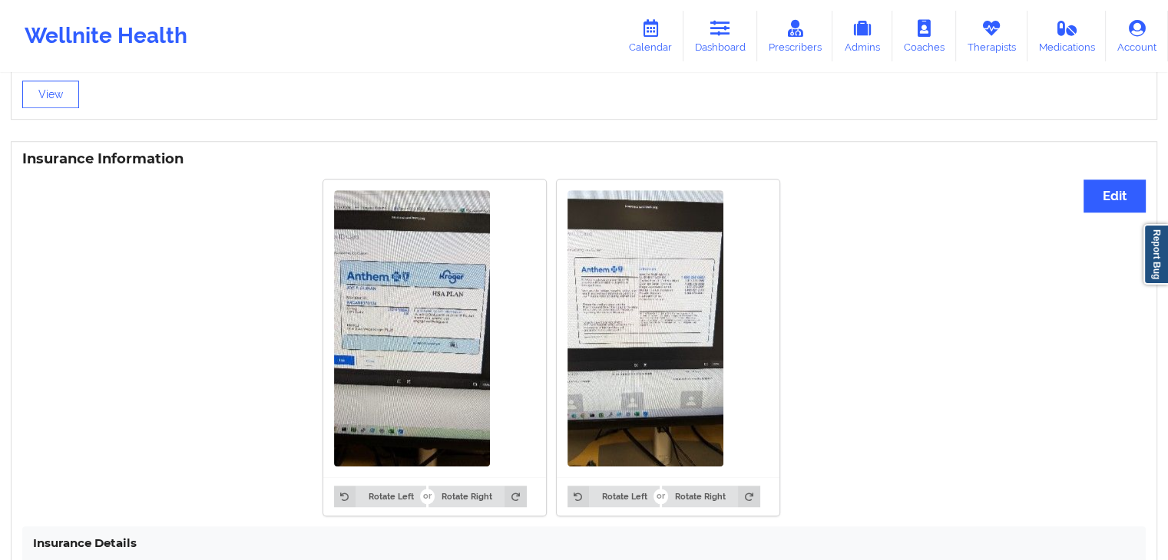
click at [443, 148] on div "Insurance Information Edit Rotate Left Rotate Right Rotate Left Rotate Right In…" at bounding box center [584, 422] width 1146 height 562
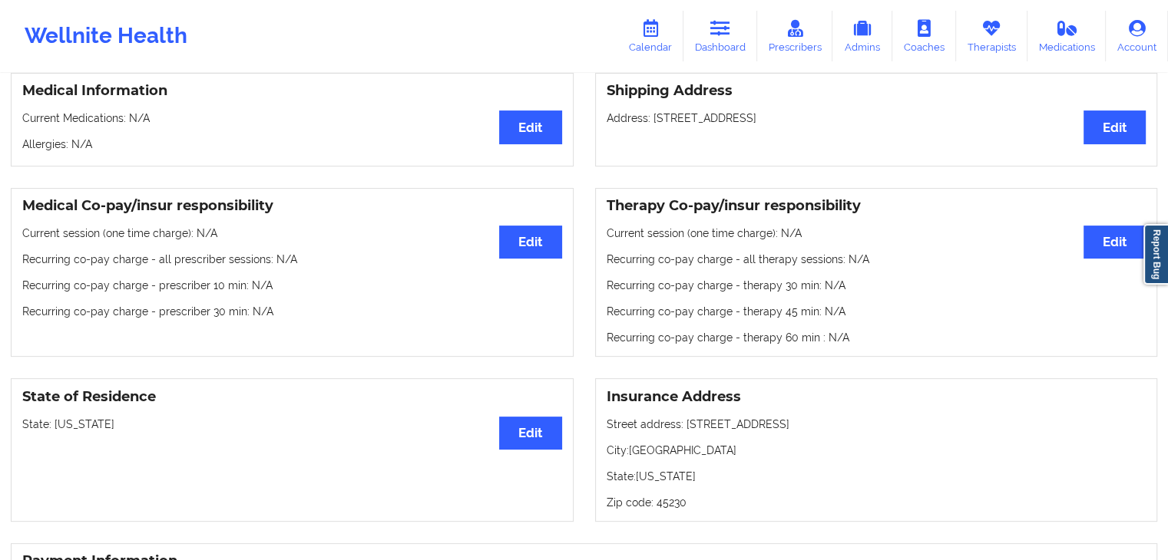
scroll to position [340, 0]
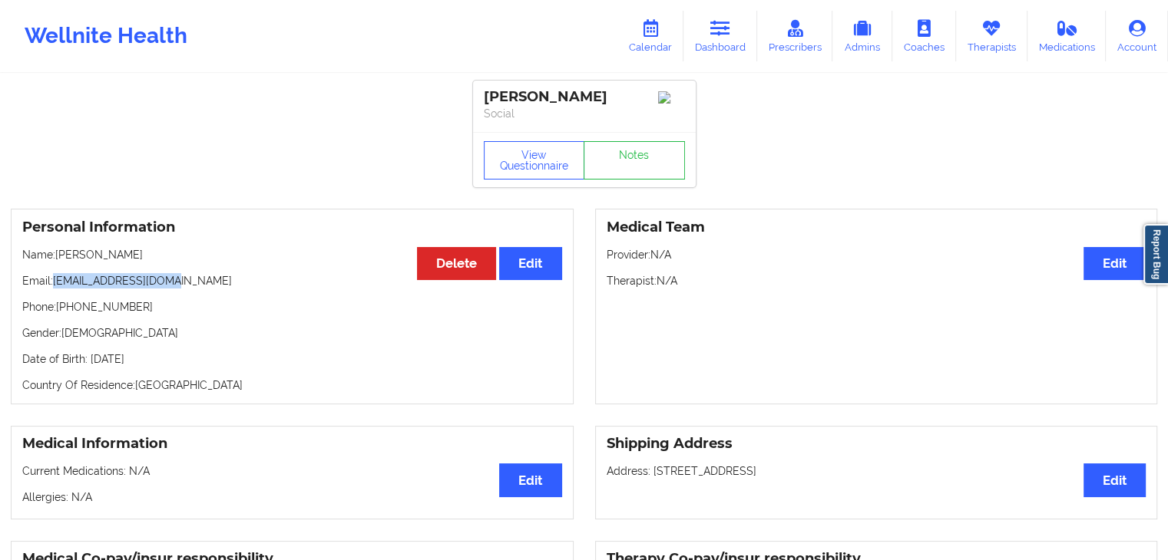
drag, startPoint x: 190, startPoint y: 286, endPoint x: 54, endPoint y: 290, distance: 136.7
click at [54, 289] on p "Email: jguinan101@yahoo.com" at bounding box center [292, 280] width 540 height 15
copy p "[EMAIL_ADDRESS][DOMAIN_NAME]"
click at [656, 48] on link "Calendar" at bounding box center [650, 36] width 66 height 51
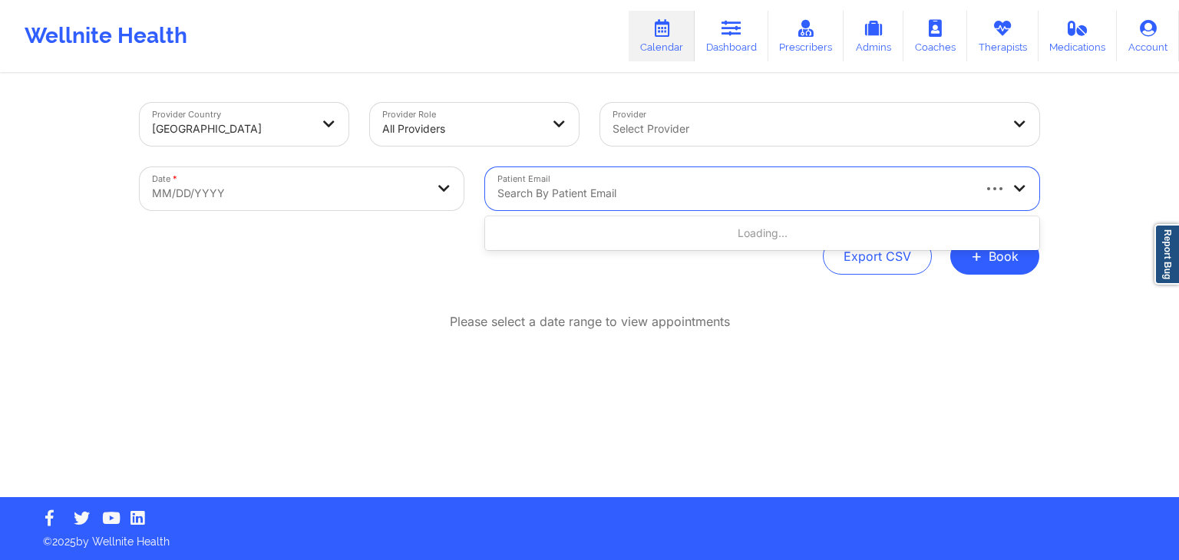
click at [600, 193] on div at bounding box center [733, 193] width 473 height 18
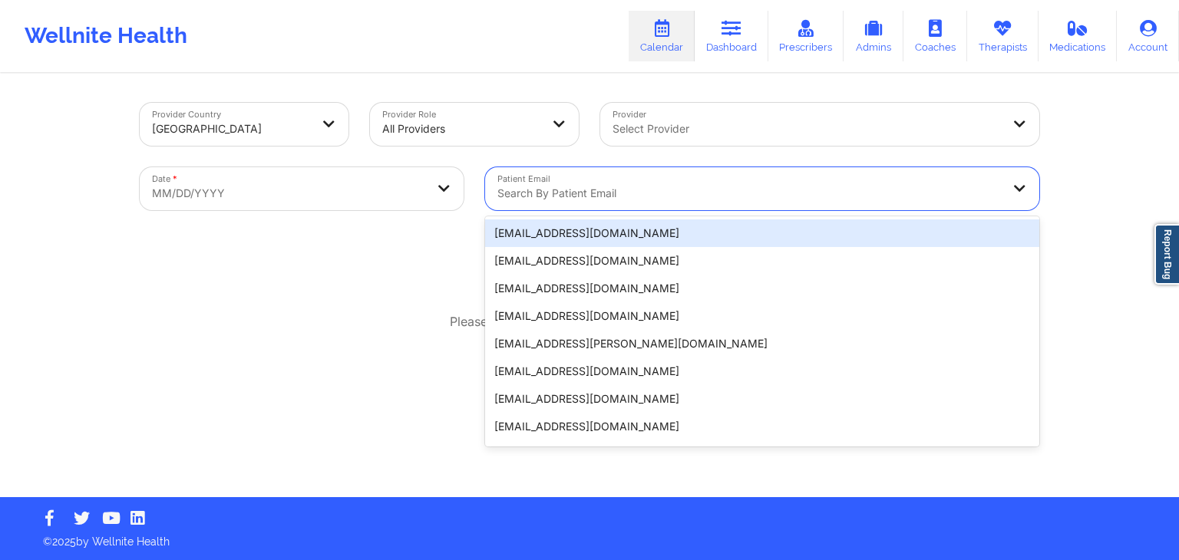
paste input "[EMAIL_ADDRESS][DOMAIN_NAME]"
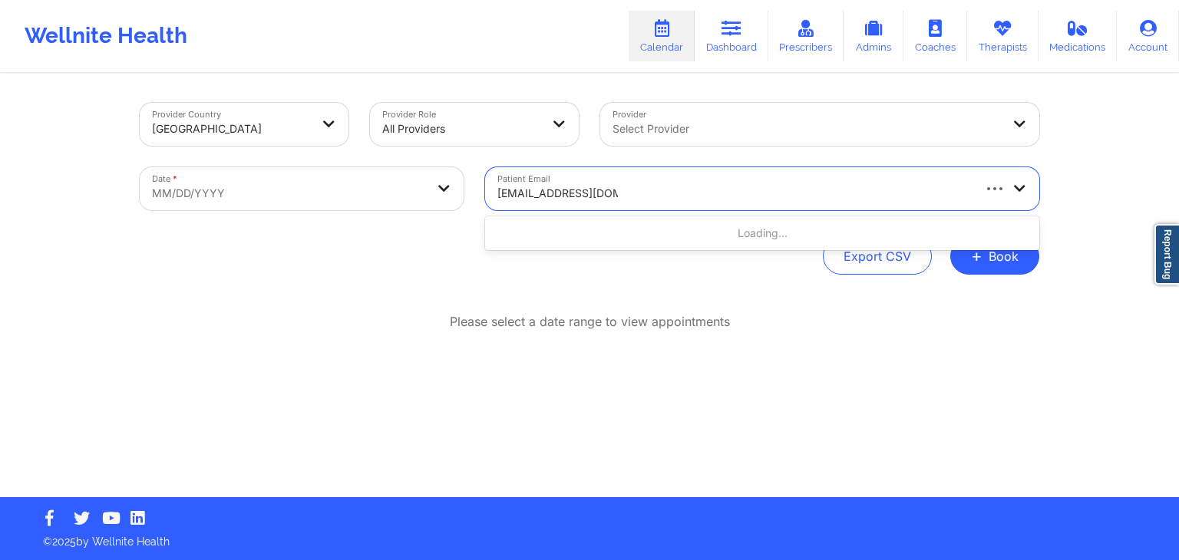
type input "[EMAIL_ADDRESS][DOMAIN_NAME]"
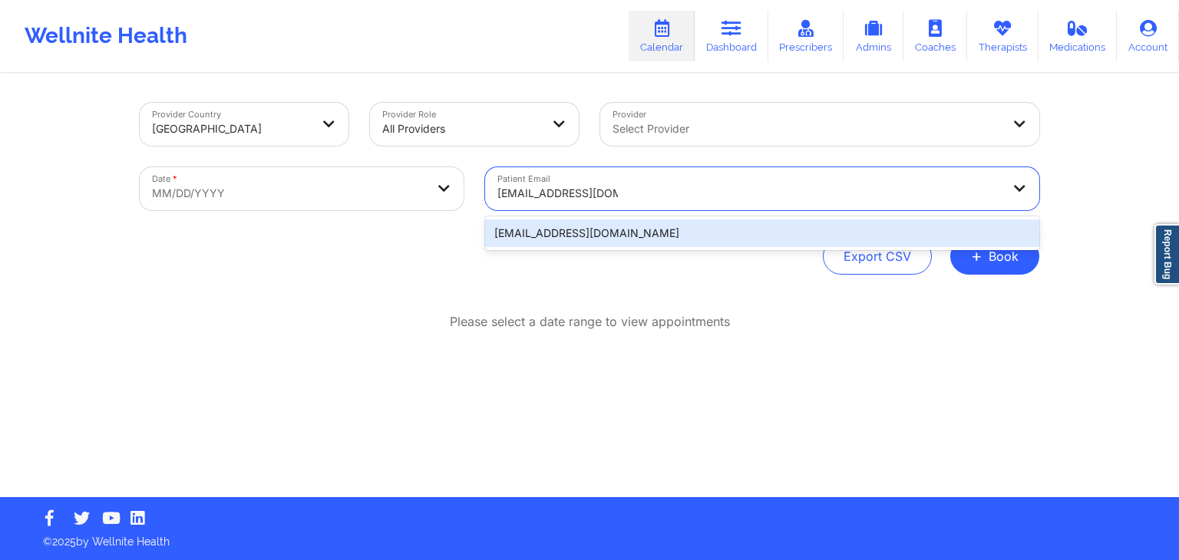
click at [559, 235] on div "[EMAIL_ADDRESS][DOMAIN_NAME]" at bounding box center [762, 234] width 554 height 28
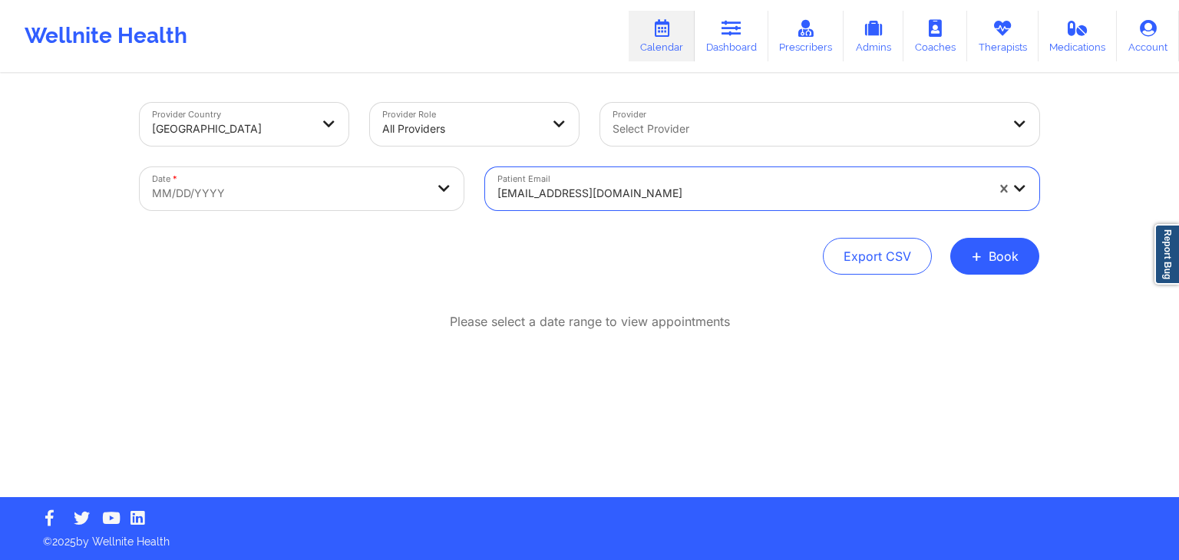
select select "2025-8"
select select "2025-9"
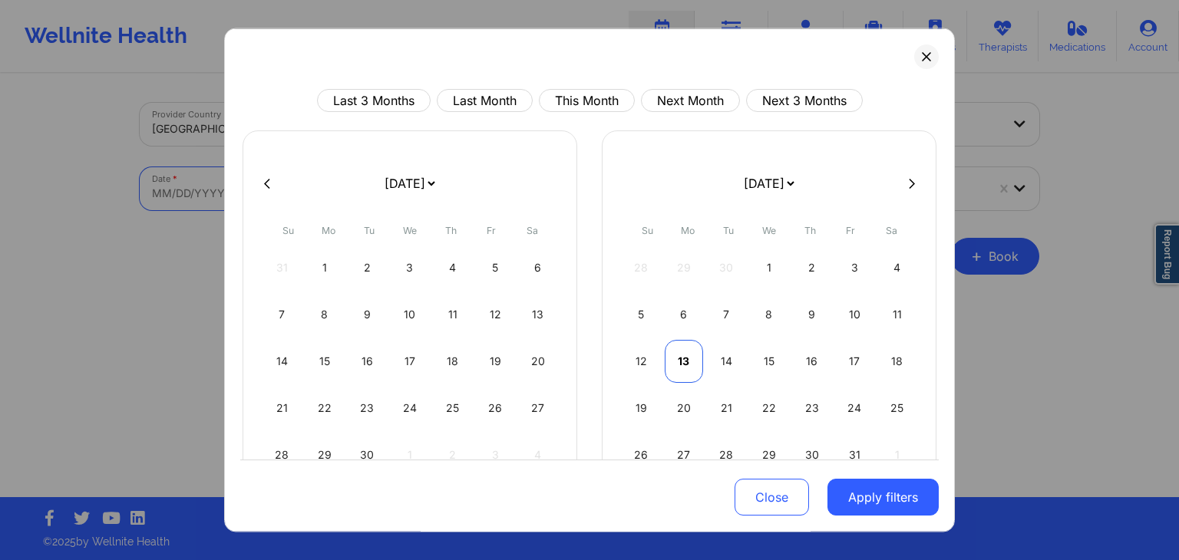
click at [683, 362] on div "13" at bounding box center [684, 361] width 39 height 43
select select "2025-9"
select select "2025-10"
select select "2025-9"
select select "2025-10"
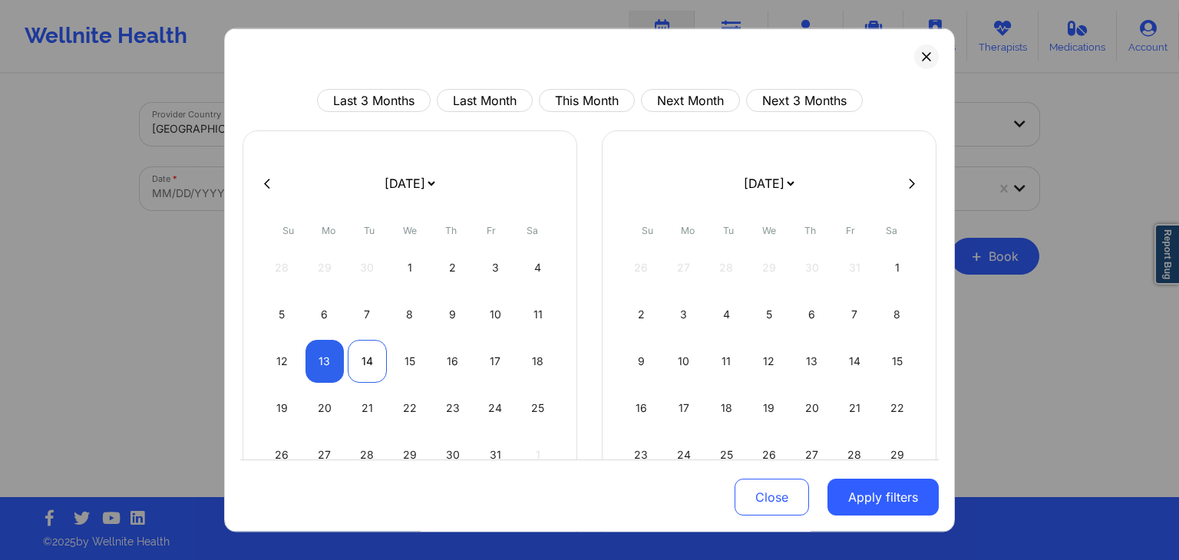
select select "2025-9"
select select "2025-10"
click at [359, 351] on div "14" at bounding box center [367, 361] width 39 height 43
select select "2025-9"
select select "2025-10"
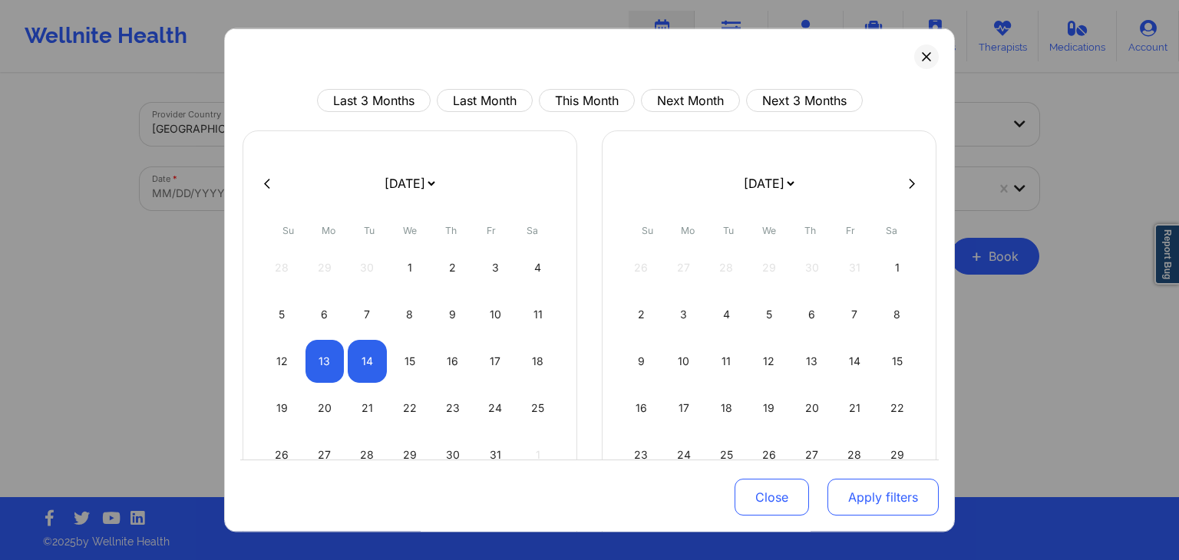
click at [878, 495] on button "Apply filters" at bounding box center [883, 498] width 111 height 37
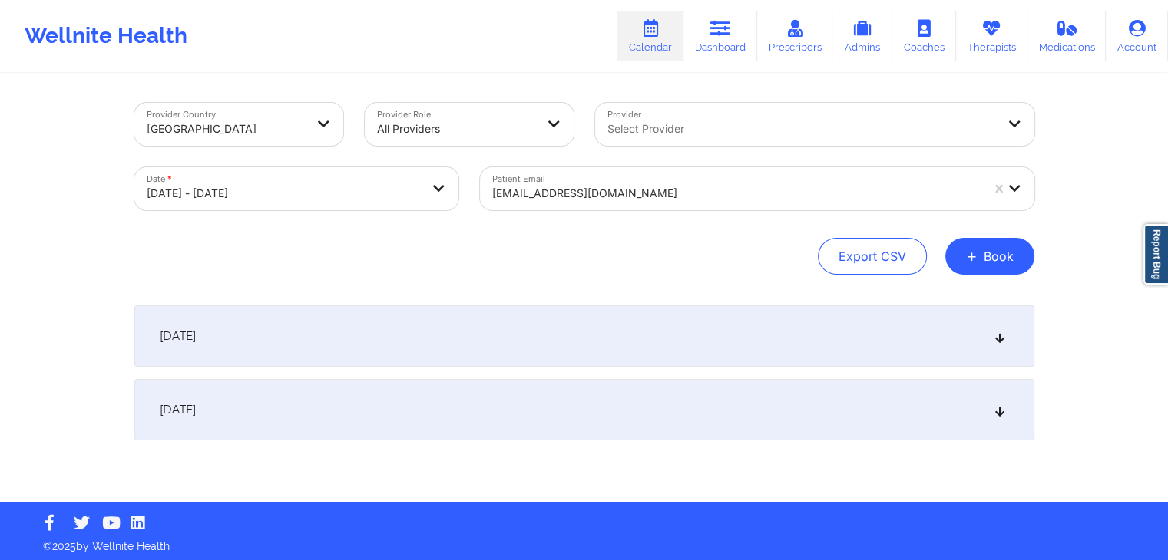
click at [820, 339] on div "[DATE]" at bounding box center [584, 336] width 900 height 61
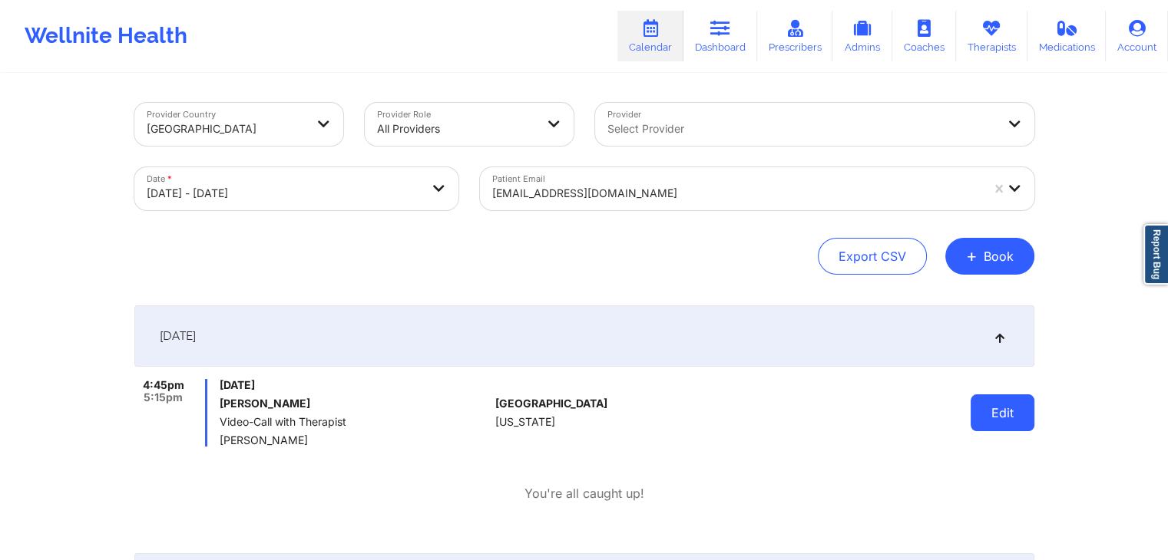
click at [1019, 421] on button "Edit" at bounding box center [1002, 413] width 64 height 37
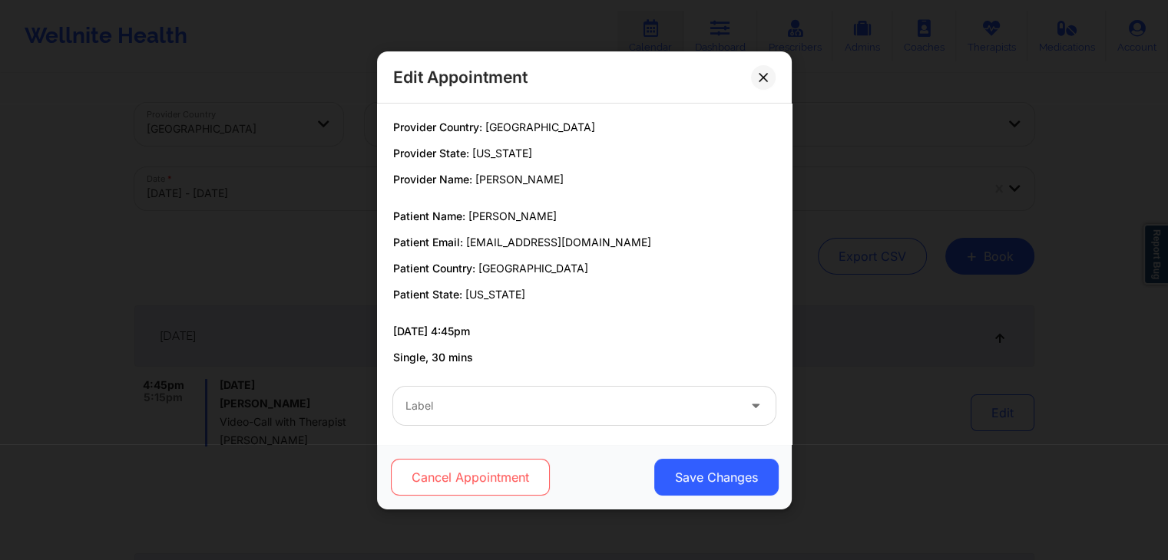
click at [498, 477] on button "Cancel Appointment" at bounding box center [469, 477] width 159 height 37
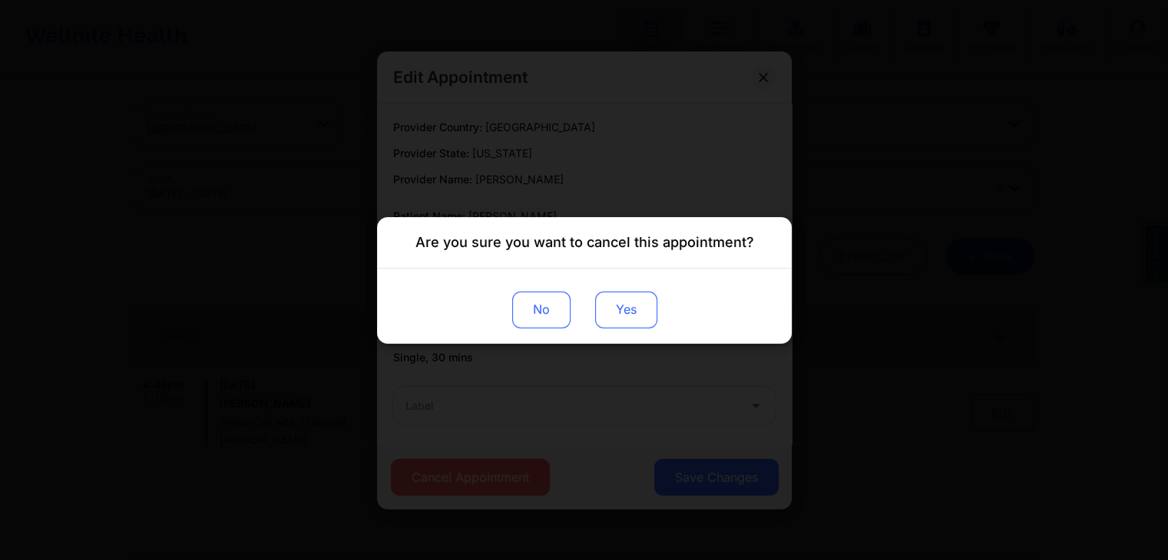
click at [609, 316] on button "Yes" at bounding box center [625, 309] width 62 height 37
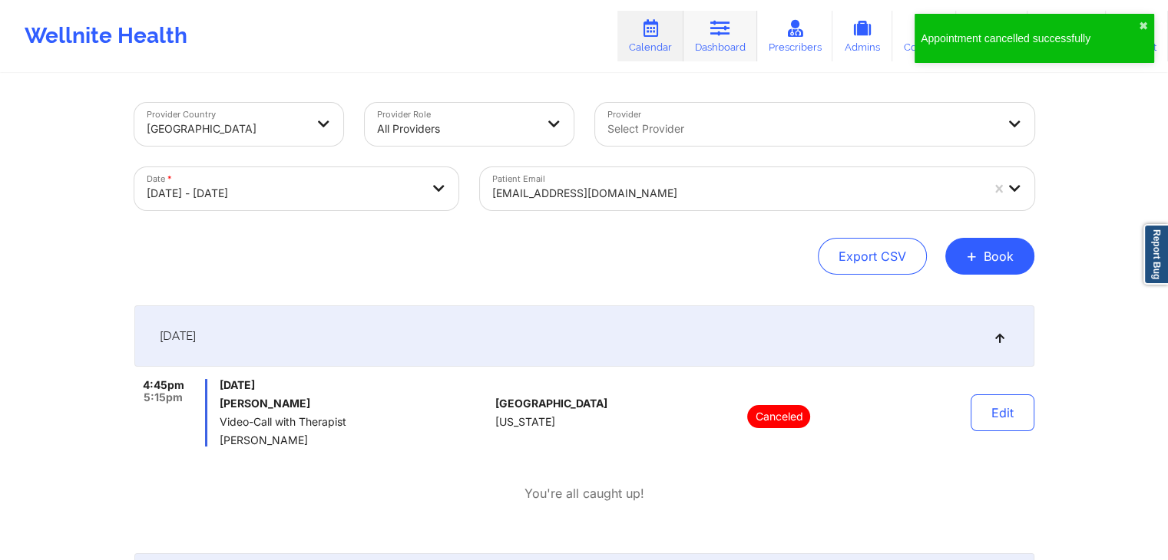
click at [725, 37] on link "Dashboard" at bounding box center [720, 36] width 74 height 51
